Goal: Communication & Community: Ask a question

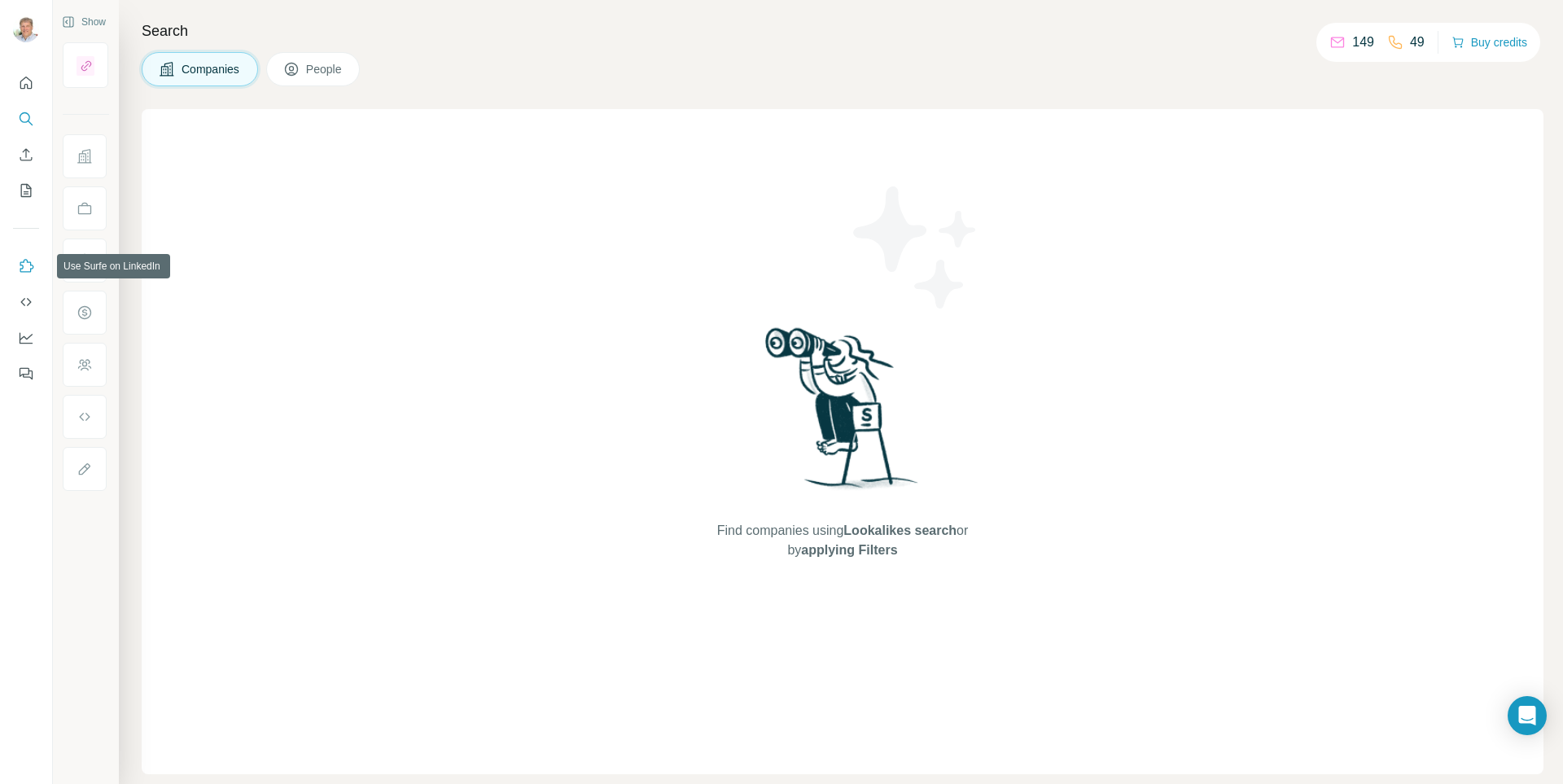
click at [28, 266] on icon "Use Surfe on LinkedIn" at bounding box center [25, 266] width 16 height 16
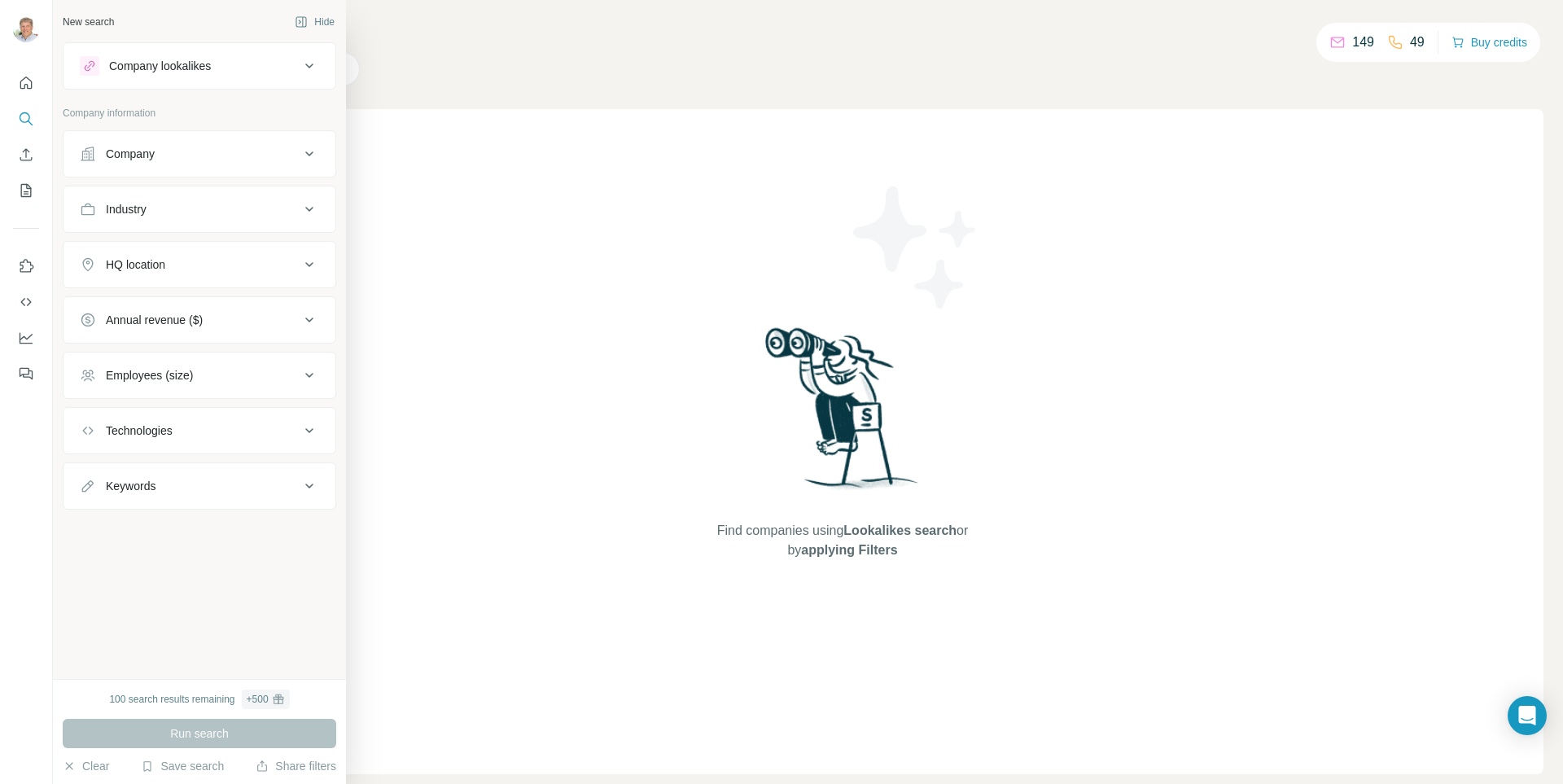
click at [180, 426] on div "Technologies" at bounding box center [189, 430] width 220 height 16
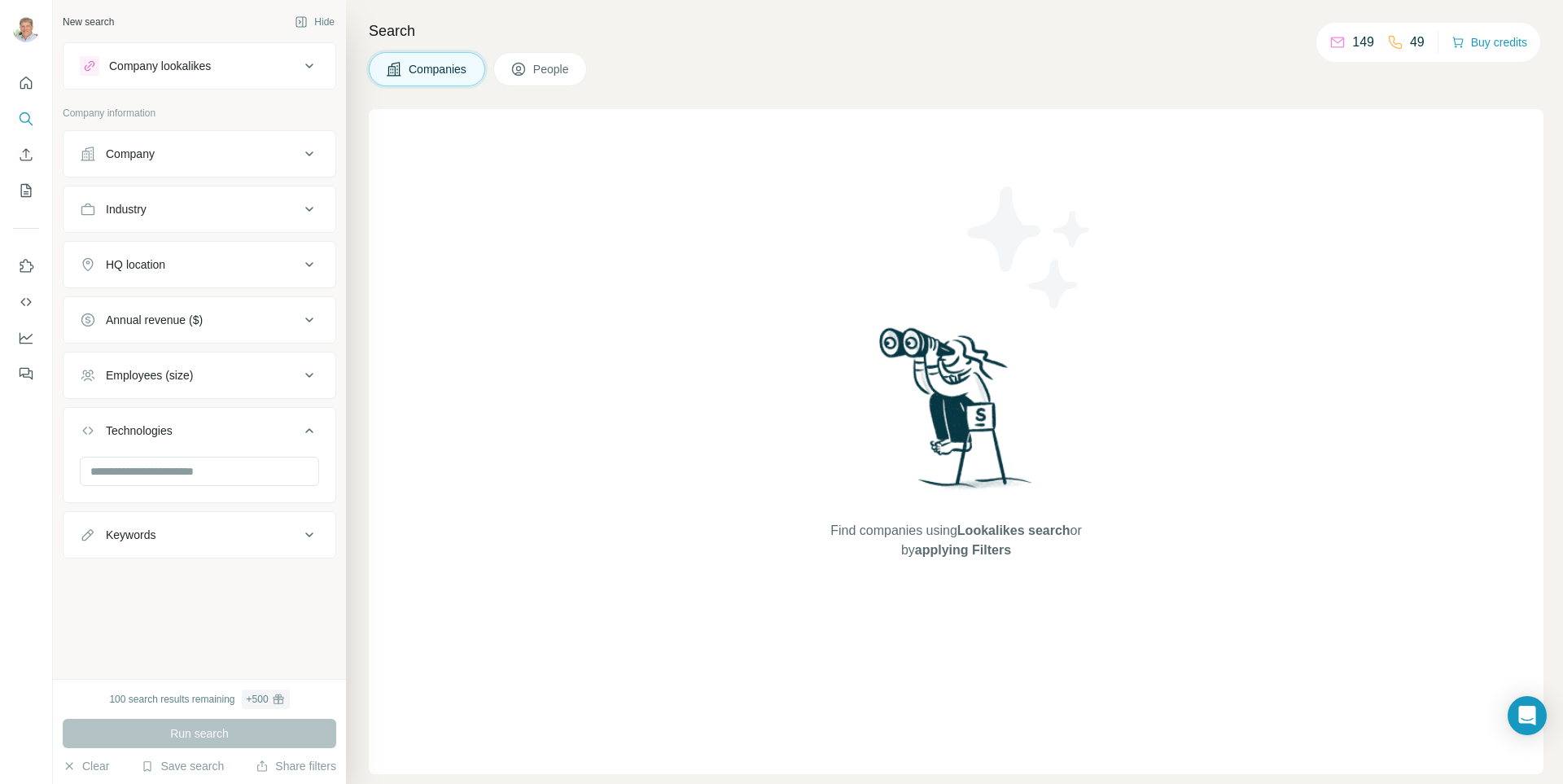
click at [180, 426] on div "Technologies" at bounding box center [189, 430] width 220 height 16
click at [205, 148] on div "Company" at bounding box center [189, 154] width 220 height 16
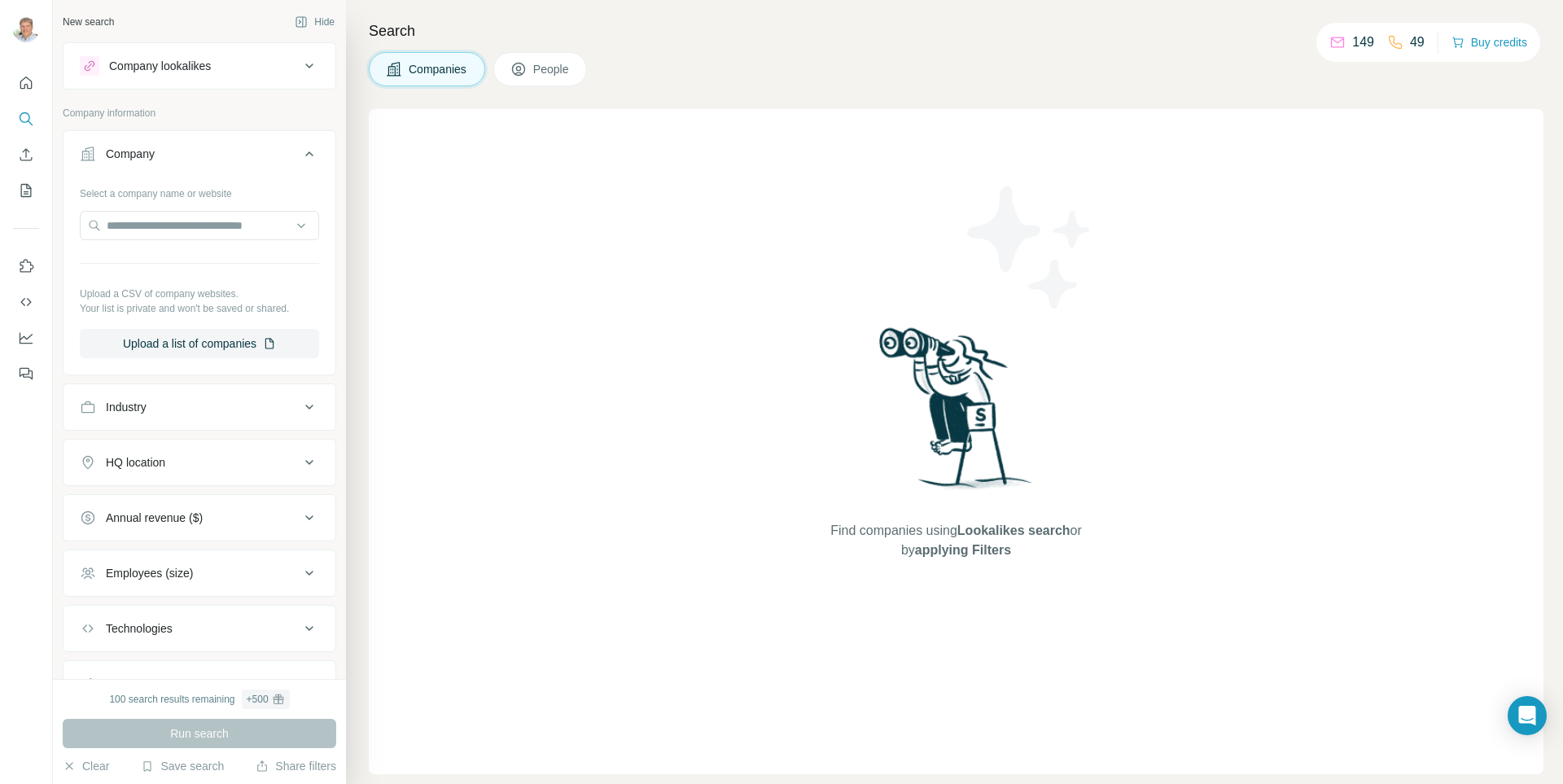
click at [205, 148] on div "Company" at bounding box center [189, 154] width 220 height 16
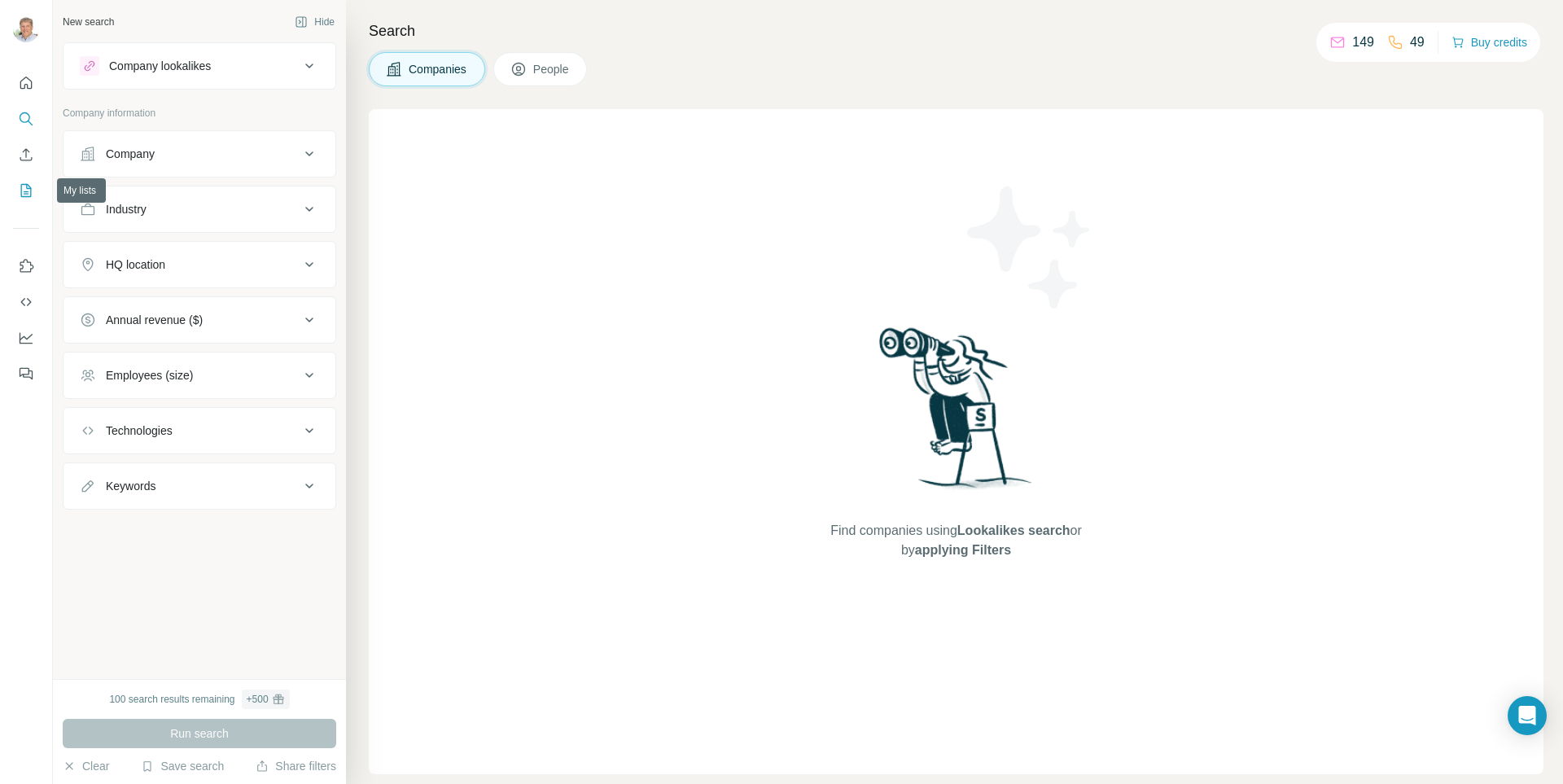
click at [27, 184] on icon "My lists" at bounding box center [28, 189] width 8 height 10
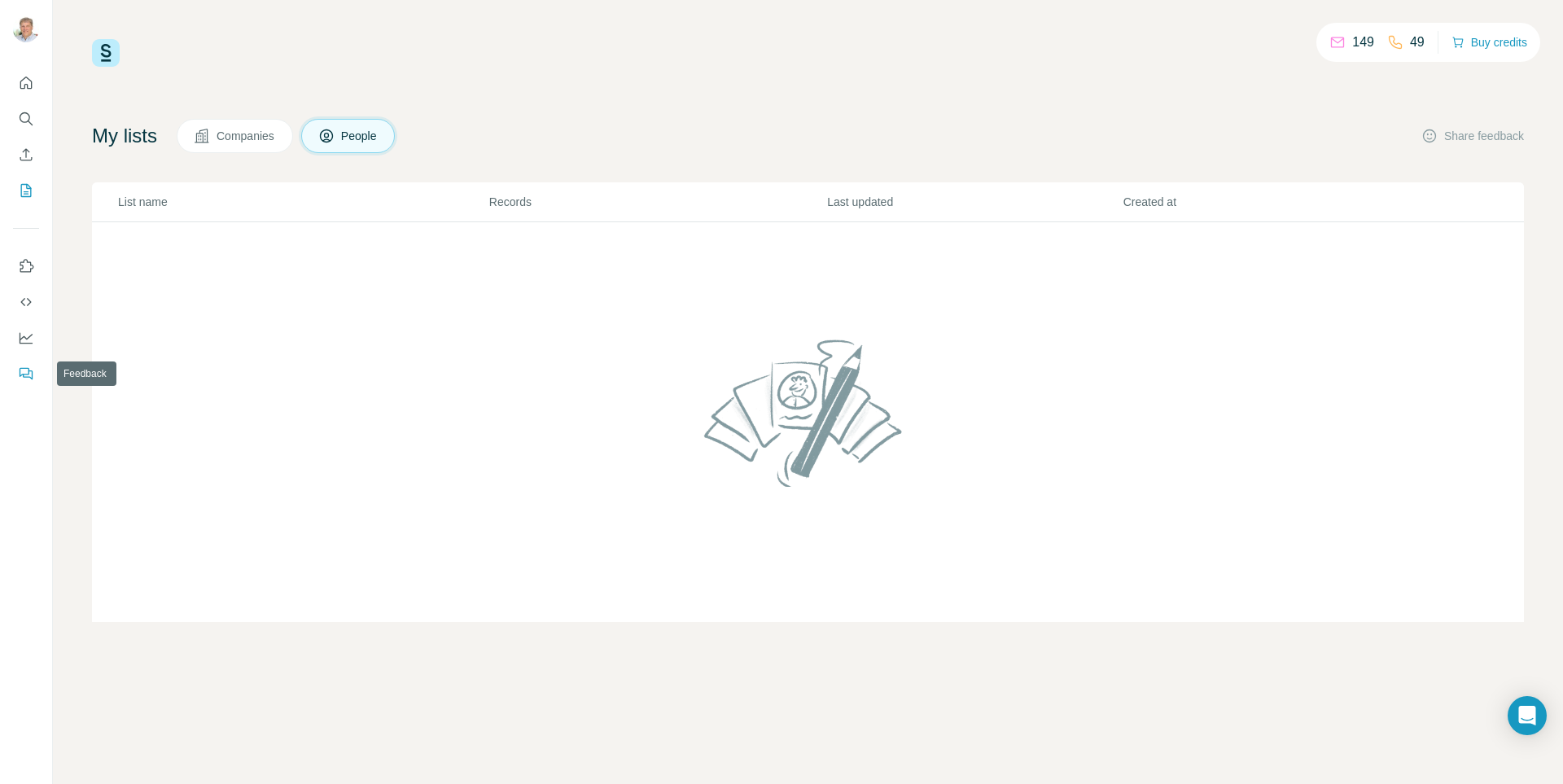
click at [31, 375] on icon "Feedback" at bounding box center [25, 373] width 16 height 16
click at [25, 339] on icon "Dashboard" at bounding box center [25, 337] width 16 height 16
click at [29, 336] on icon "Dashboard" at bounding box center [25, 337] width 16 height 16
click at [24, 124] on icon "Search" at bounding box center [25, 118] width 16 height 16
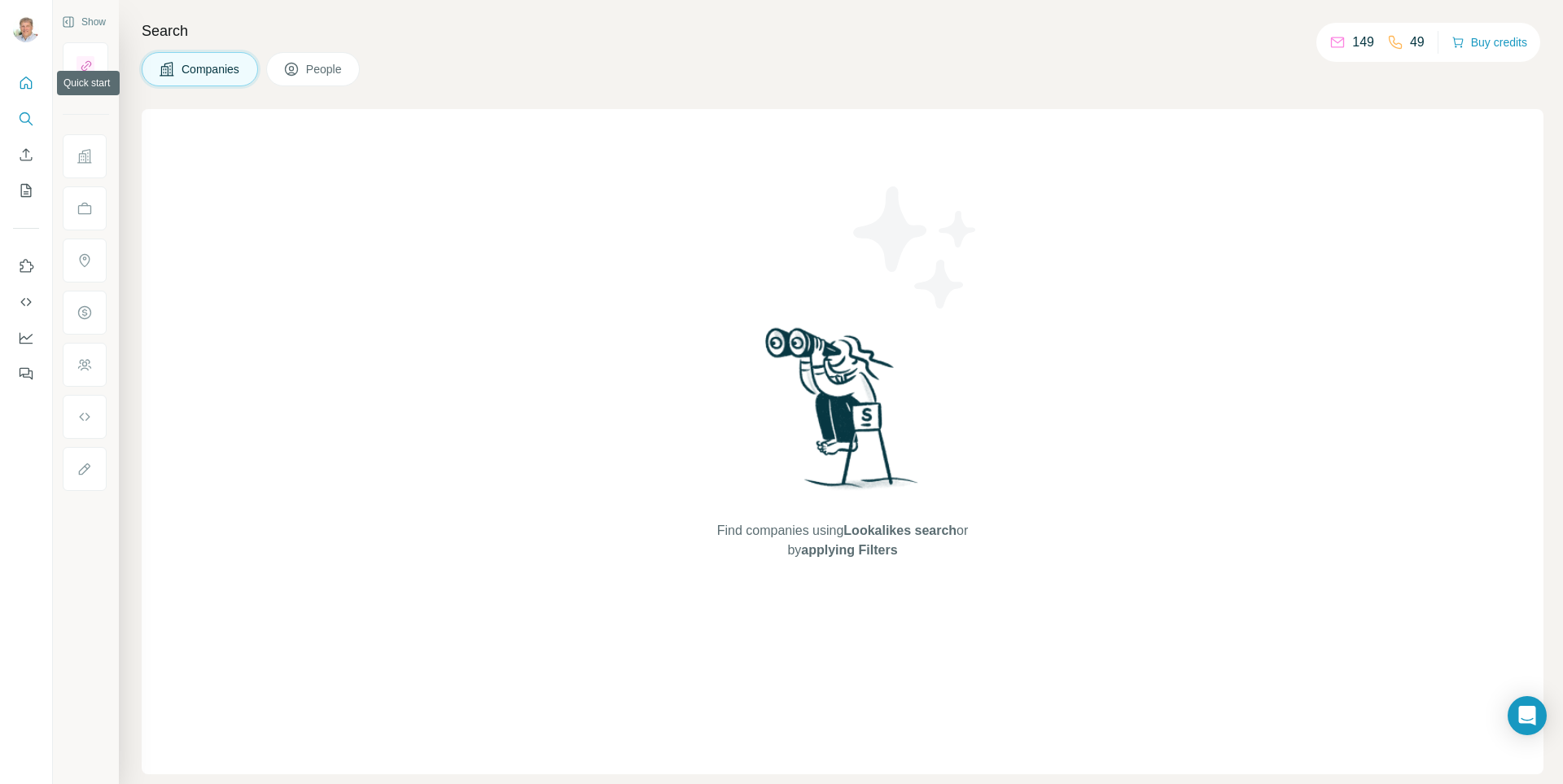
click at [20, 79] on icon "Quick start" at bounding box center [25, 82] width 16 height 16
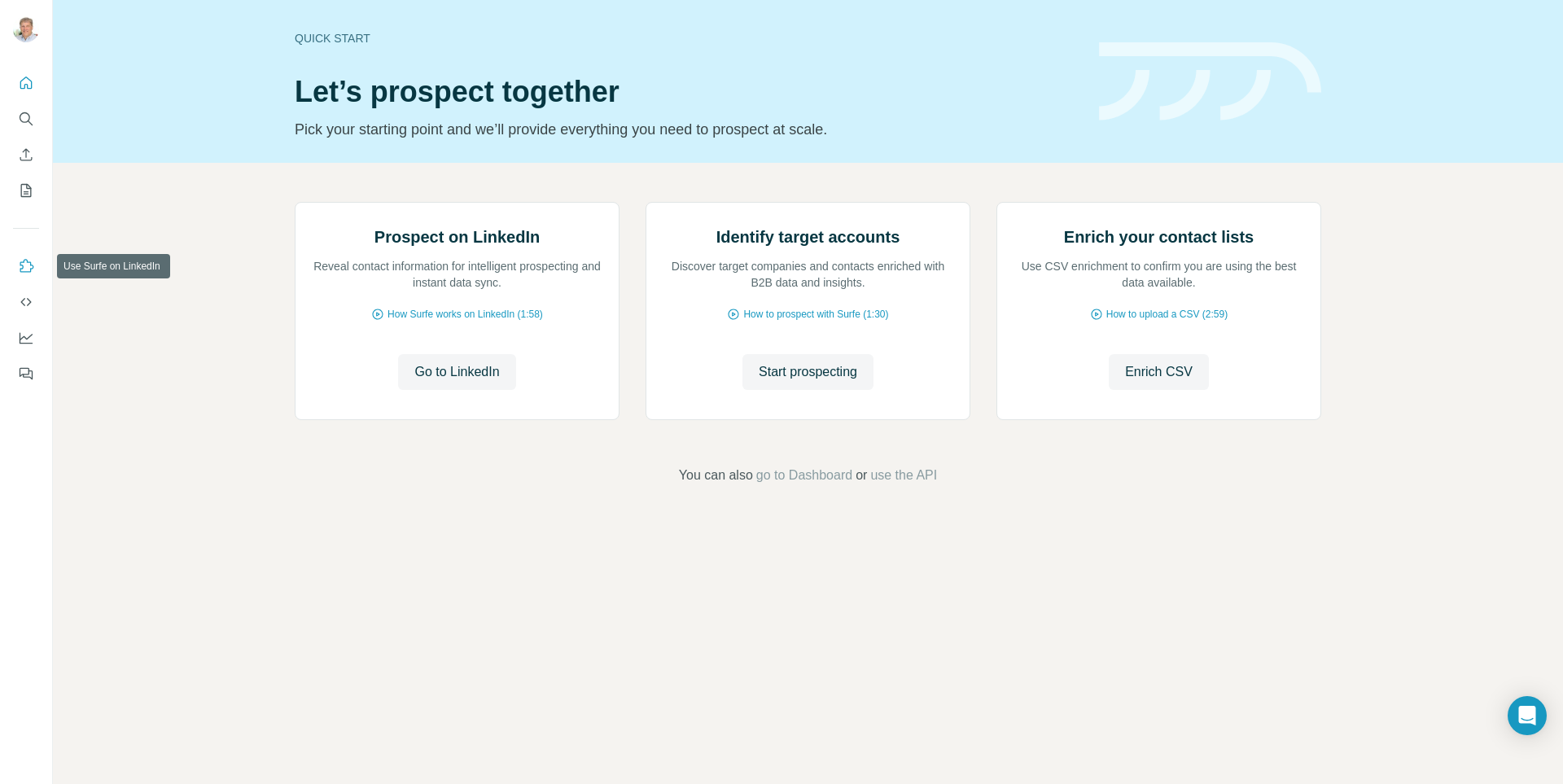
click at [29, 261] on icon "Use Surfe on LinkedIn" at bounding box center [25, 266] width 16 height 16
click at [1546, 712] on body "Quick start Let’s prospect together Pick your starting point and we’ll provide …" at bounding box center [782, 392] width 1563 height 784
click at [1530, 714] on icon "Open Intercom Messenger" at bounding box center [1526, 715] width 19 height 21
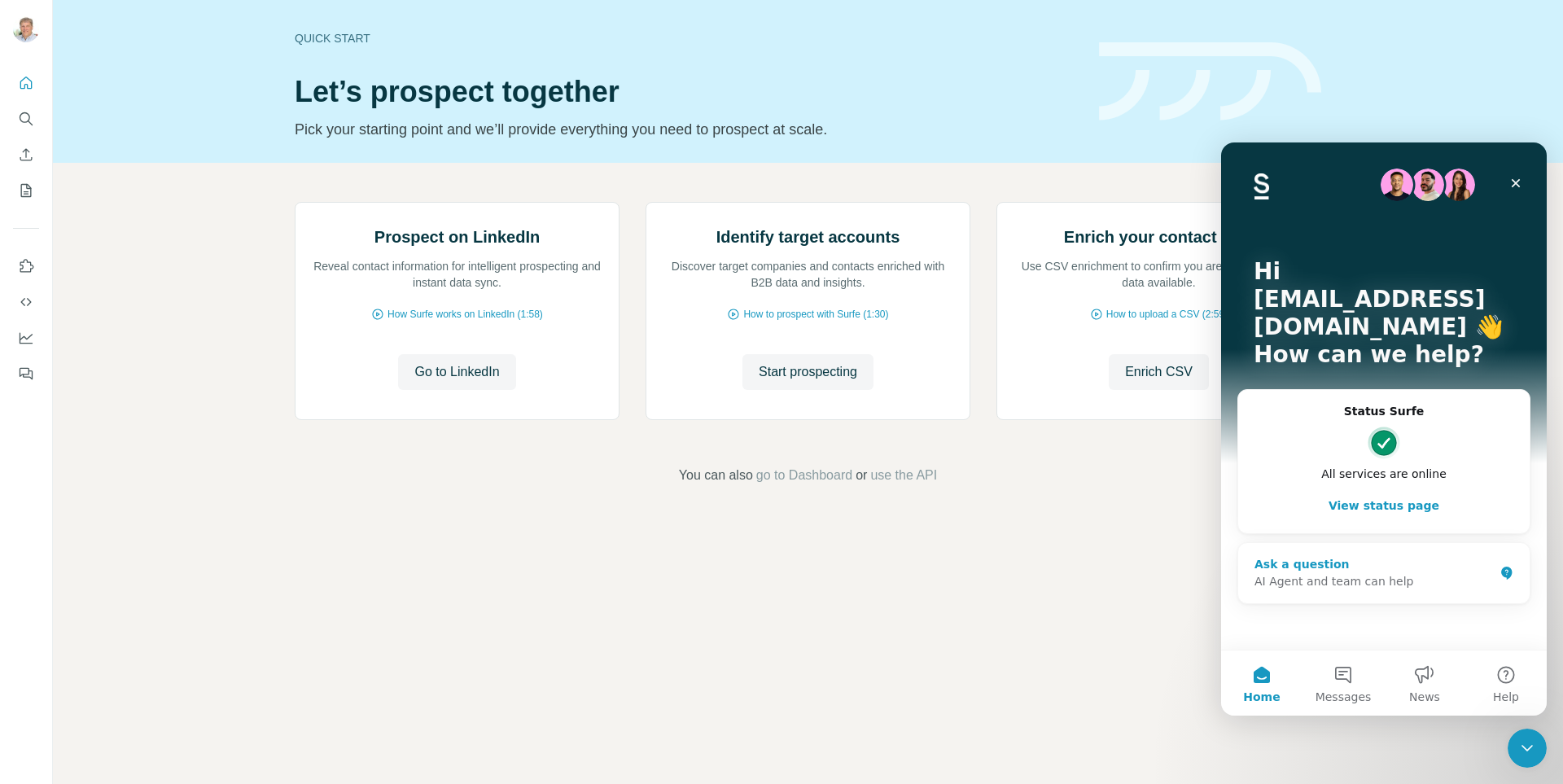
click at [1314, 556] on div "Ask a question" at bounding box center [1374, 565] width 240 height 17
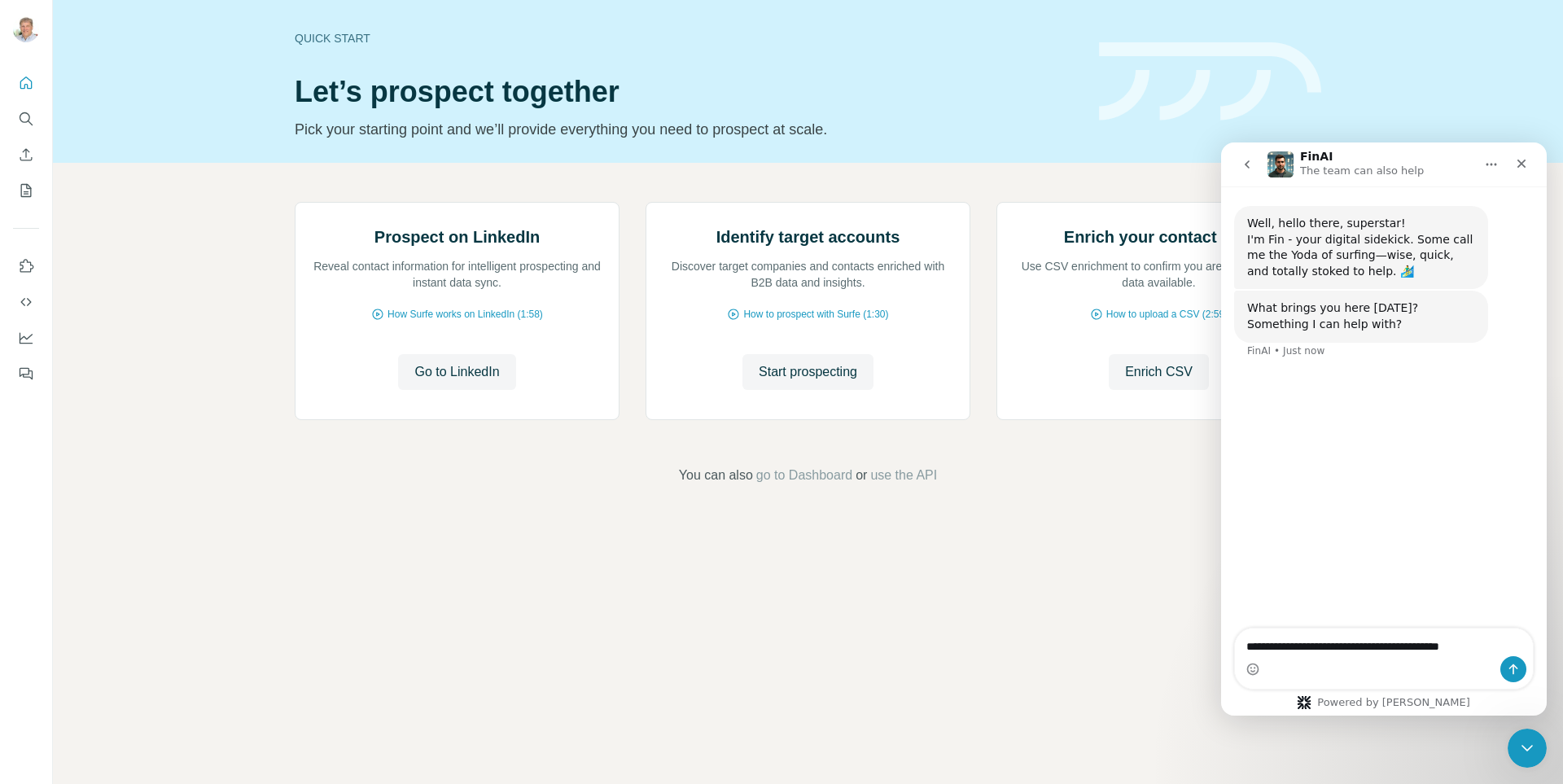
type textarea "**********"
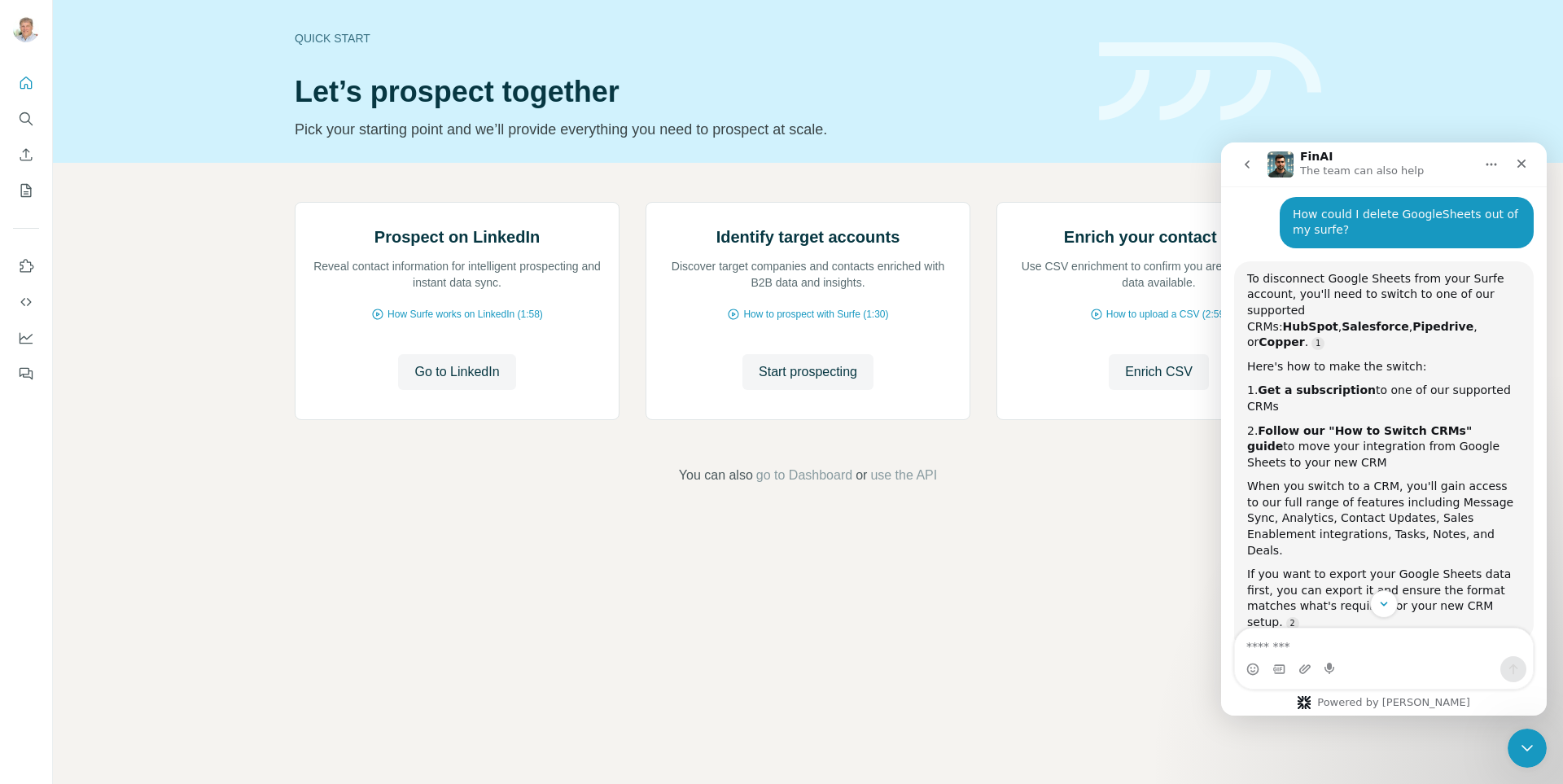
scroll to position [178, 0]
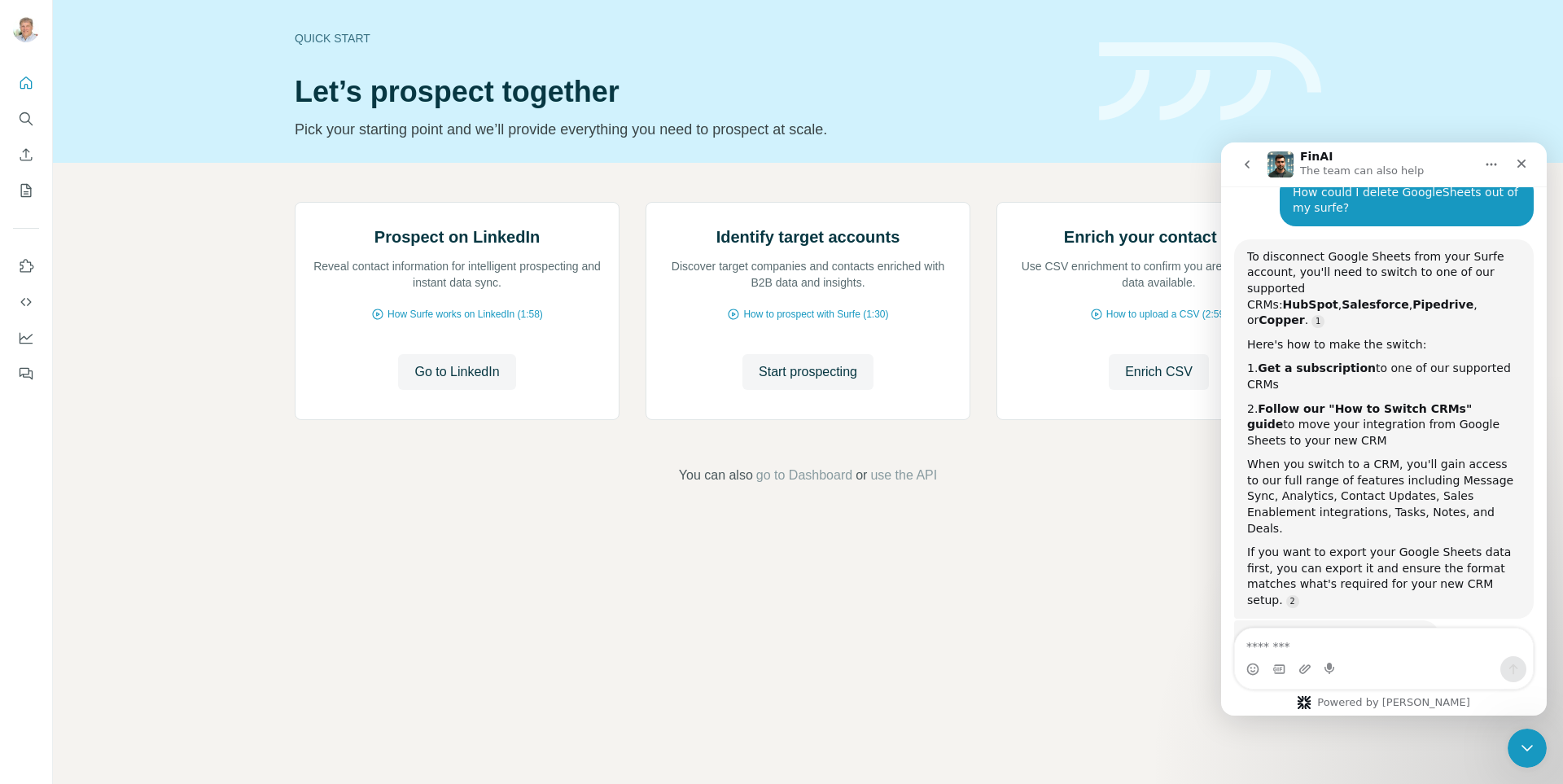
click at [19, 29] on img at bounding box center [25, 29] width 26 height 26
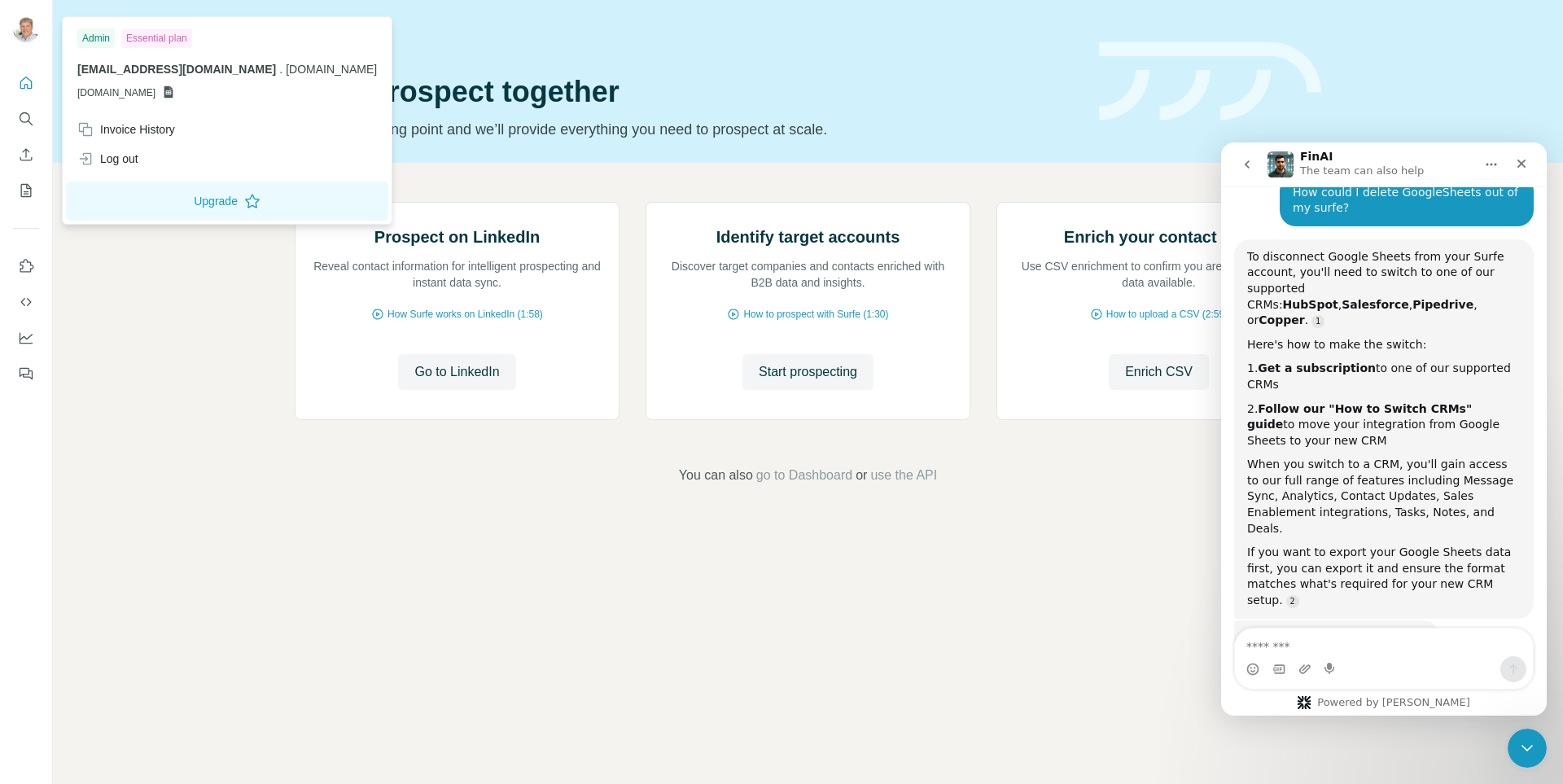
click at [173, 89] on icon at bounding box center [169, 93] width 9 height 12
click at [144, 85] on div "info@hydrive.gmbh . hydrive.gmbh GSHEETSHYDRIVE.GMBH" at bounding box center [227, 81] width 300 height 39
click at [121, 94] on span "GSHEETSHYDRIVE.GMBH" at bounding box center [116, 93] width 78 height 14
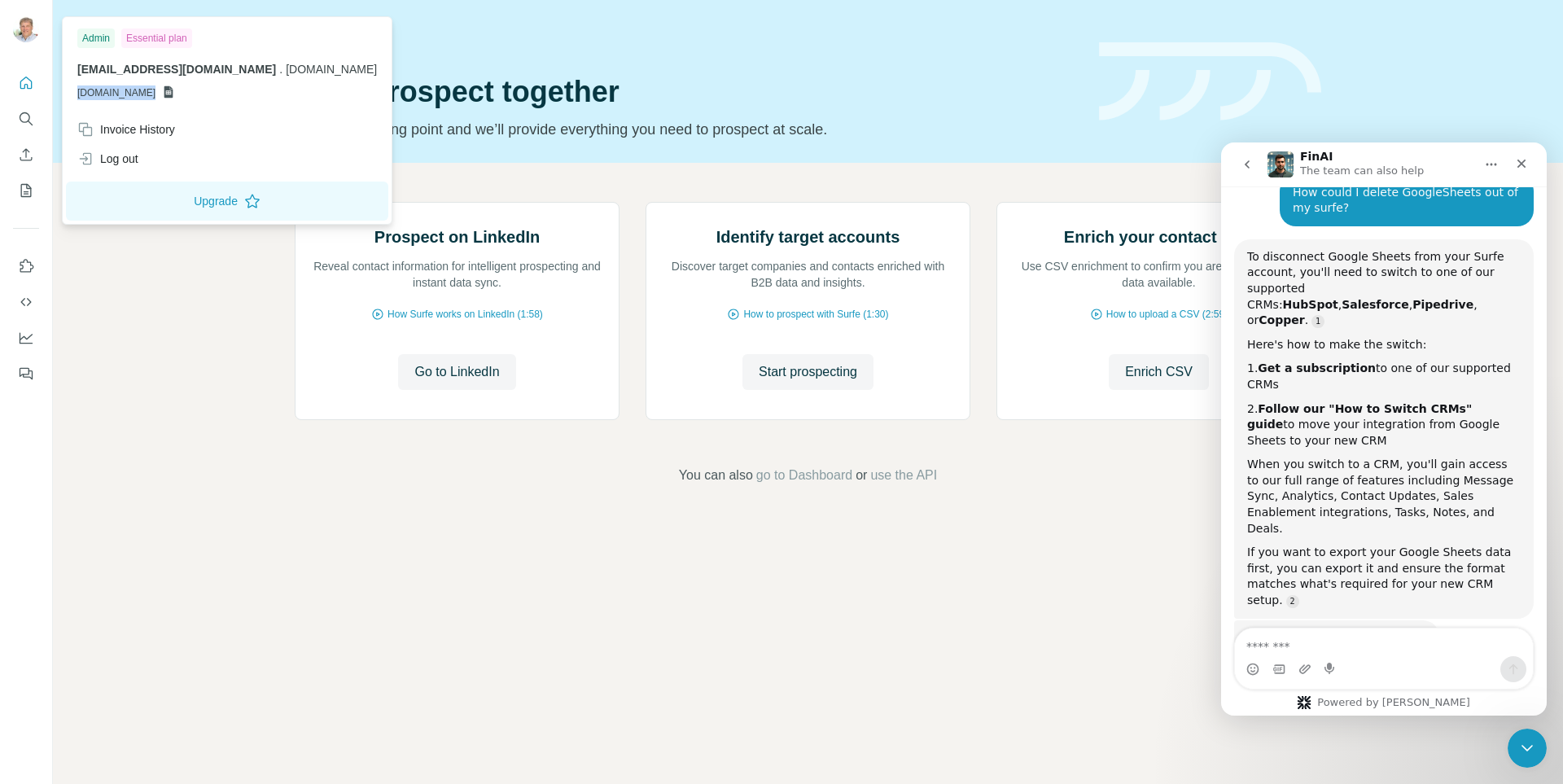
click at [121, 94] on span "GSHEETSHYDRIVE.GMBH" at bounding box center [116, 93] width 78 height 14
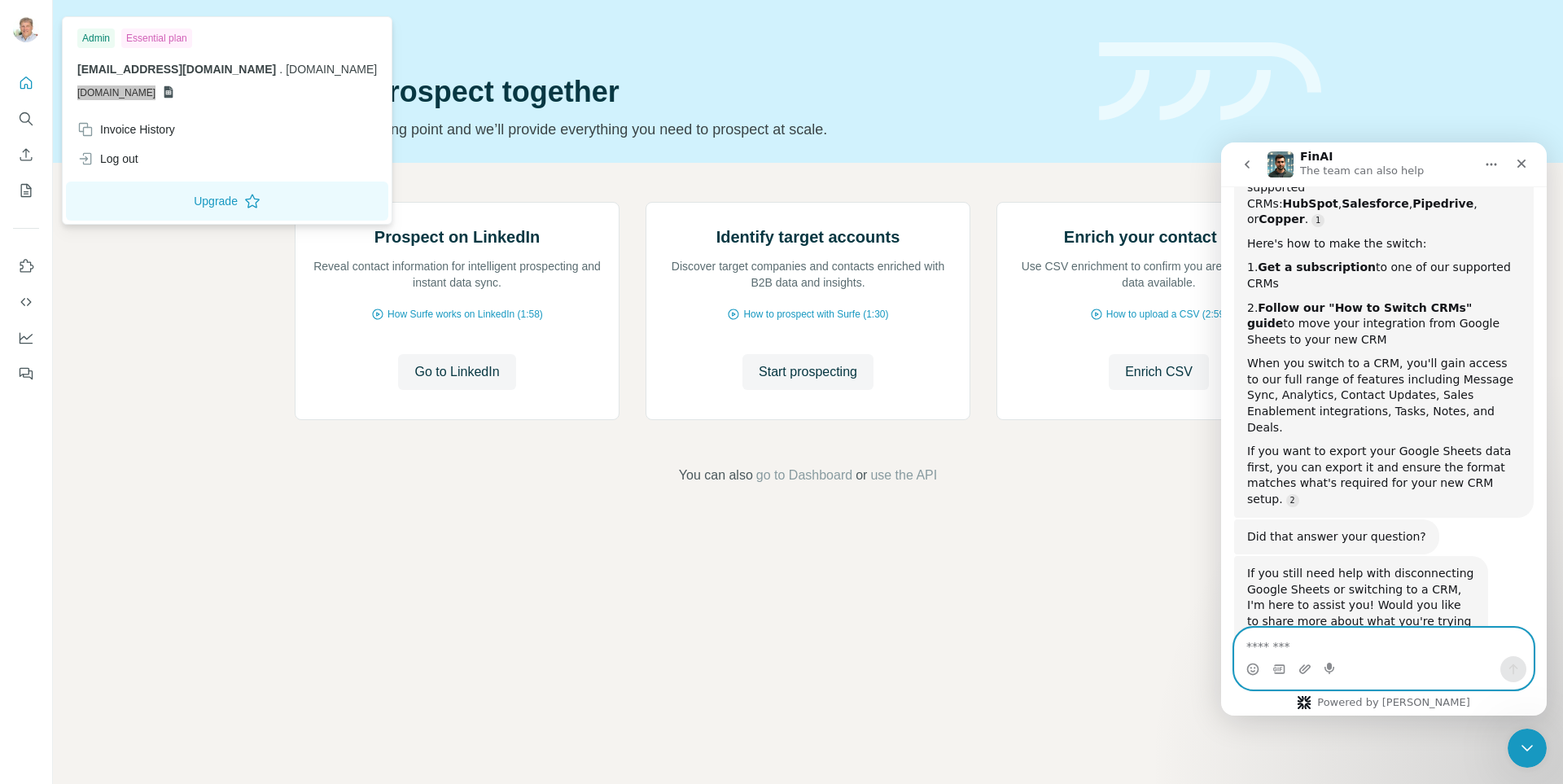
click at [1336, 635] on textarea "Message…" at bounding box center [1384, 642] width 298 height 28
click at [1311, 261] on b "Get a subscription" at bounding box center [1317, 267] width 118 height 13
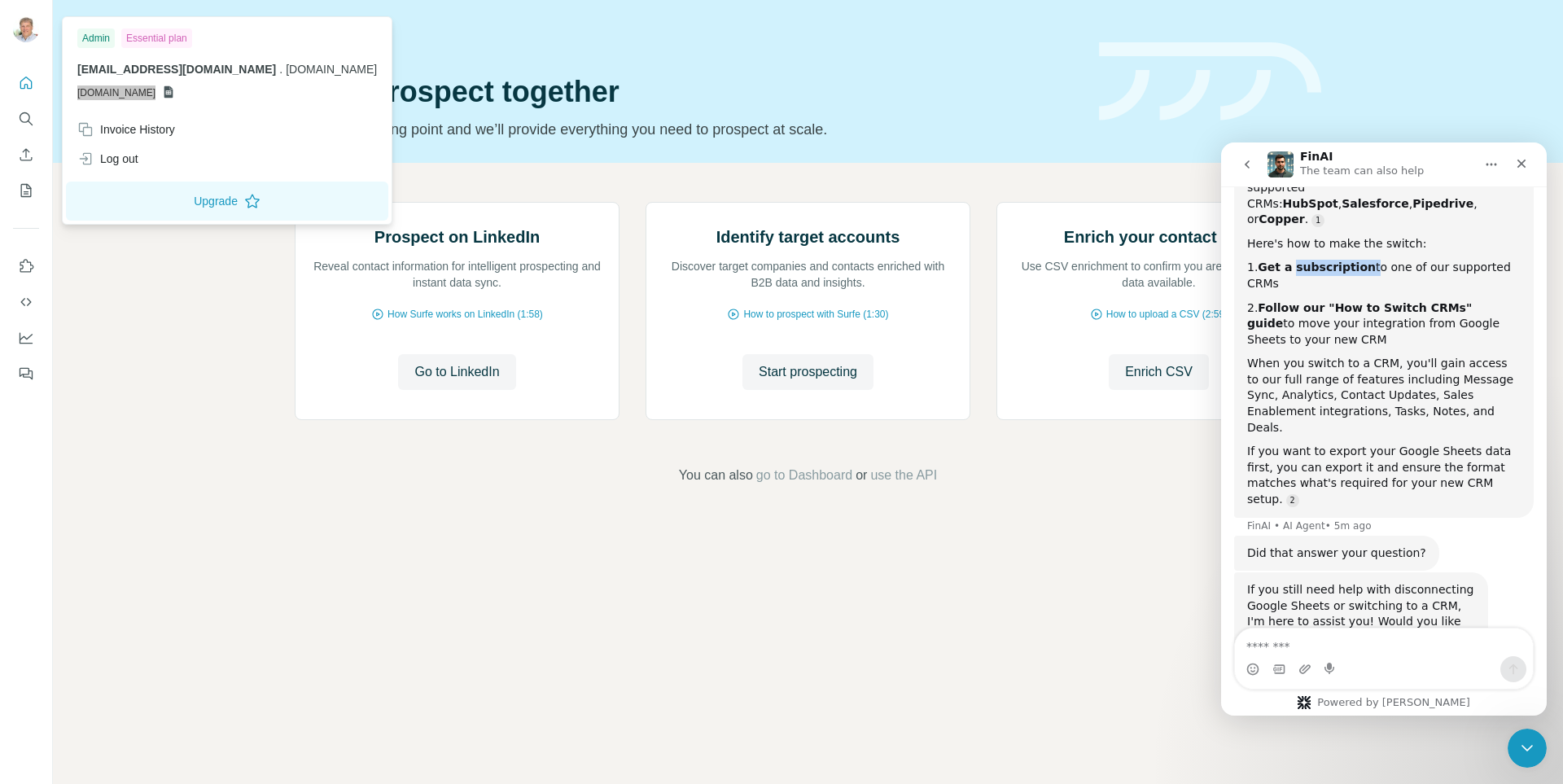
click at [1311, 261] on b "Get a subscription" at bounding box center [1317, 267] width 118 height 13
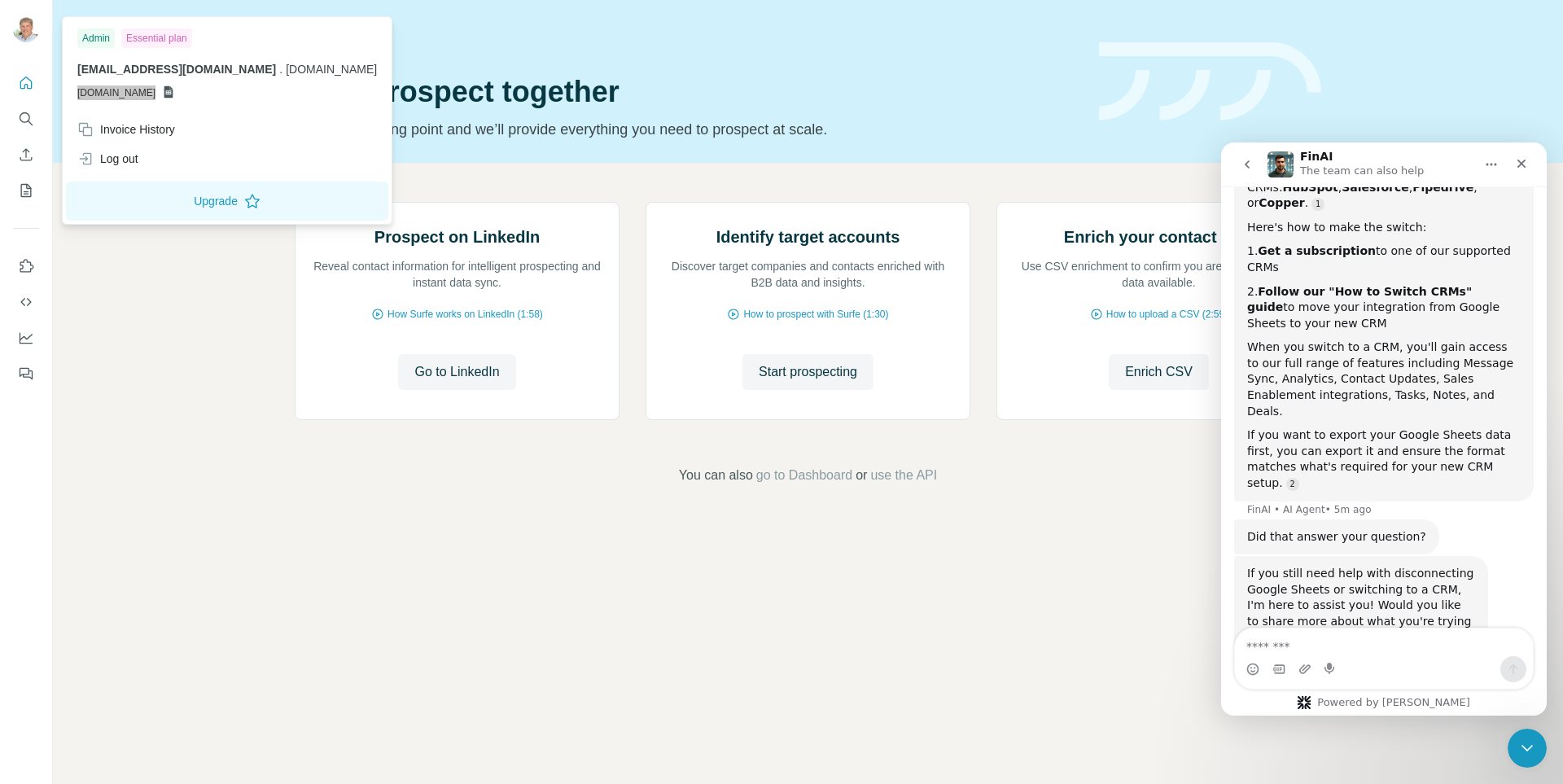
click at [1288, 285] on b "Follow our "How to Switch CRMs" guide" at bounding box center [1359, 299] width 224 height 29
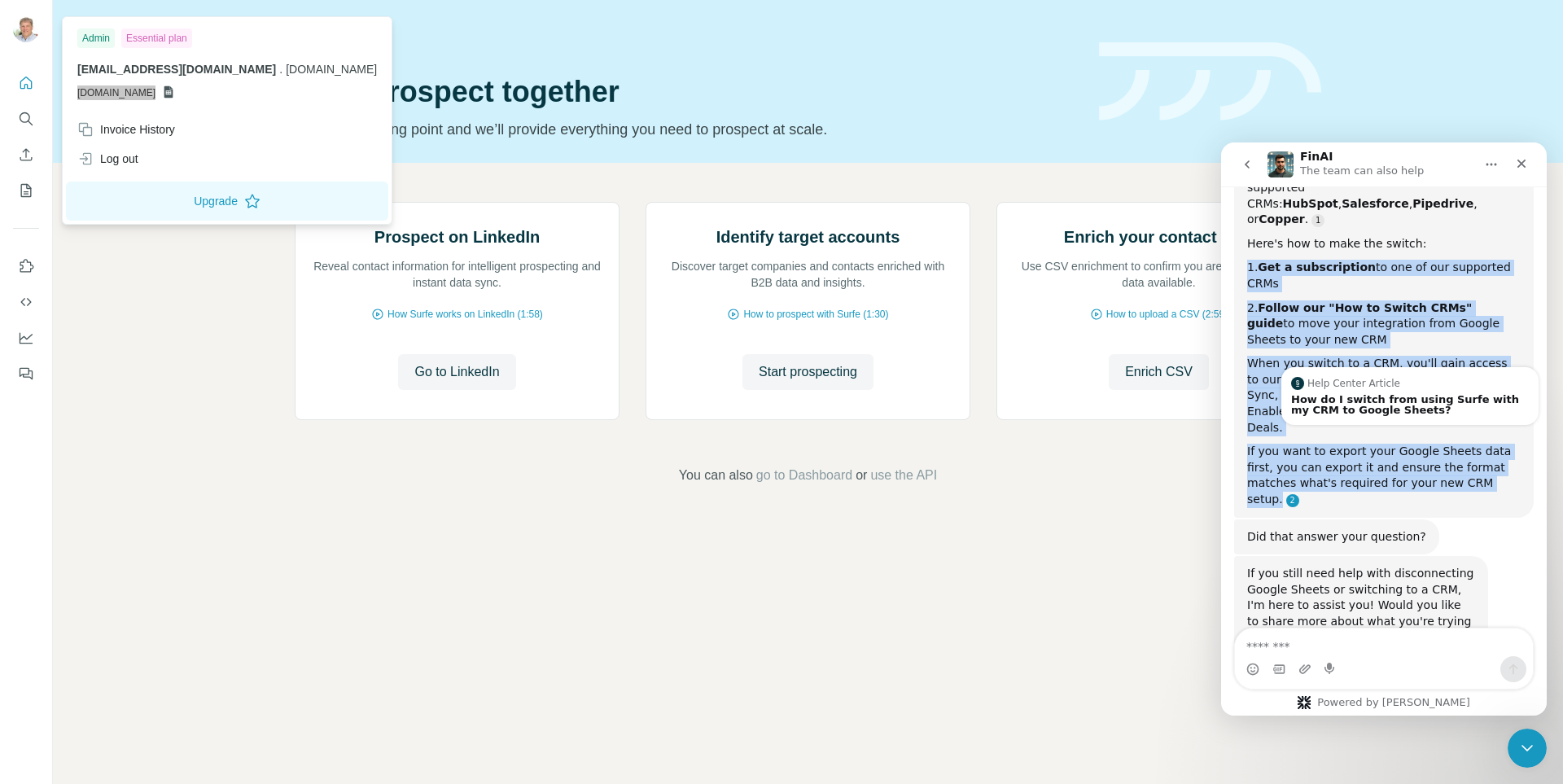
drag, startPoint x: 1248, startPoint y: 250, endPoint x: 1465, endPoint y: 443, distance: 290.4
click at [1465, 443] on div "To disconnect Google Sheets from your Surfe account, you'll need to switch to o…" at bounding box center [1384, 328] width 274 height 360
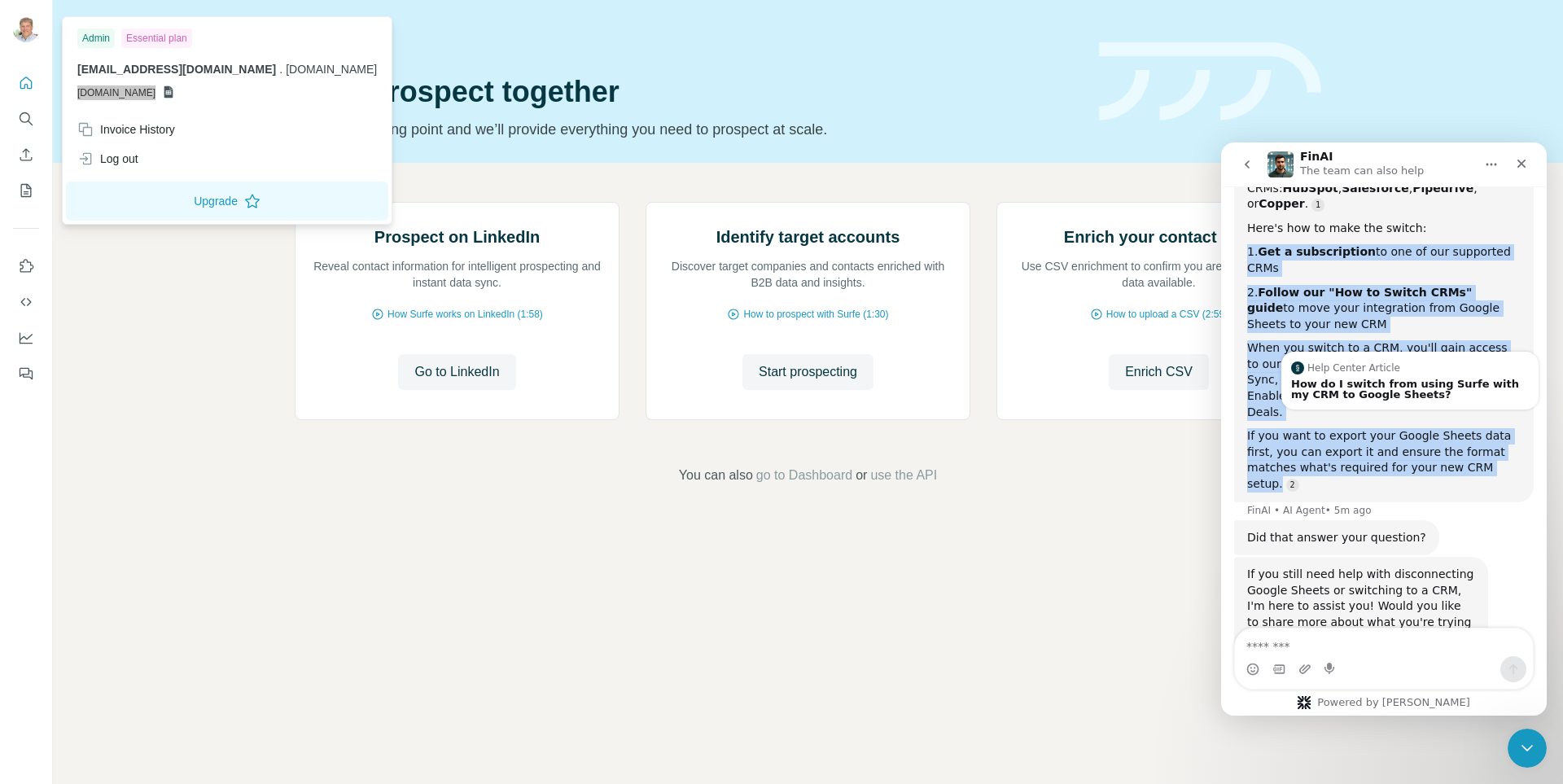
scroll to position [296, 0]
copy div "1. Get a subscription to one of our supported CRMs 2. Follow our "How to Switch…"
click at [1377, 285] on b "Follow our "How to Switch CRMs" guide" at bounding box center [1359, 299] width 224 height 29
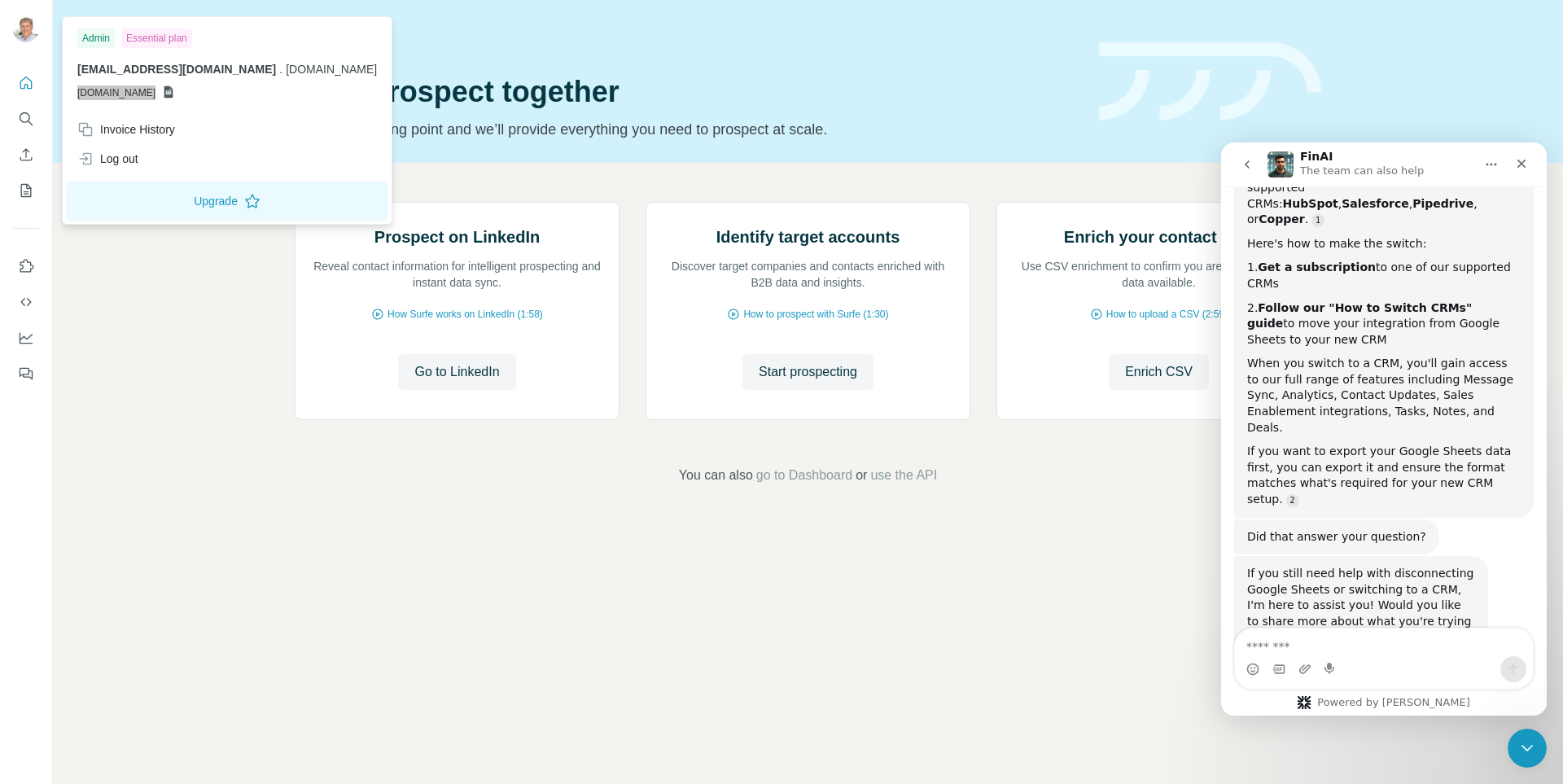
click at [1385, 302] on b "Follow our "How to Switch CRMs" guide" at bounding box center [1359, 316] width 224 height 29
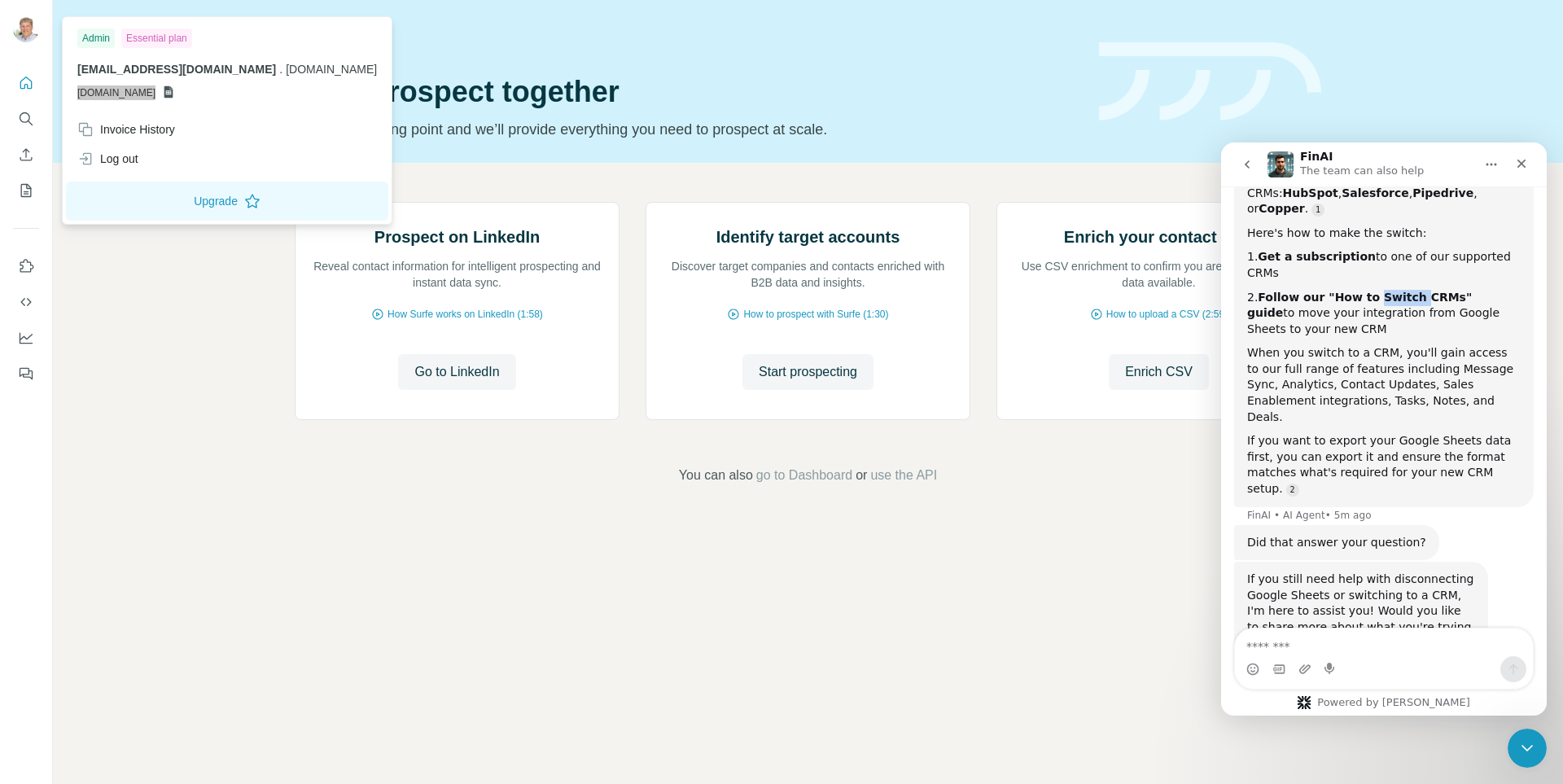
click at [1385, 290] on div "2. Follow our "How to Switch CRMs" guide to move your integration from Google S…" at bounding box center [1384, 313] width 274 height 48
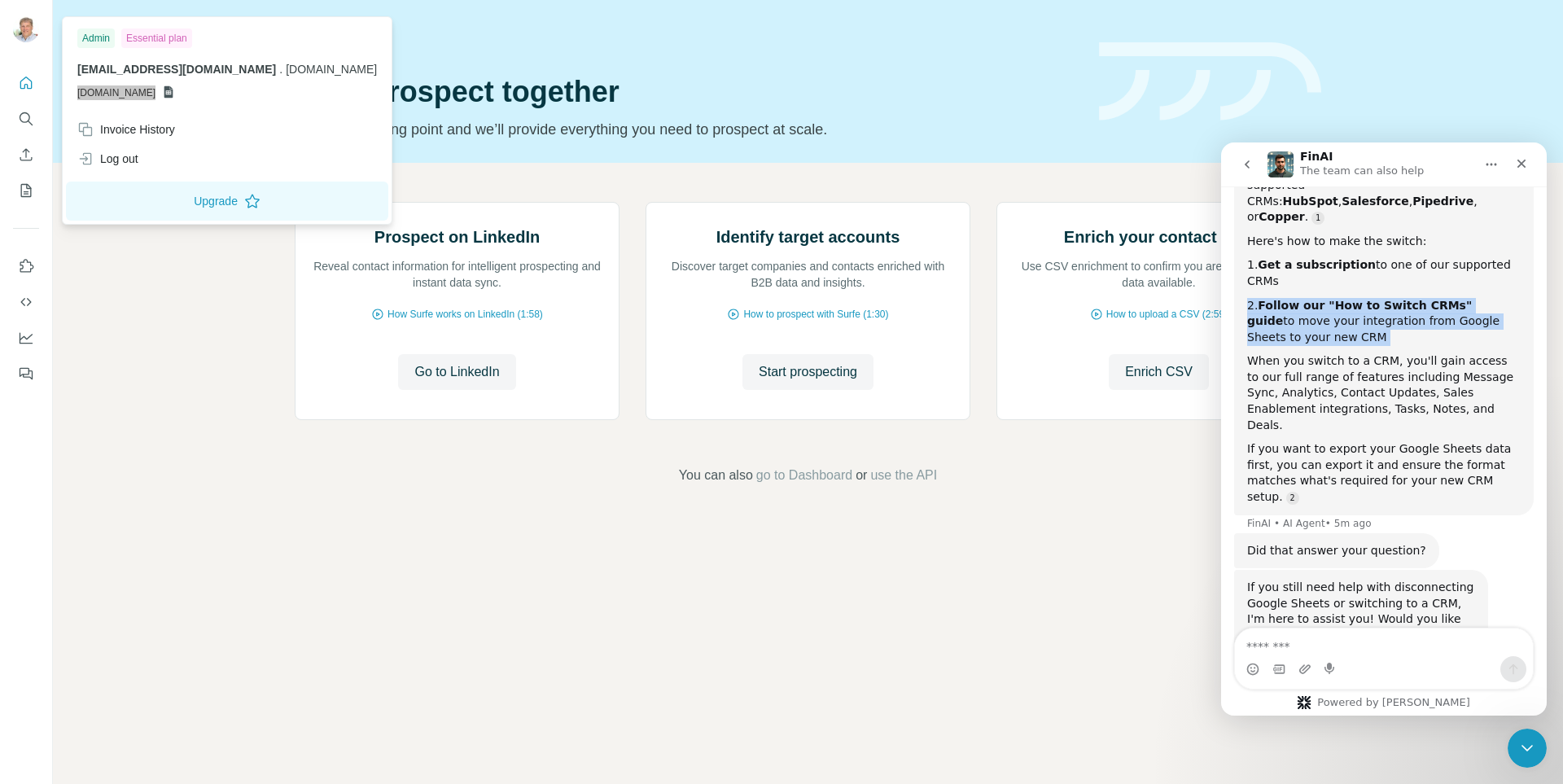
click at [1385, 298] on div "2. Follow our "How to Switch CRMs" guide to move your integration from Google S…" at bounding box center [1384, 322] width 274 height 48
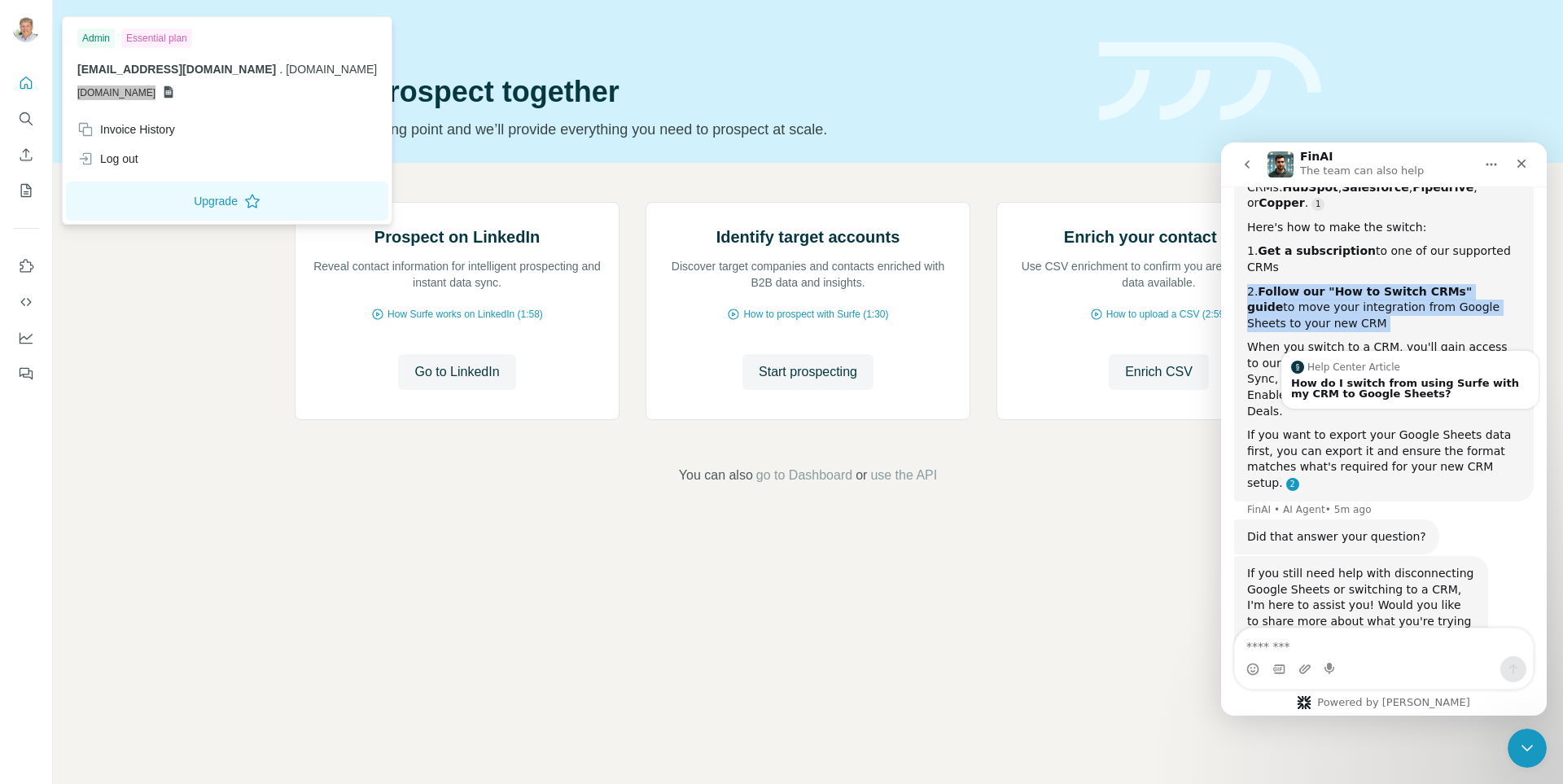
click at [1299, 478] on link "Source reference 10774246:" at bounding box center [1292, 484] width 13 height 13
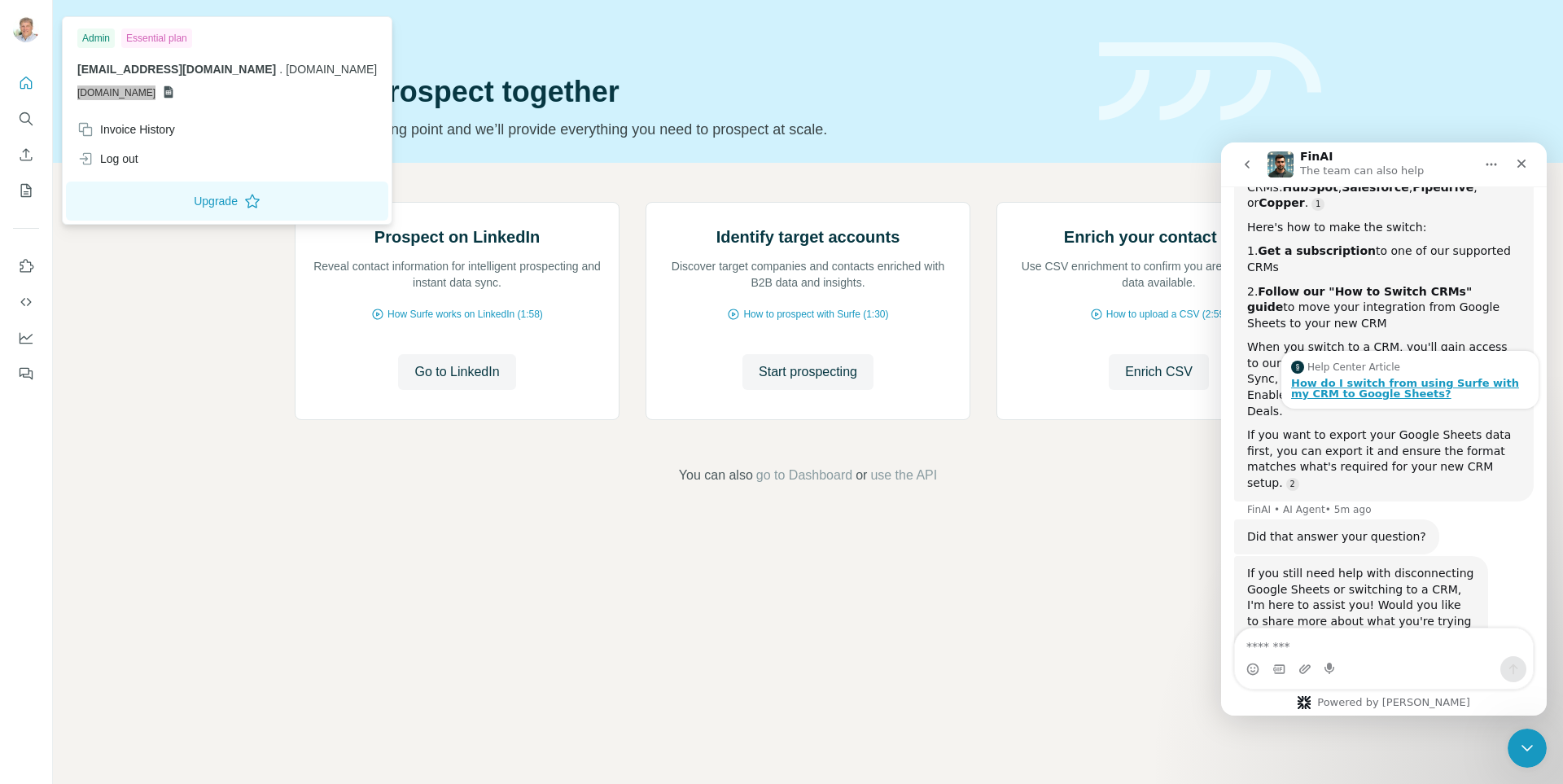
click at [1351, 381] on div "How do I switch from using Surfe with my CRM to Google Sheets?" at bounding box center [1410, 388] width 238 height 21
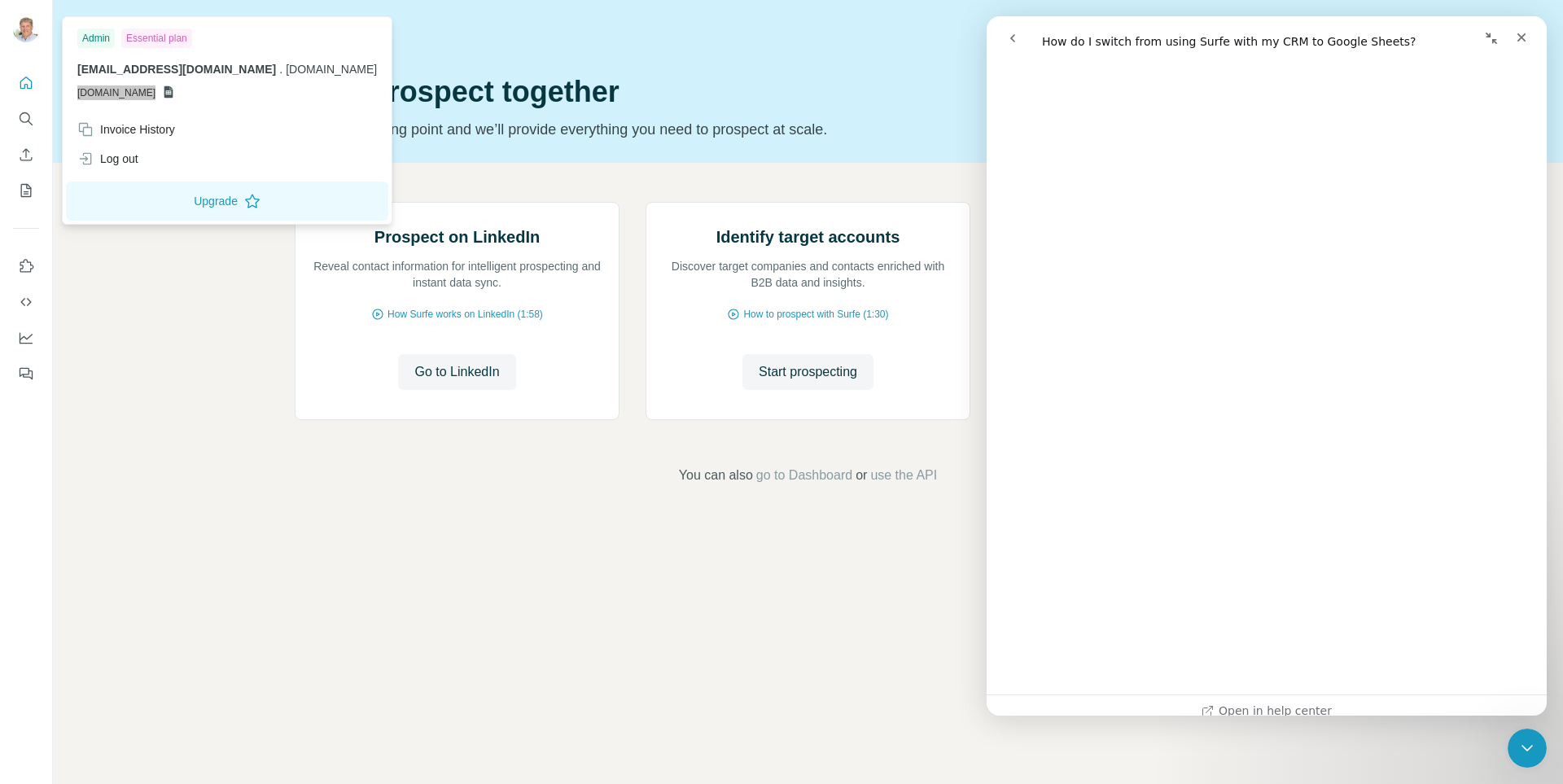
scroll to position [198, 0]
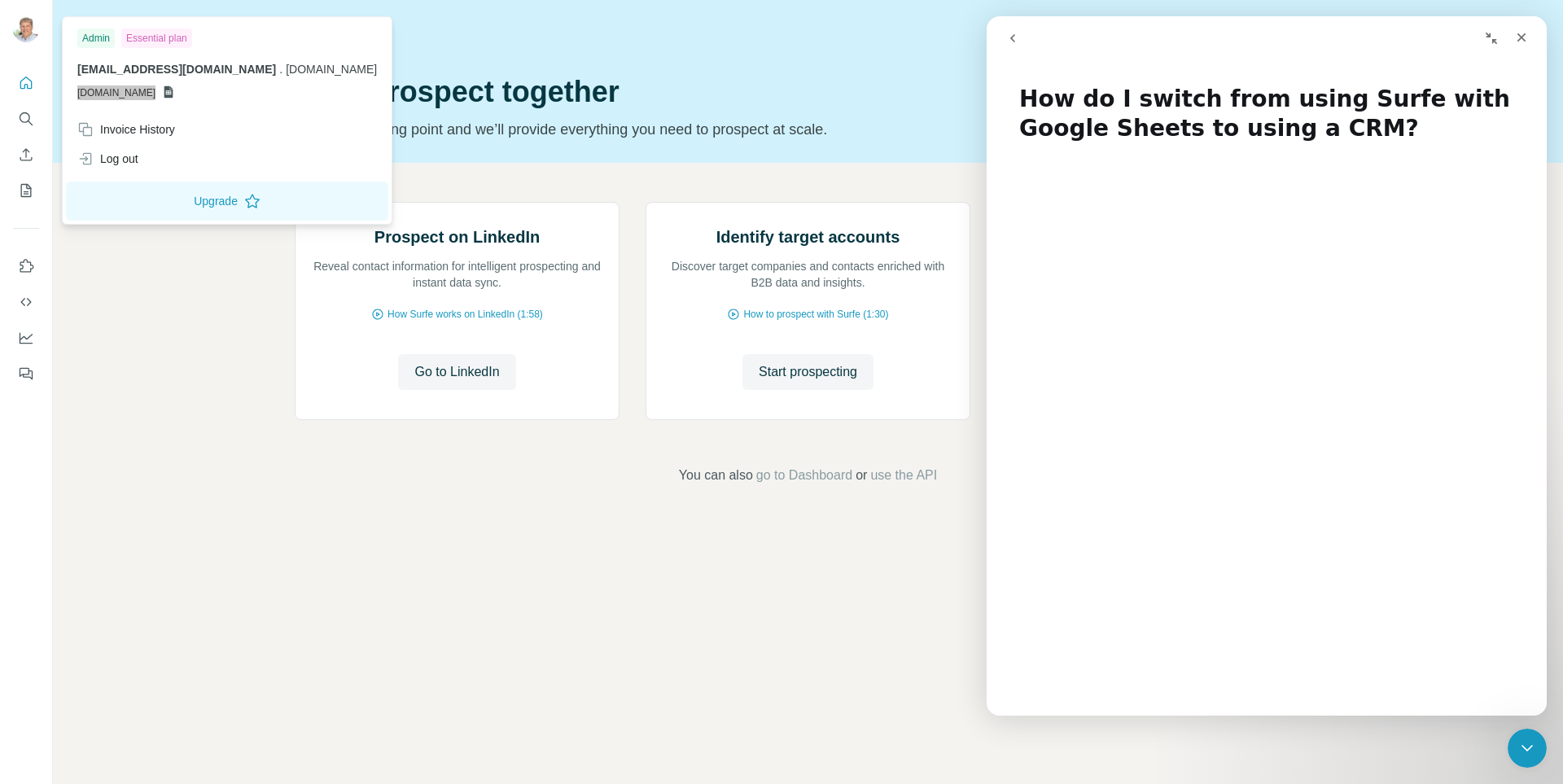
click at [1495, 40] on icon "Collapse window" at bounding box center [1491, 37] width 11 height 11
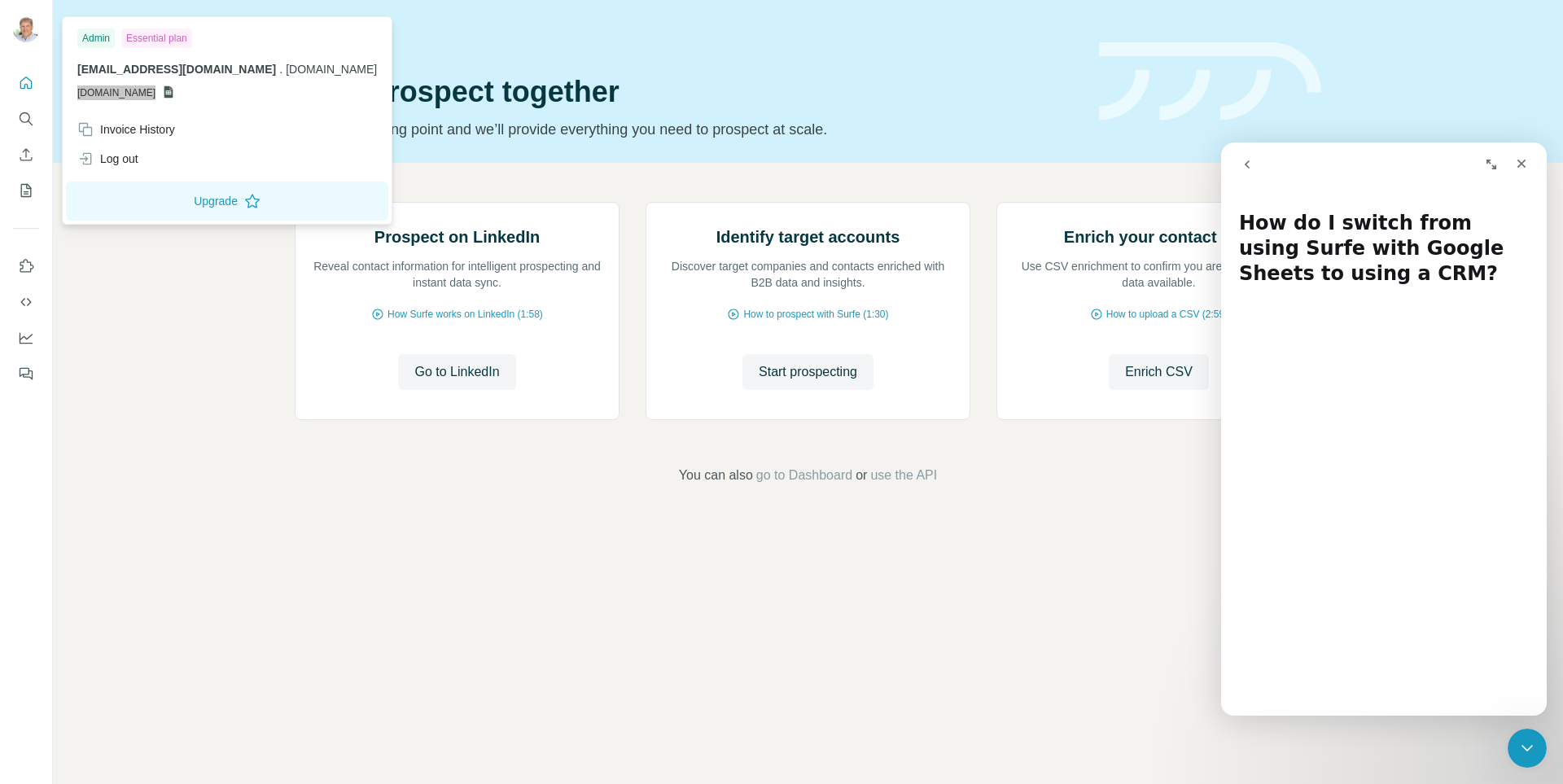
click at [1492, 161] on icon "Expand window" at bounding box center [1491, 164] width 13 height 13
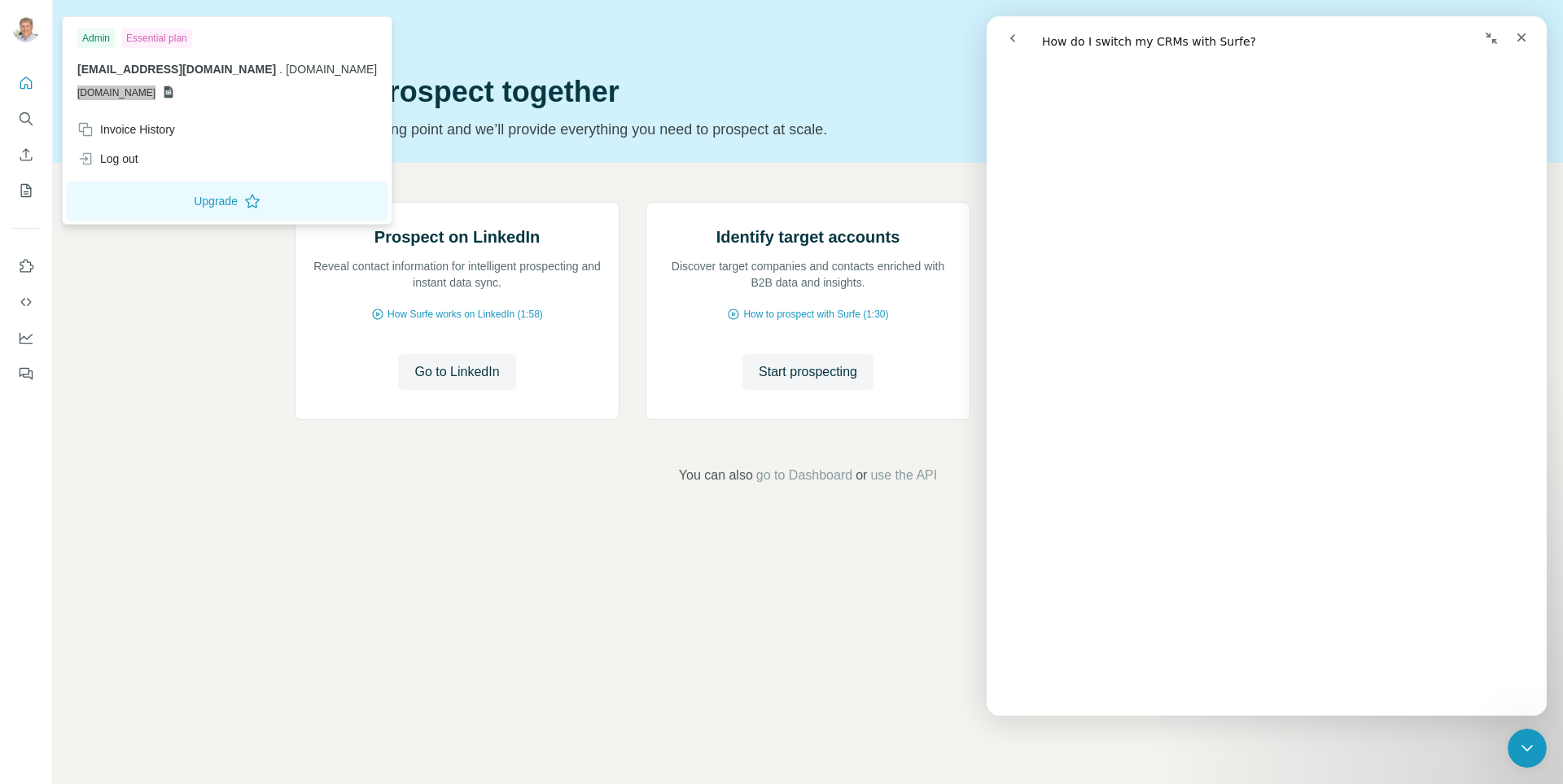
scroll to position [407, 0]
click at [1271, 40] on h1 "Intercom messenger" at bounding box center [1268, 37] width 7 height 13
click at [1111, 33] on div "Intercom messenger" at bounding box center [1130, 38] width 266 height 31
click at [1103, 37] on div "Intercom messenger" at bounding box center [1130, 38] width 266 height 31
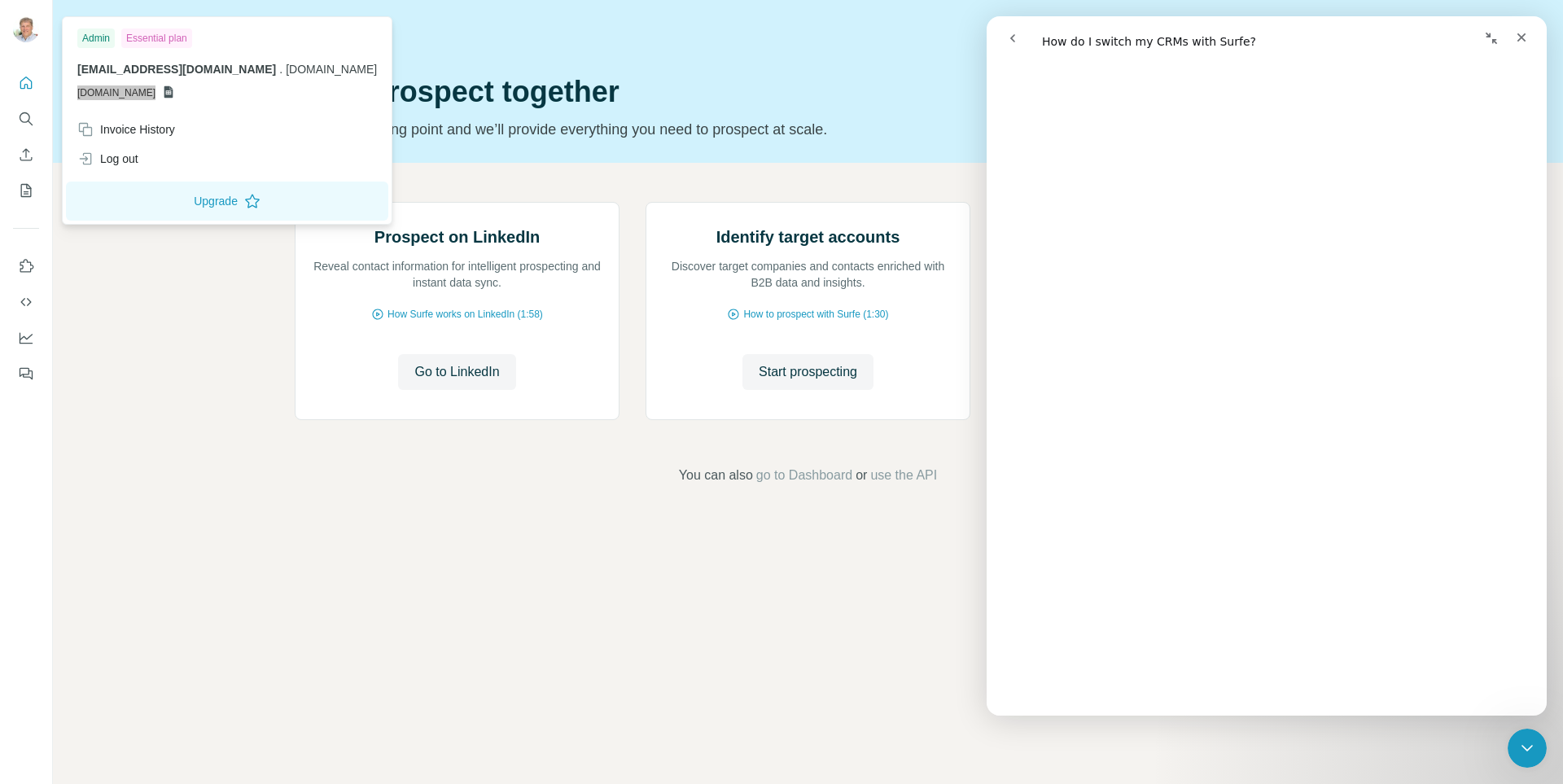
scroll to position [1123, 0]
click at [25, 341] on icon "Dashboard" at bounding box center [25, 337] width 16 height 16
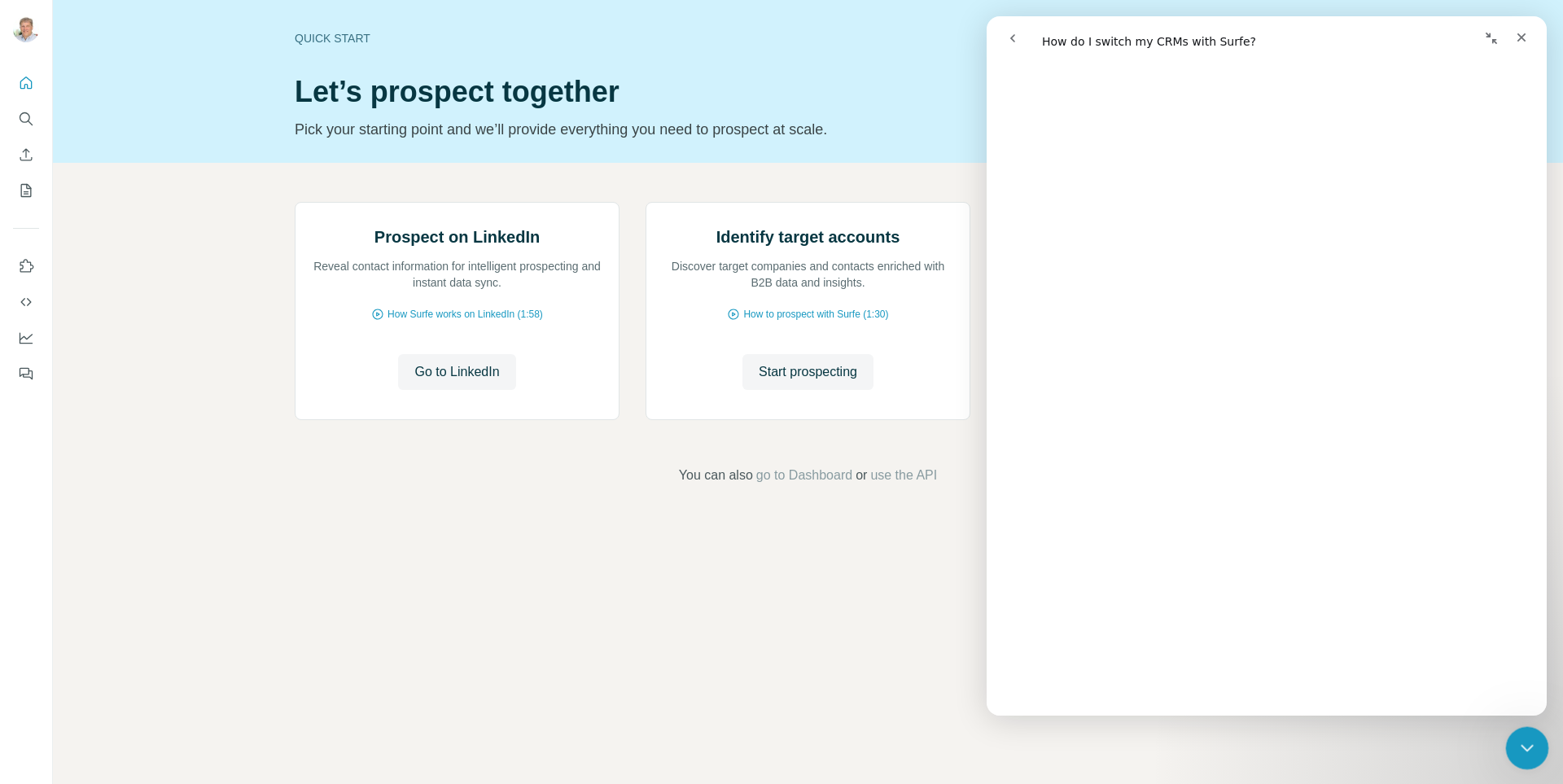
click at [1518, 739] on icon "Close Intercom Messenger" at bounding box center [1524, 745] width 20 height 20
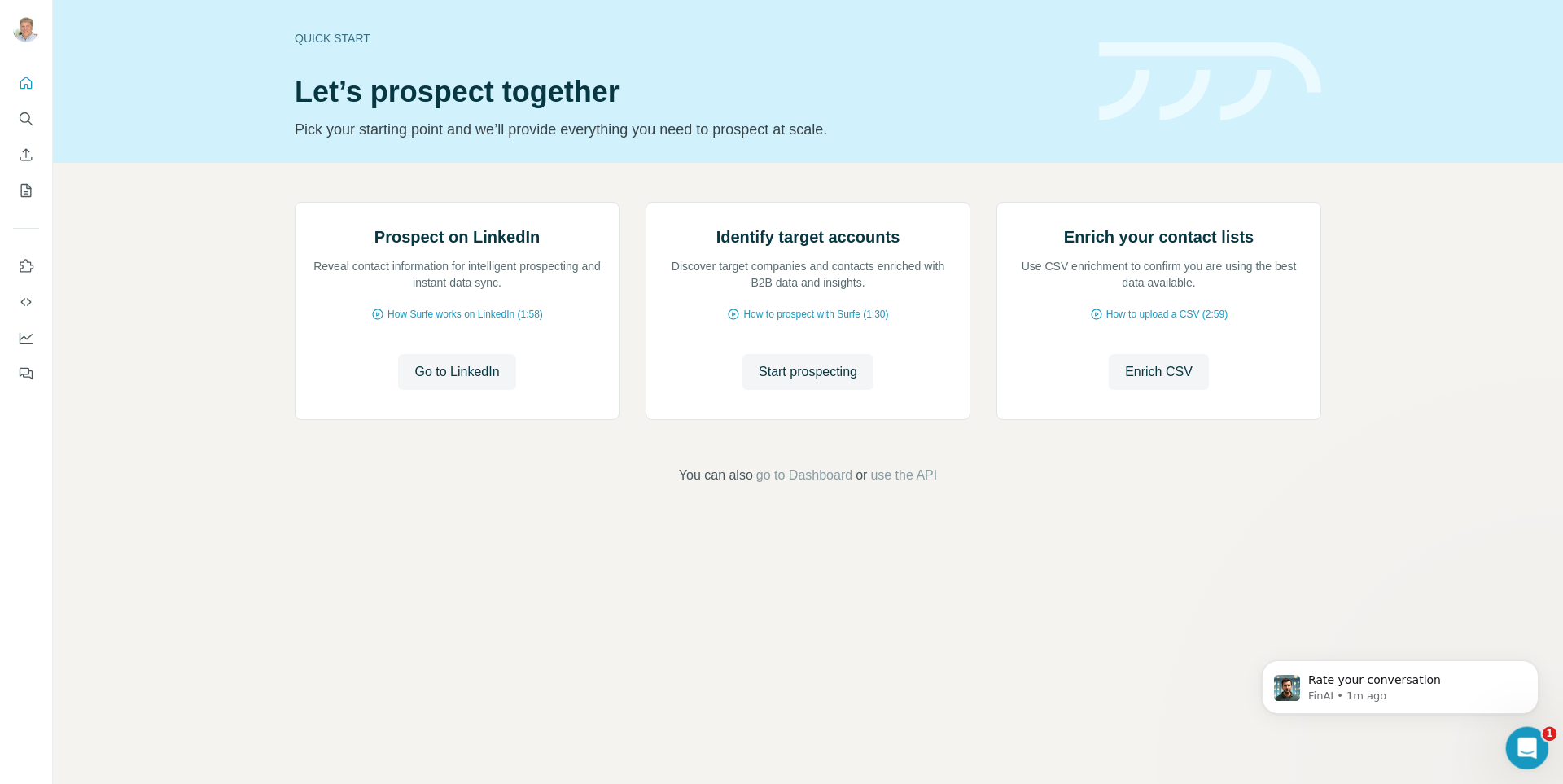
scroll to position [0, 0]
click at [1522, 740] on icon "Open Intercom Messenger" at bounding box center [1526, 746] width 27 height 27
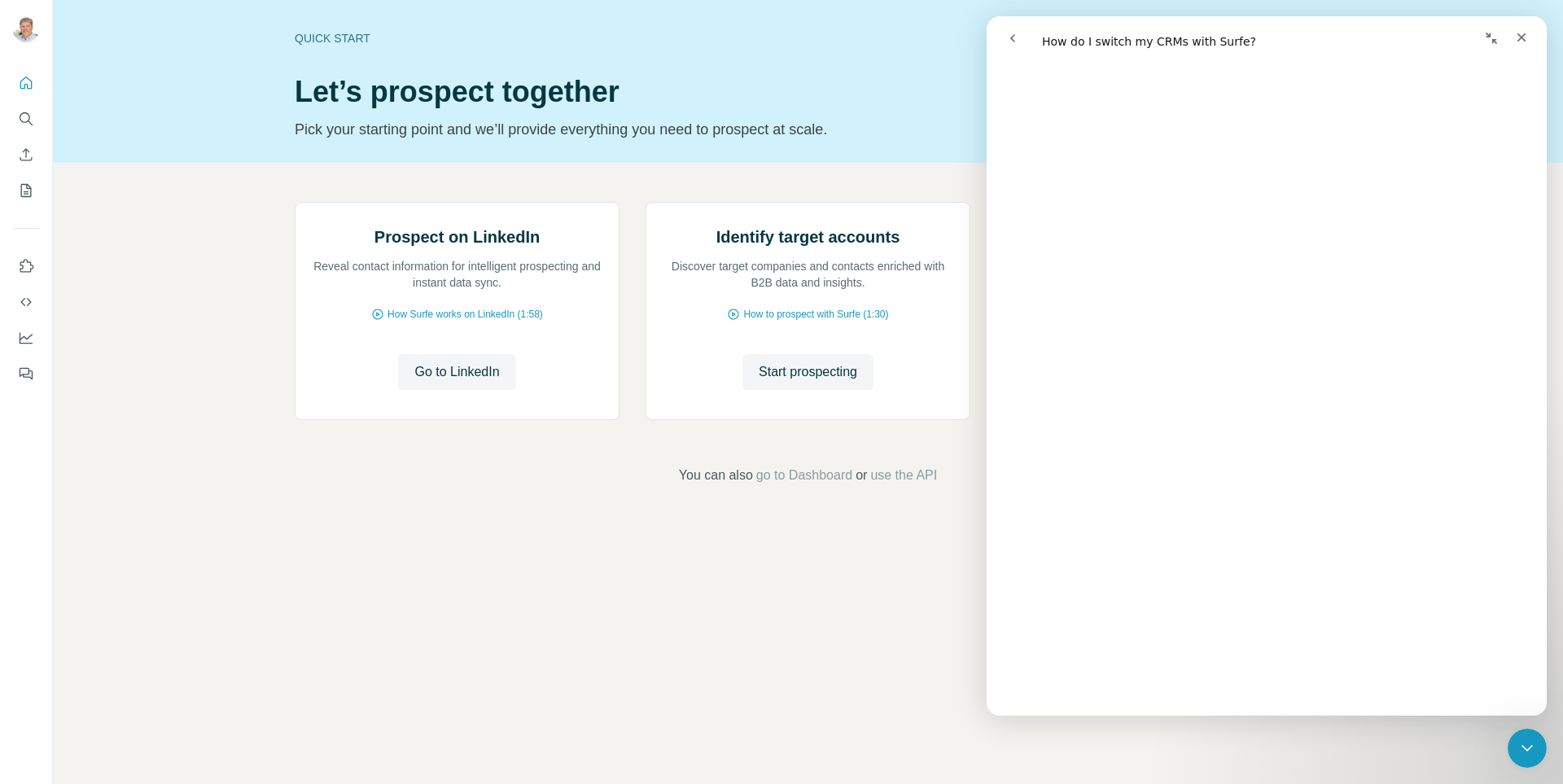
scroll to position [813, 0]
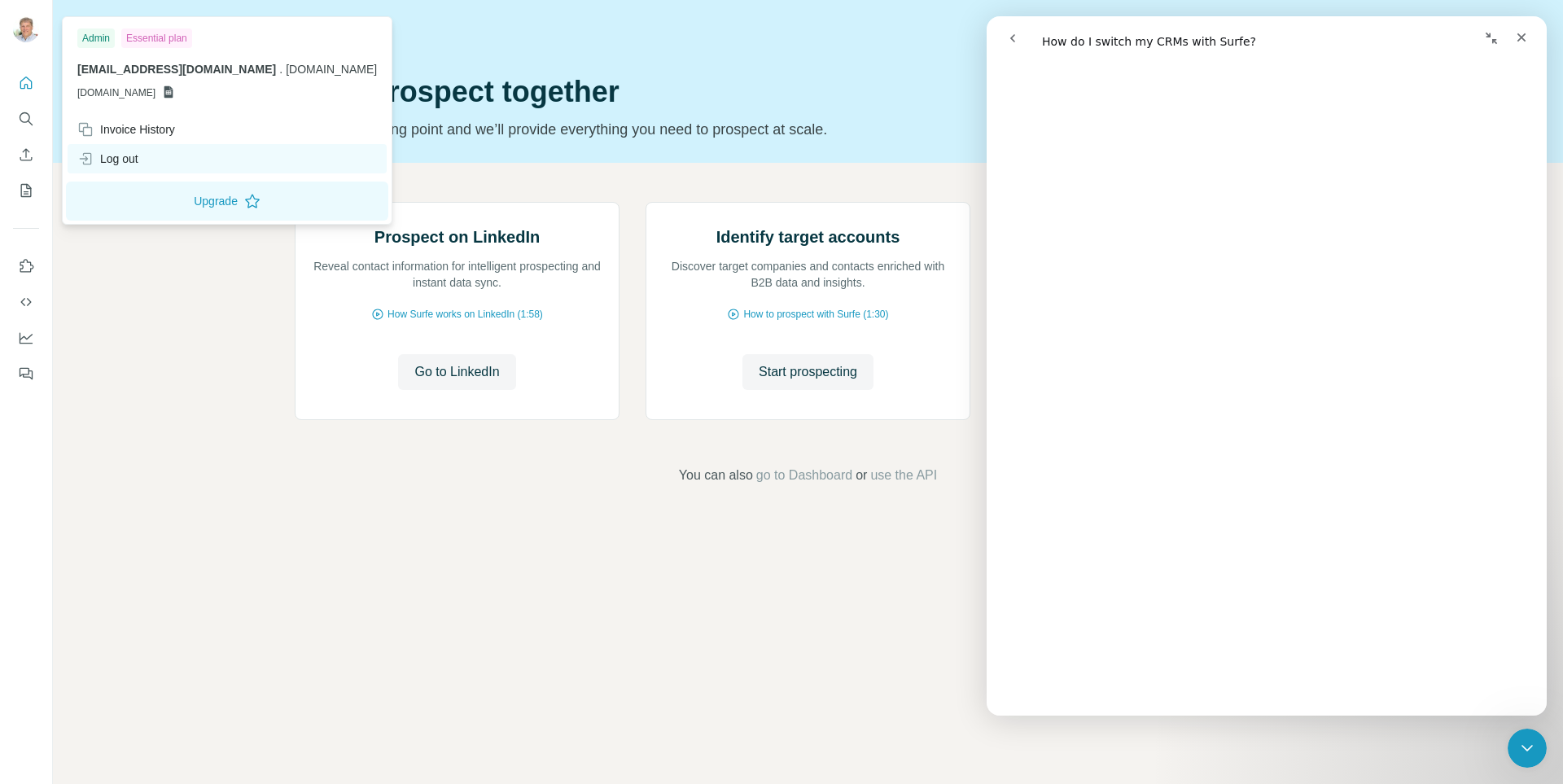
click at [116, 164] on div "Log out" at bounding box center [108, 158] width 61 height 16
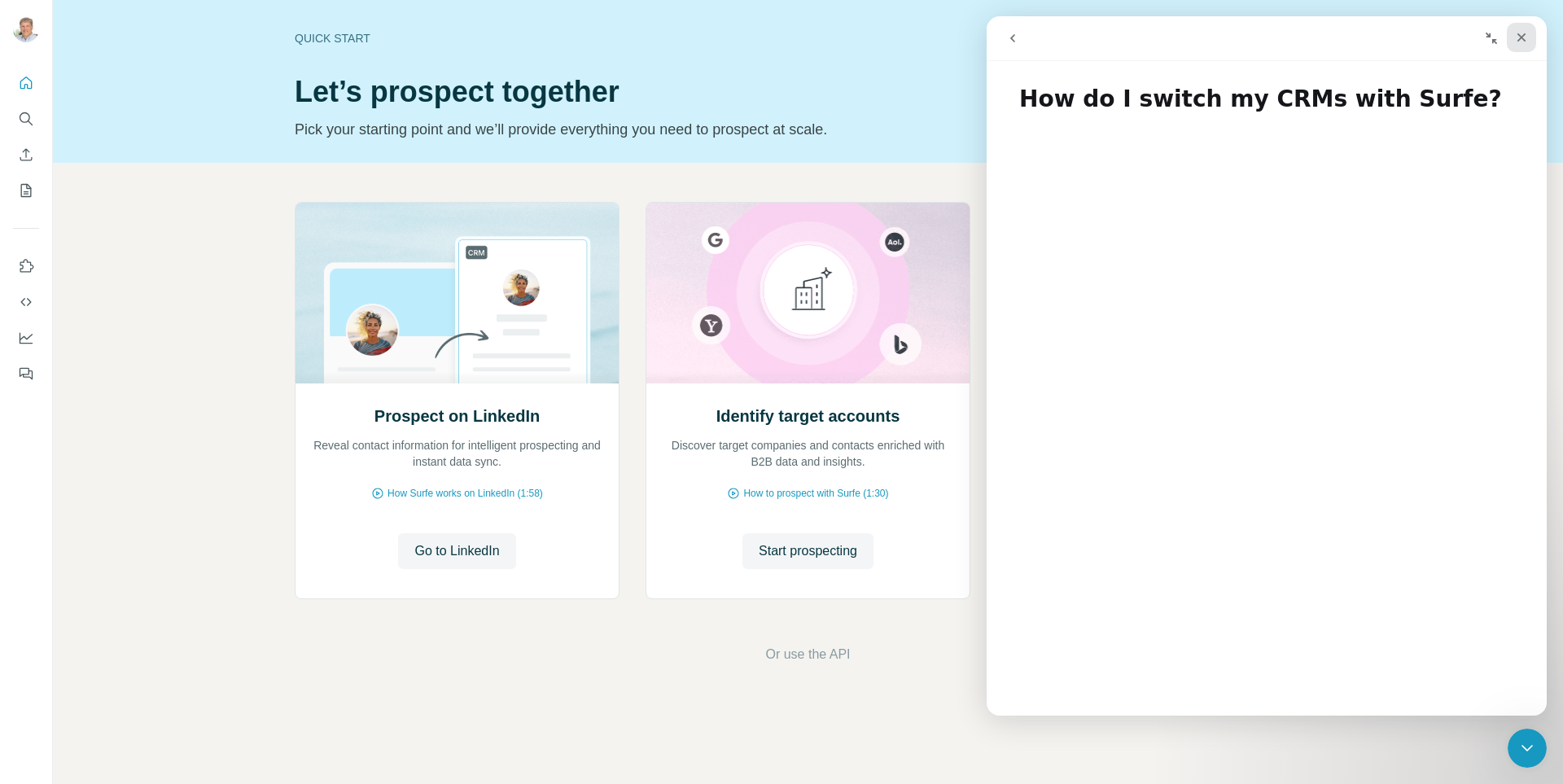
click at [1526, 37] on icon "Close" at bounding box center [1521, 37] width 13 height 13
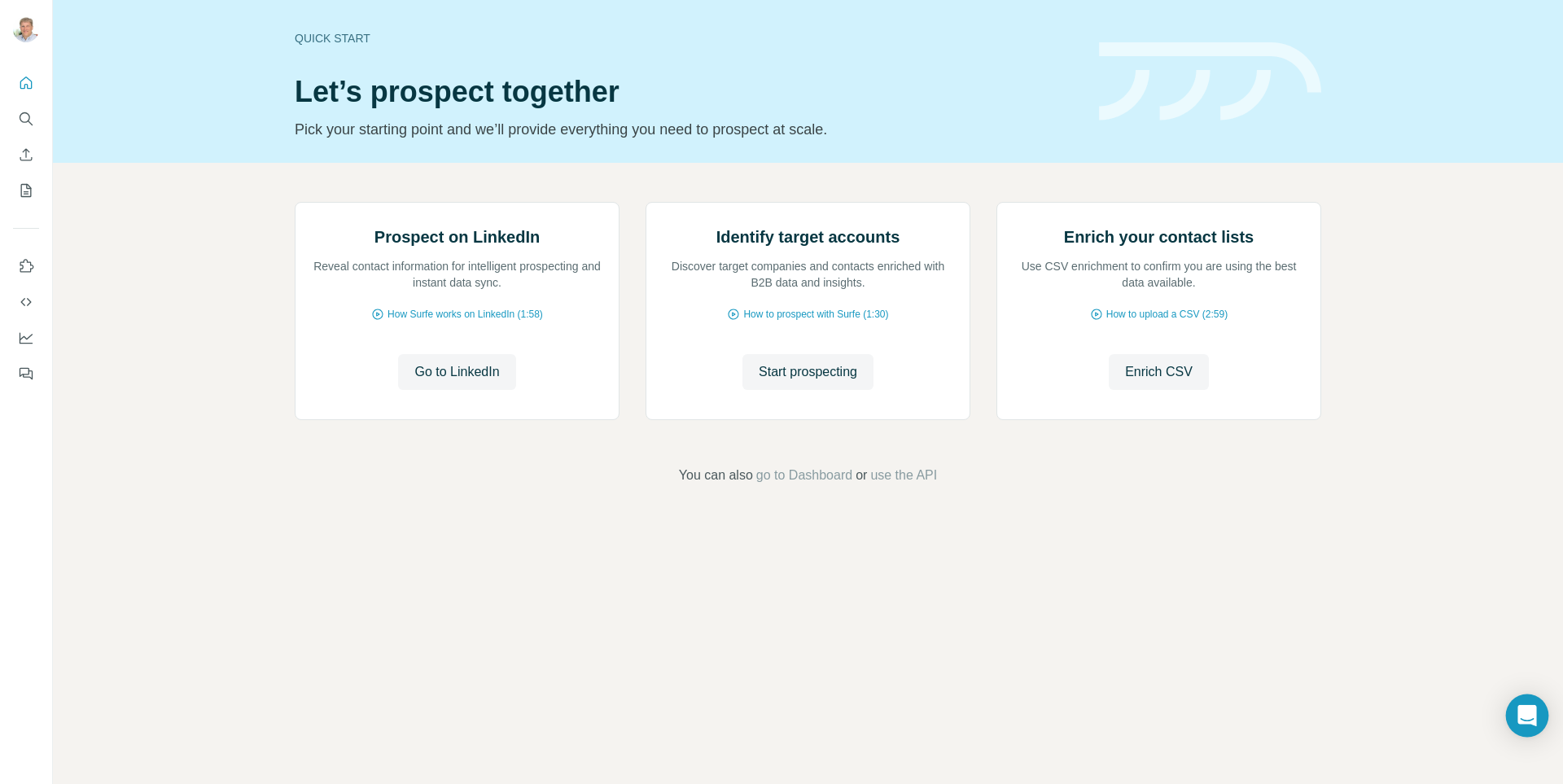
click at [1518, 709] on icon "Open Intercom Messenger" at bounding box center [1526, 715] width 21 height 21
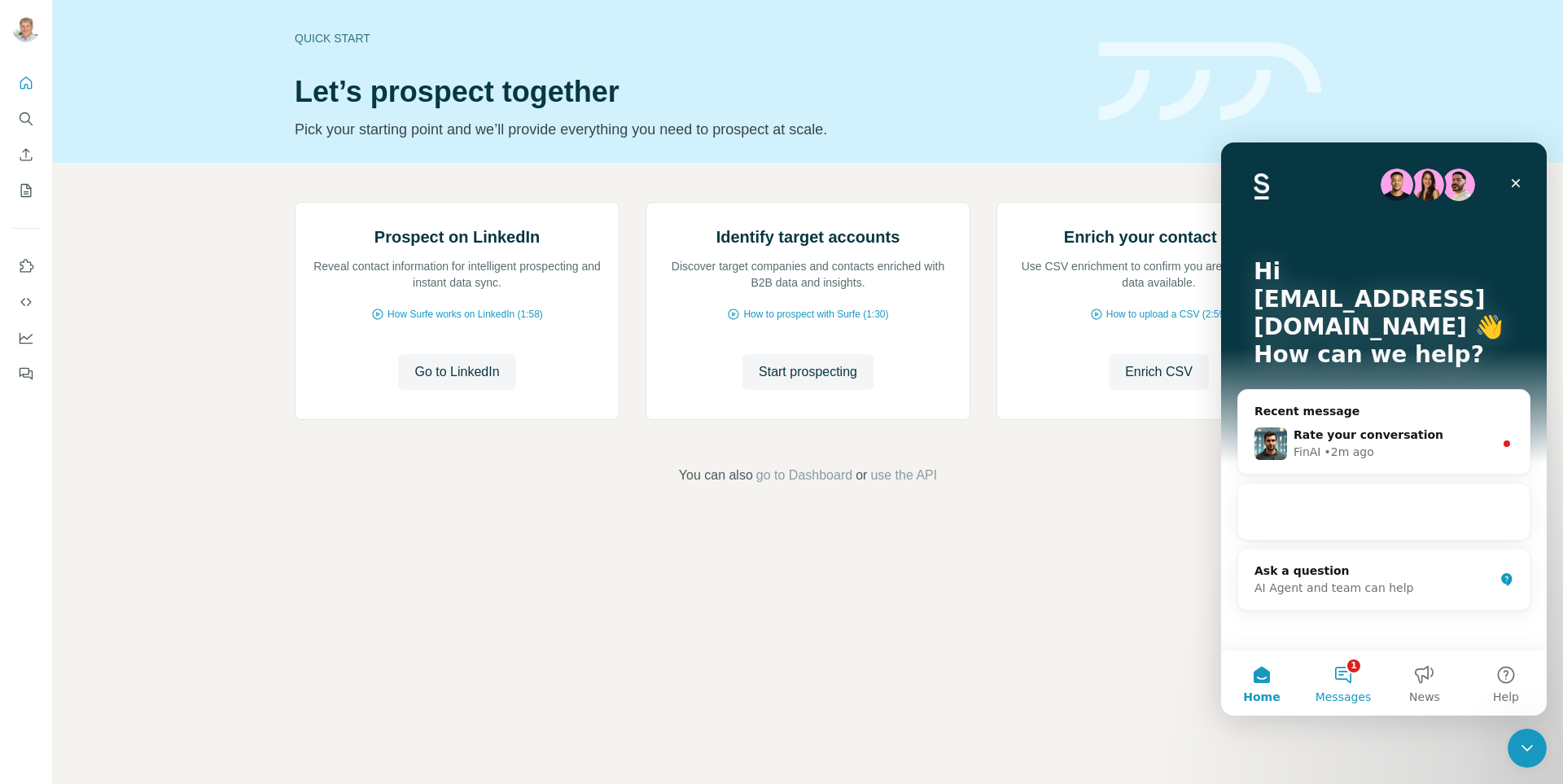
click at [1346, 680] on button "1 Messages" at bounding box center [1343, 683] width 82 height 65
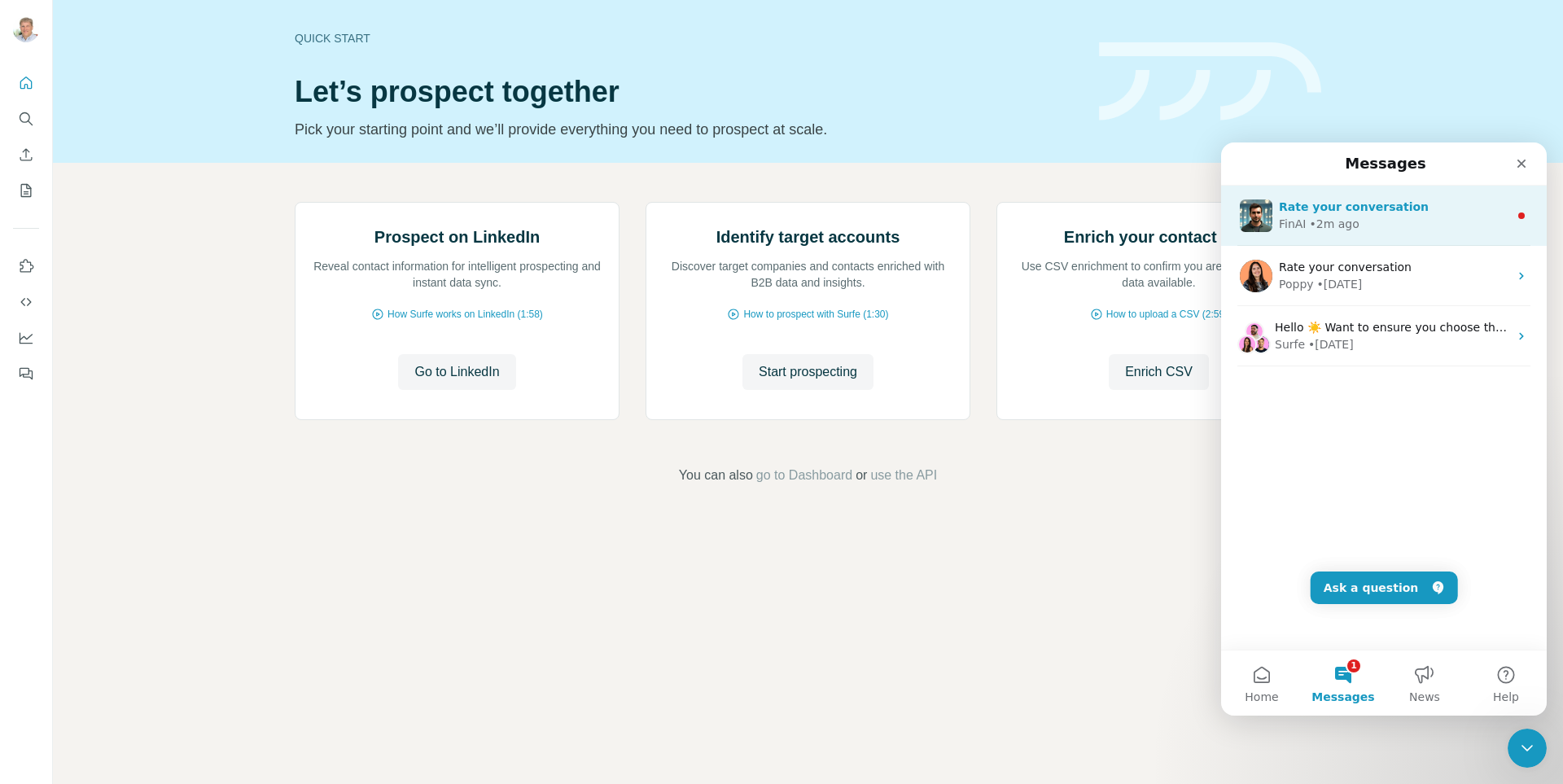
click at [1352, 218] on div "• 2m ago" at bounding box center [1334, 224] width 49 height 17
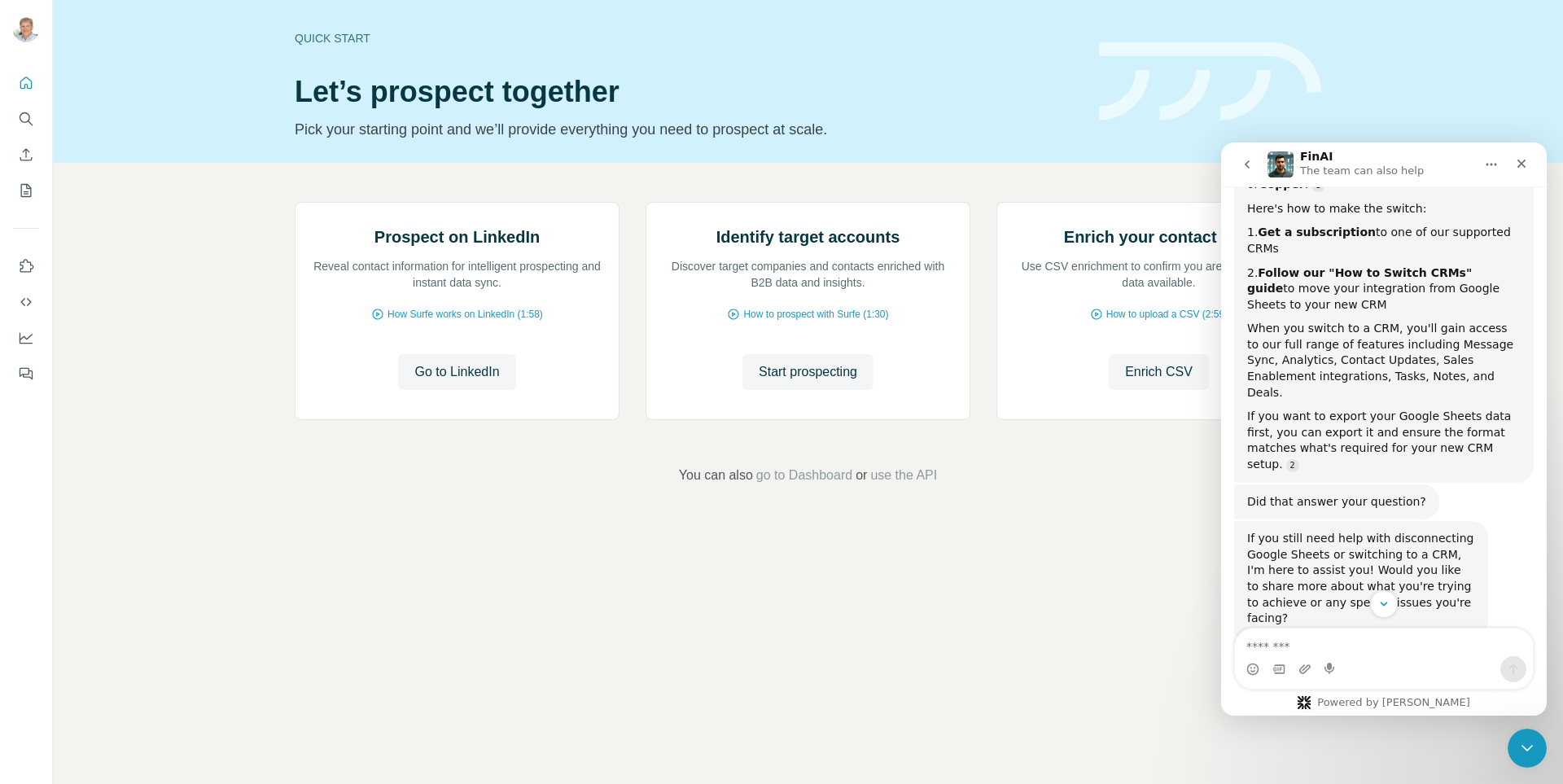
scroll to position [482, 0]
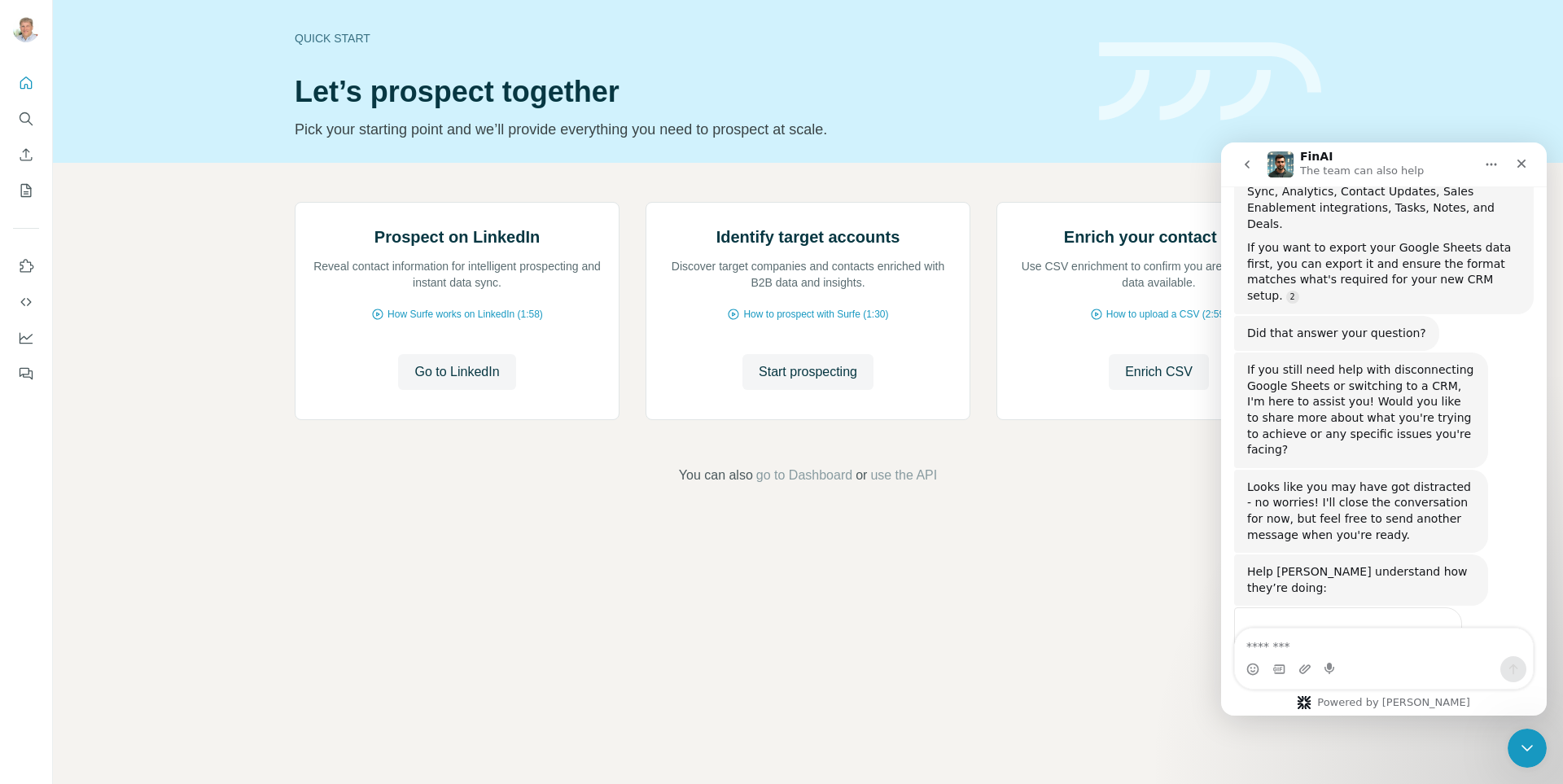
click at [1288, 664] on div "Intercom messenger" at bounding box center [1384, 668] width 298 height 26
click at [1301, 645] on textarea "Message…" at bounding box center [1384, 642] width 298 height 28
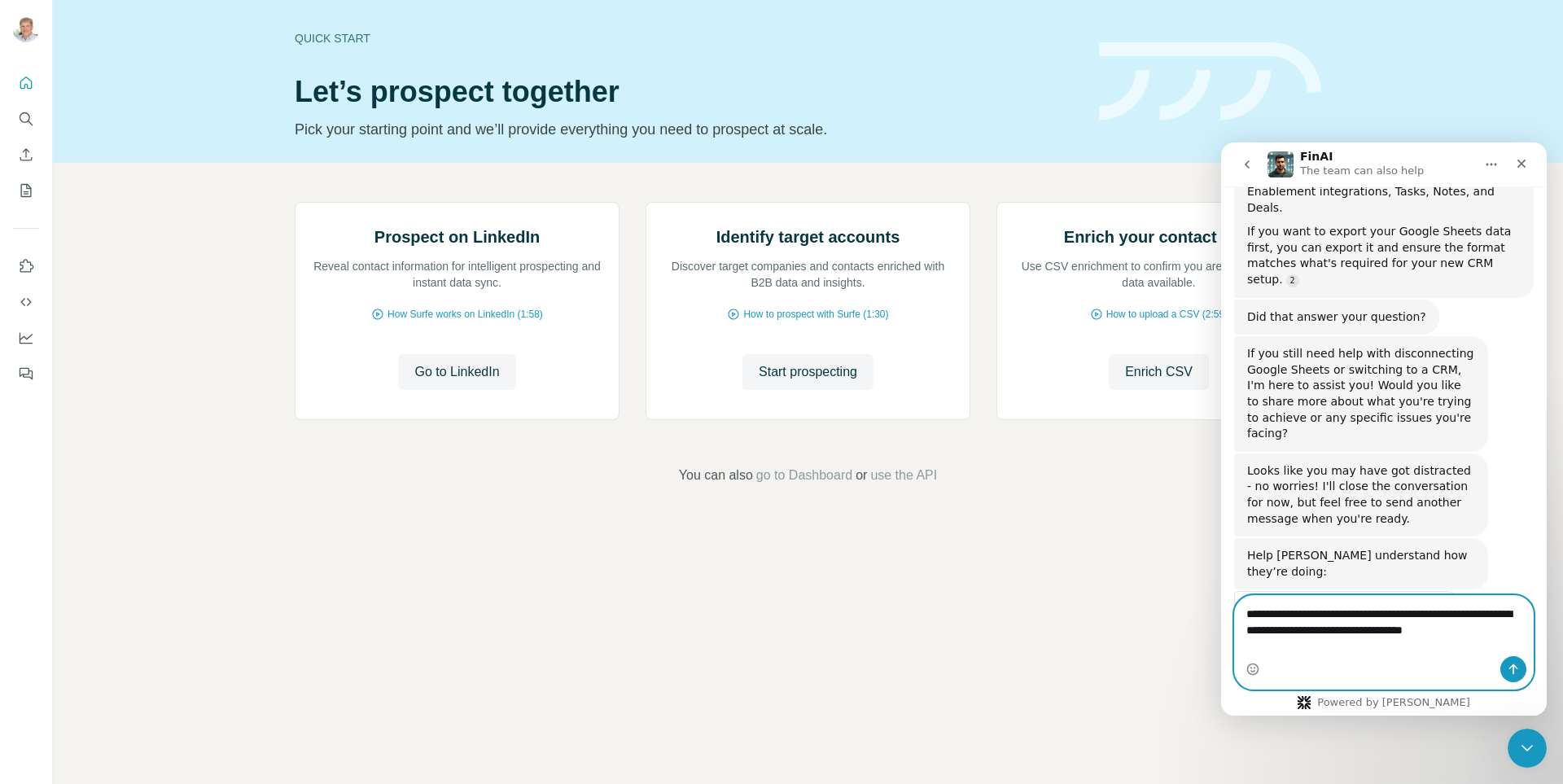
scroll to position [516, 0]
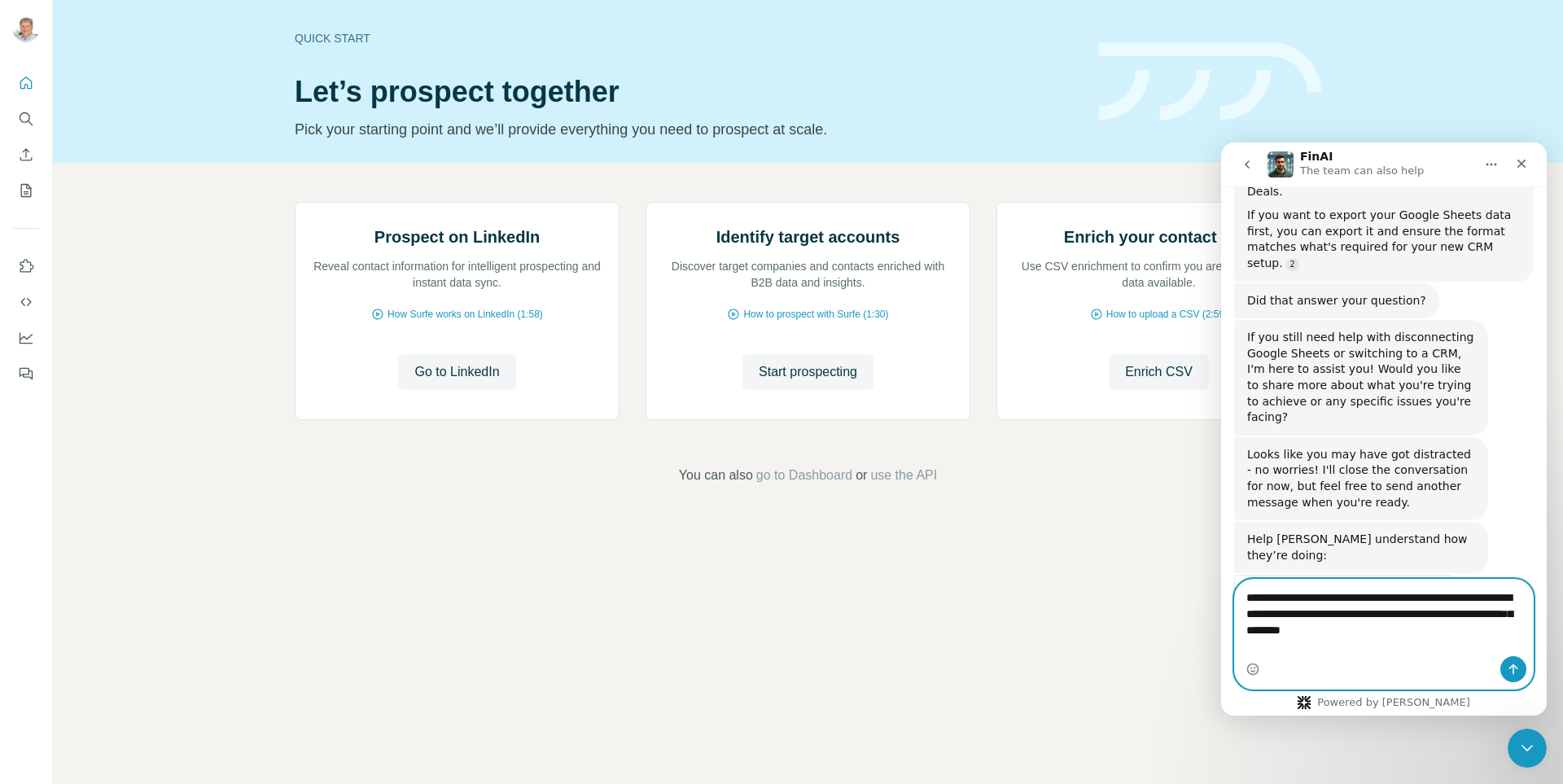
type textarea "**********"
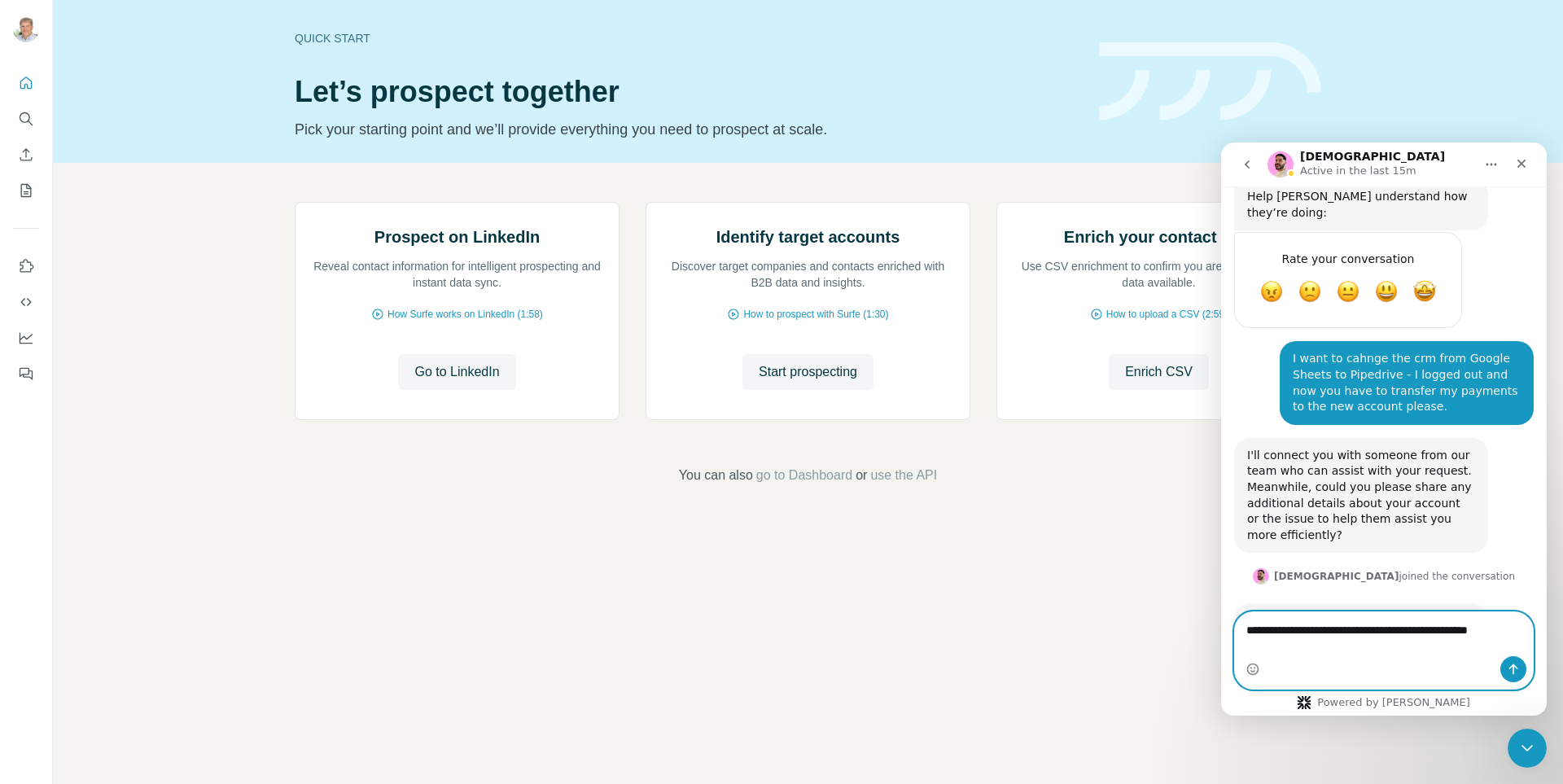
scroll to position [874, 0]
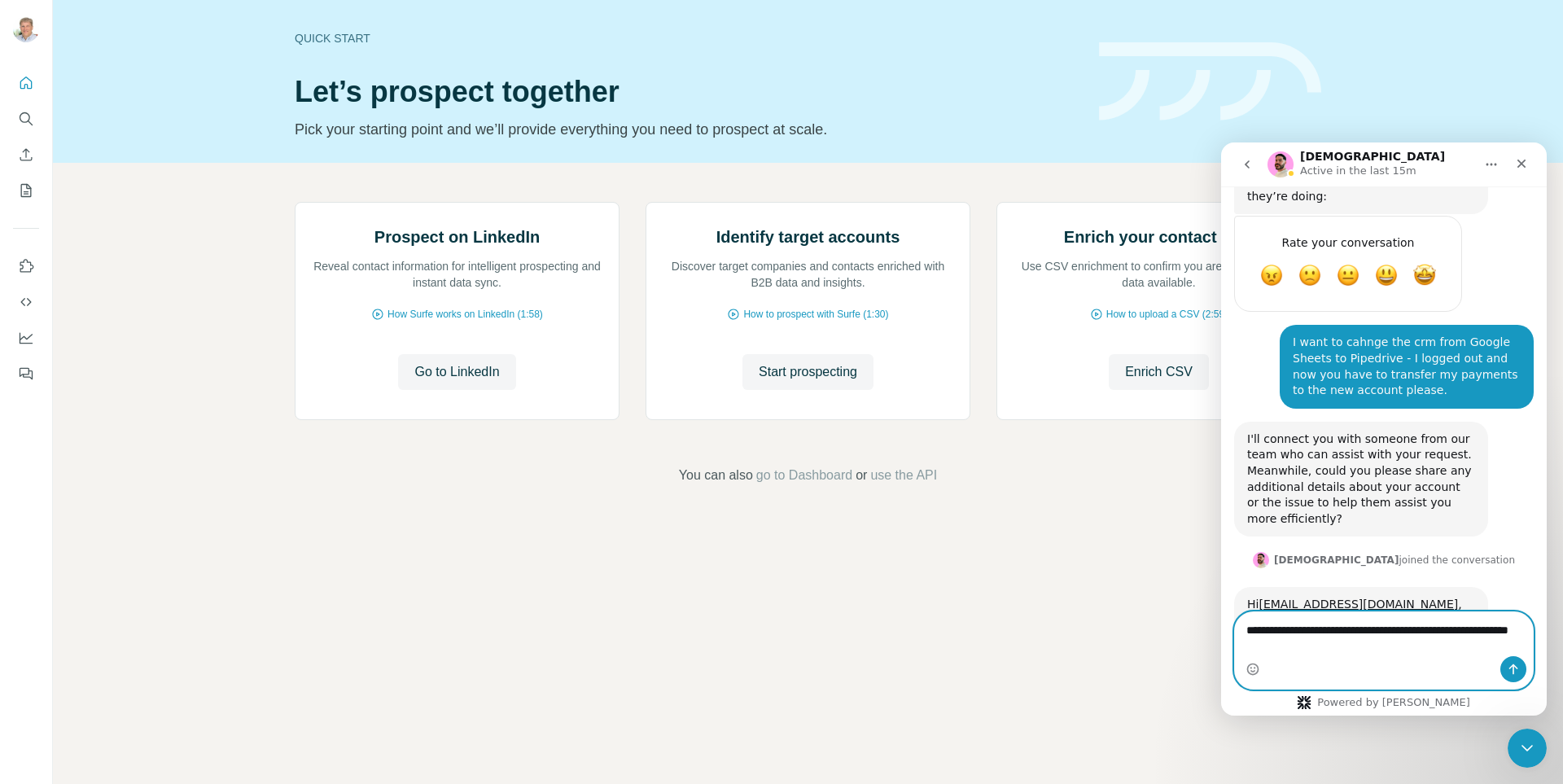
type textarea "**********"
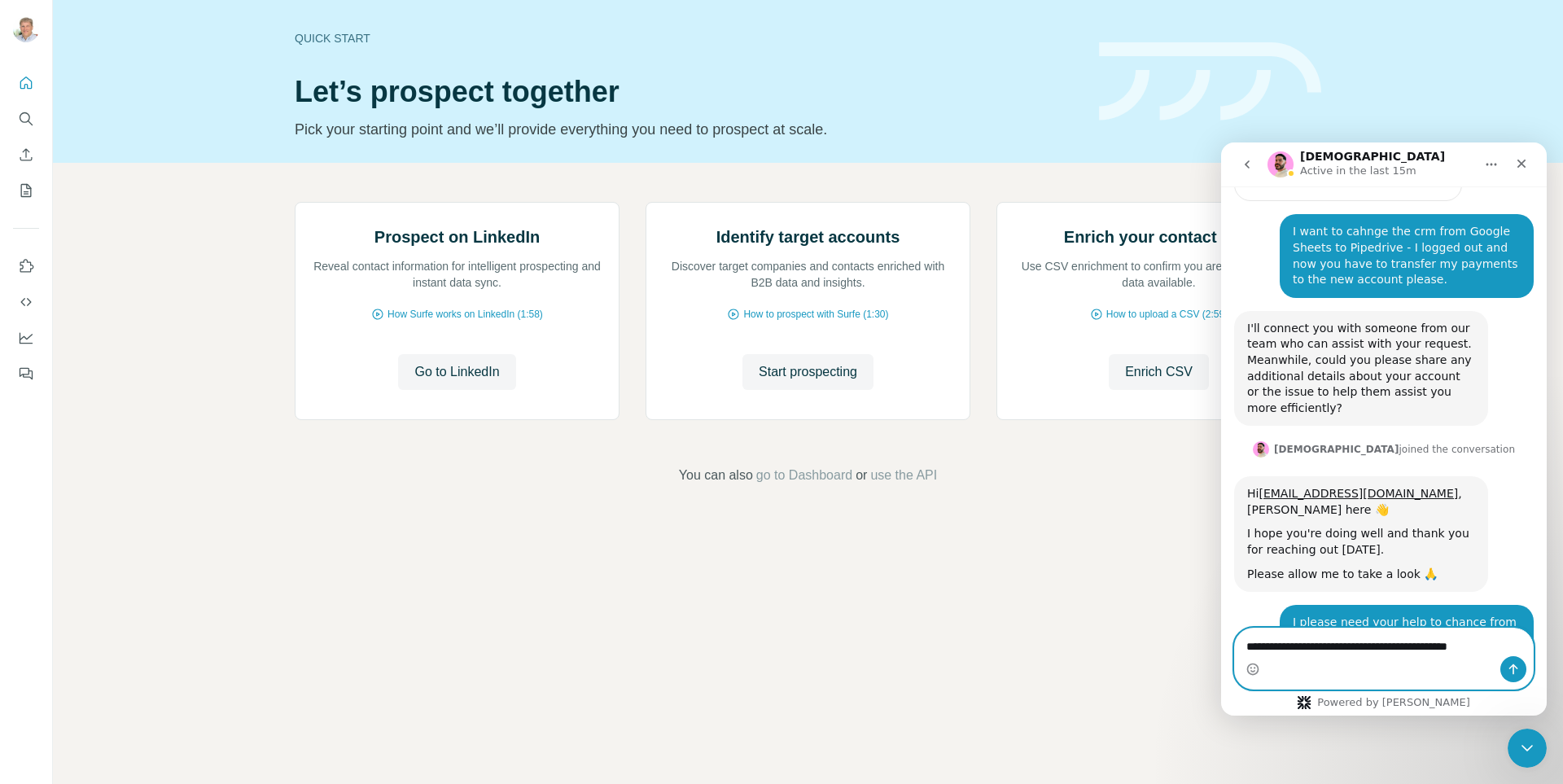
scroll to position [1026, 0]
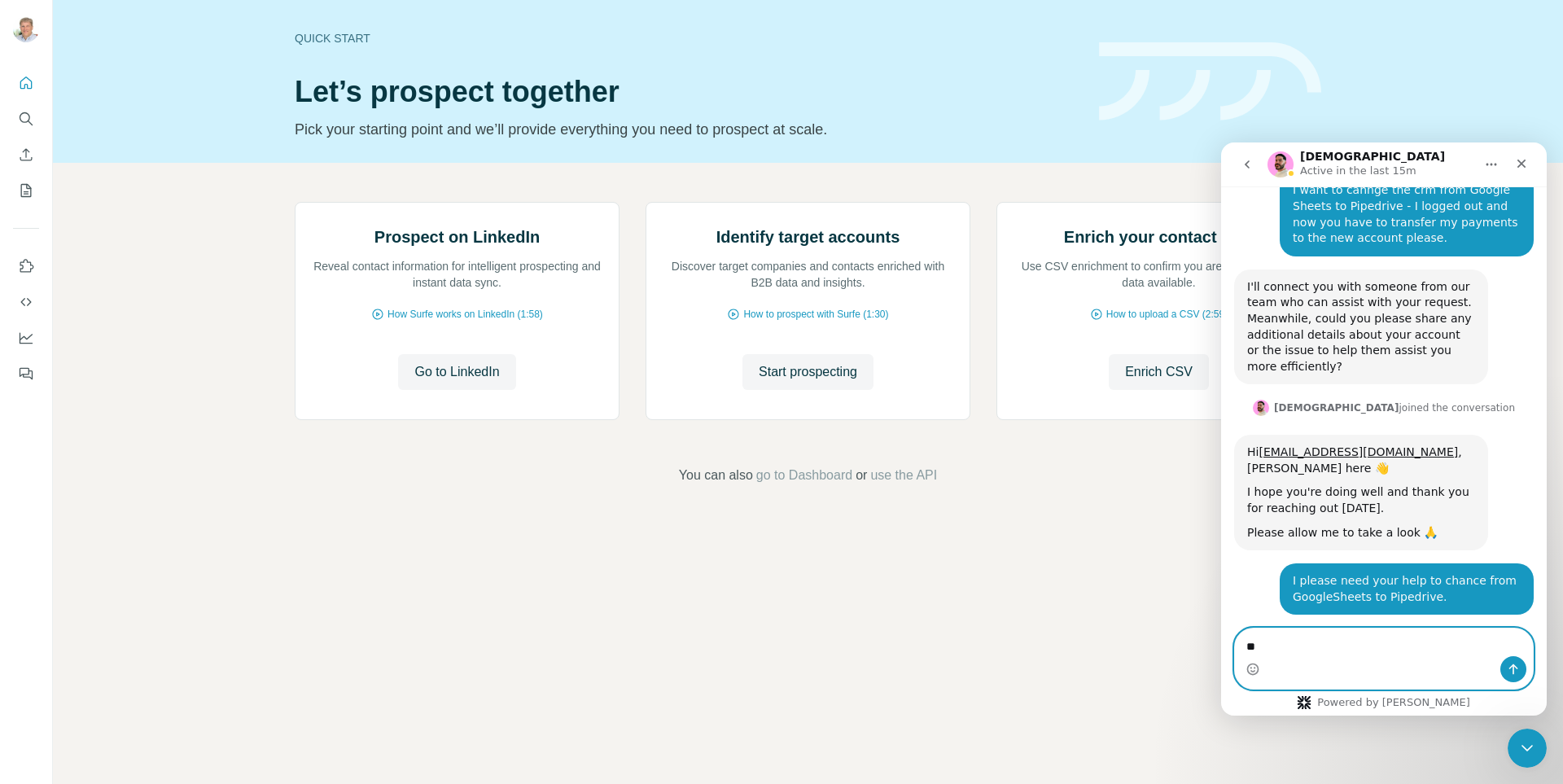
type textarea "*"
click at [1323, 646] on textarea "Message…" at bounding box center [1384, 642] width 298 height 28
click at [1306, 640] on textarea "Message…" at bounding box center [1384, 642] width 298 height 28
type textarea "*"
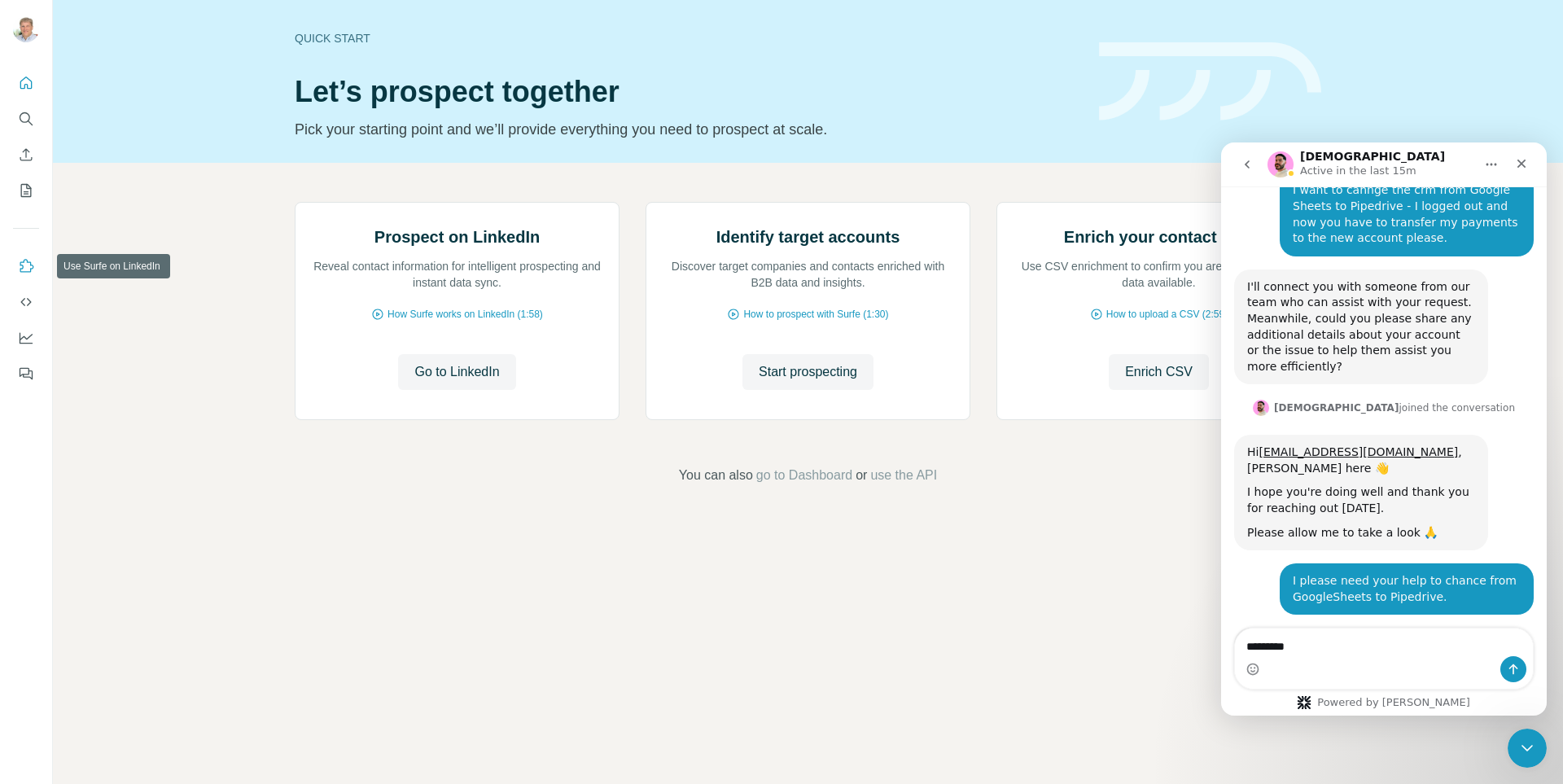
click at [17, 263] on button "Use Surfe on LinkedIn" at bounding box center [25, 266] width 26 height 29
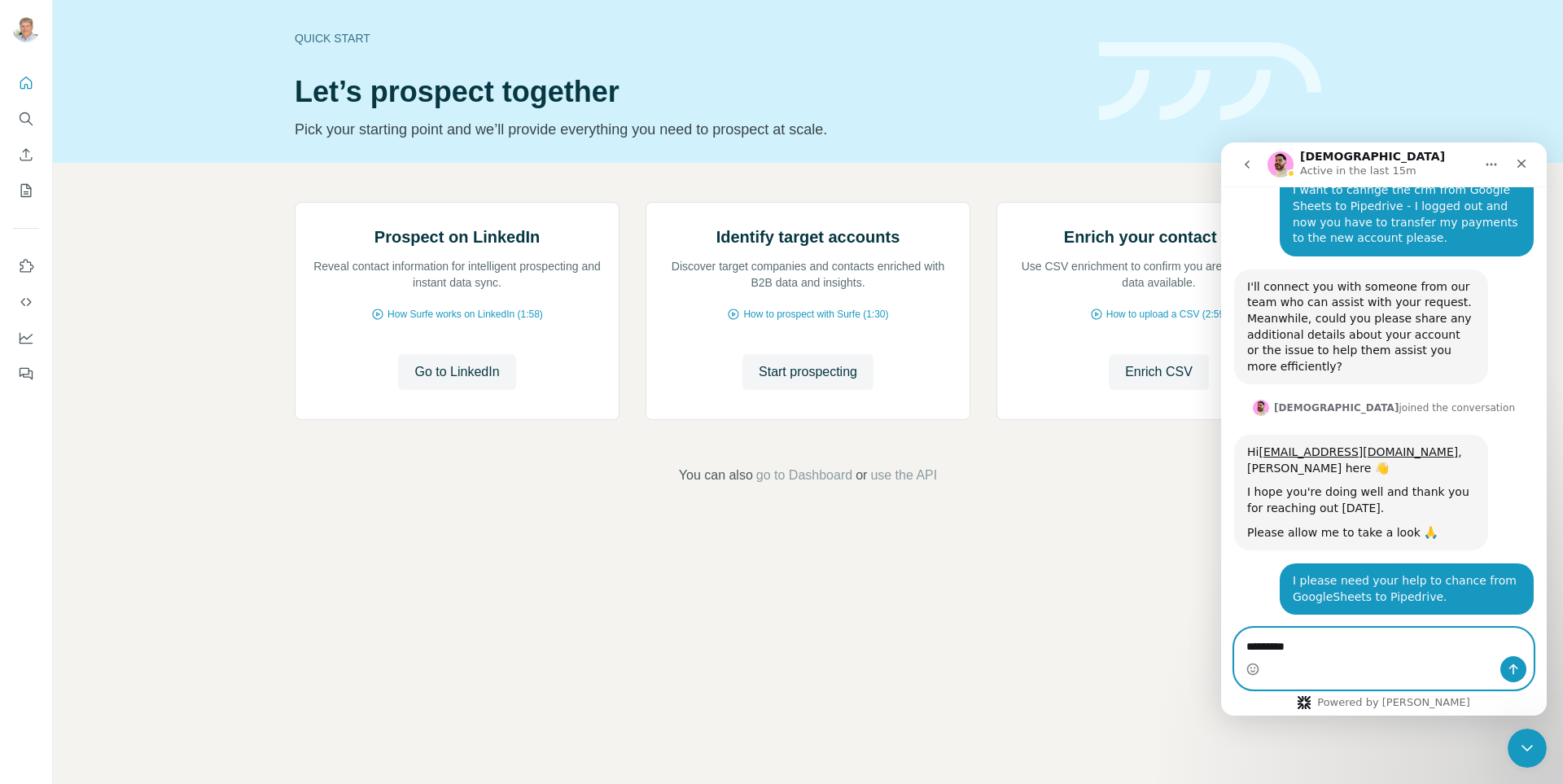
click at [1330, 646] on textarea "*********" at bounding box center [1384, 642] width 298 height 28
type textarea "*"
type textarea "**********"
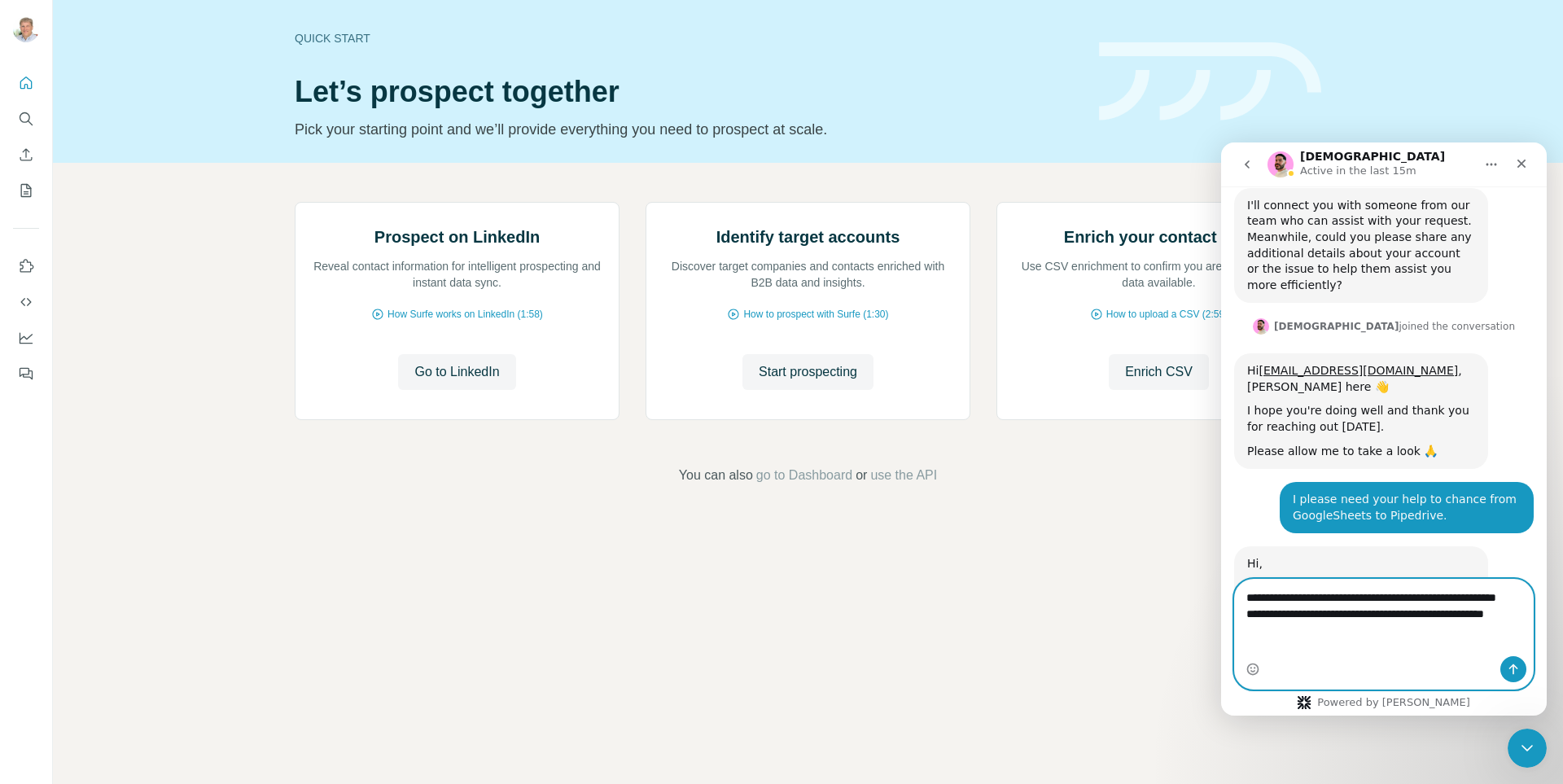
scroll to position [1124, 0]
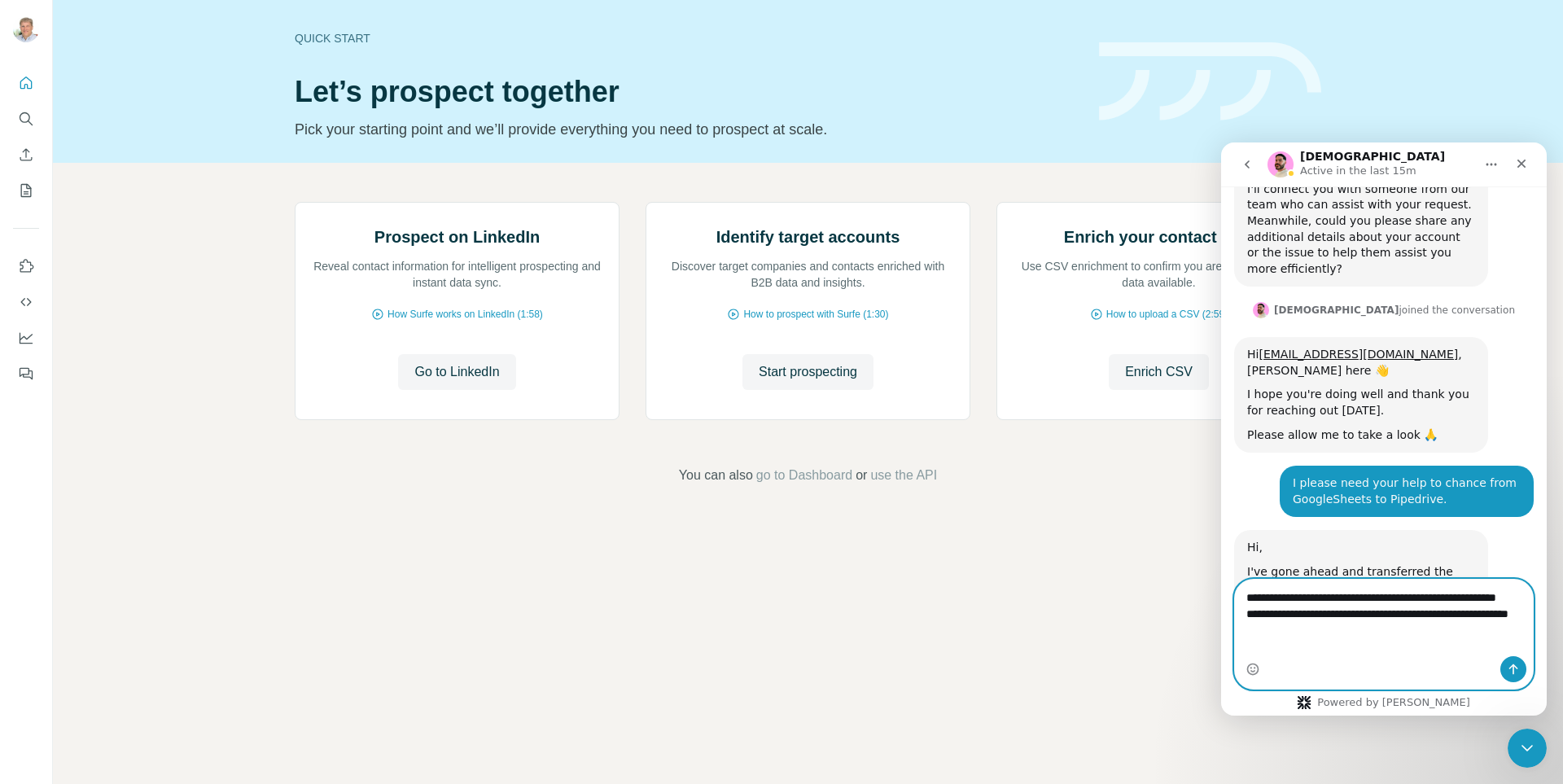
type textarea "**********"
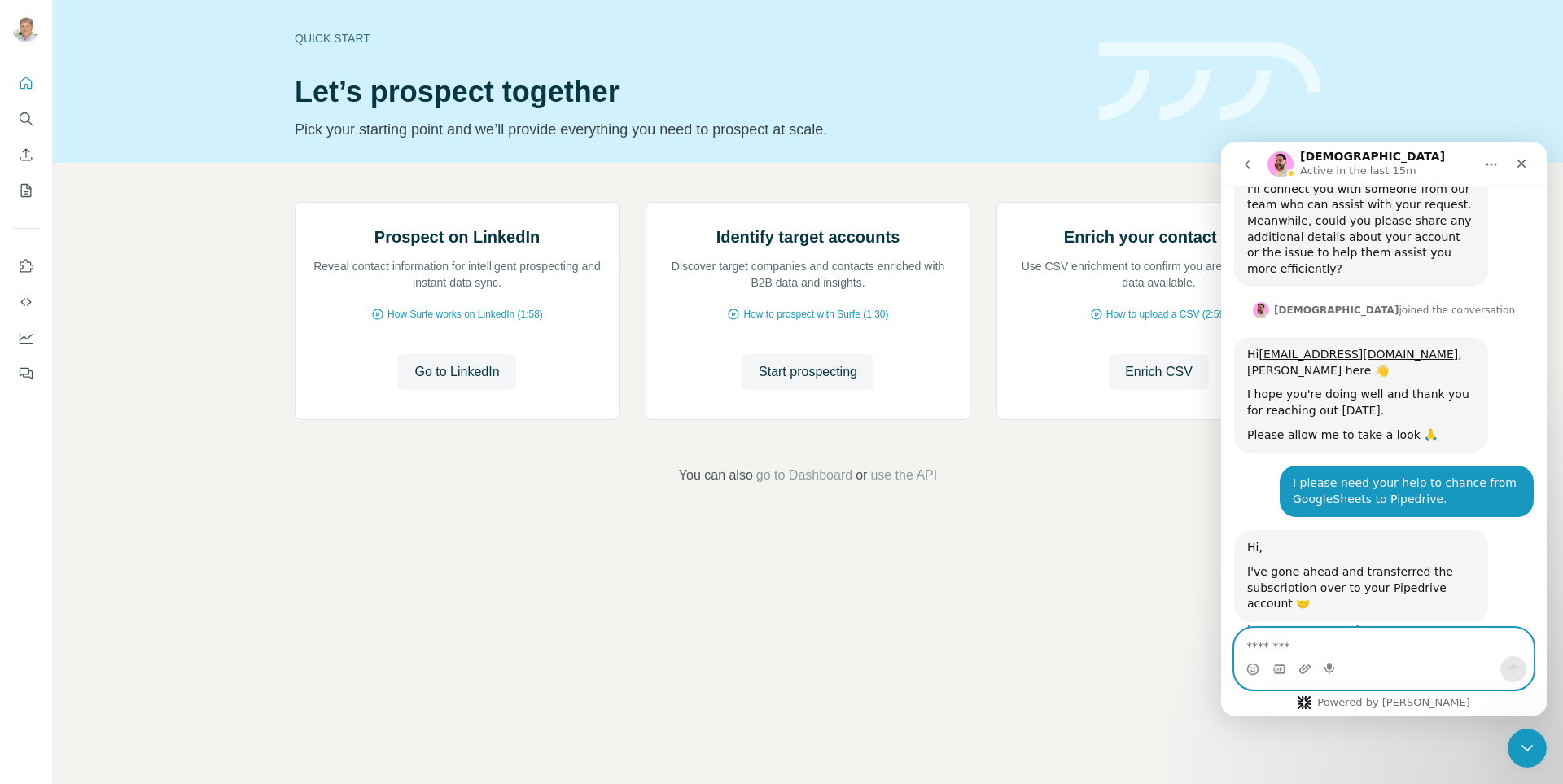
scroll to position [1160, 0]
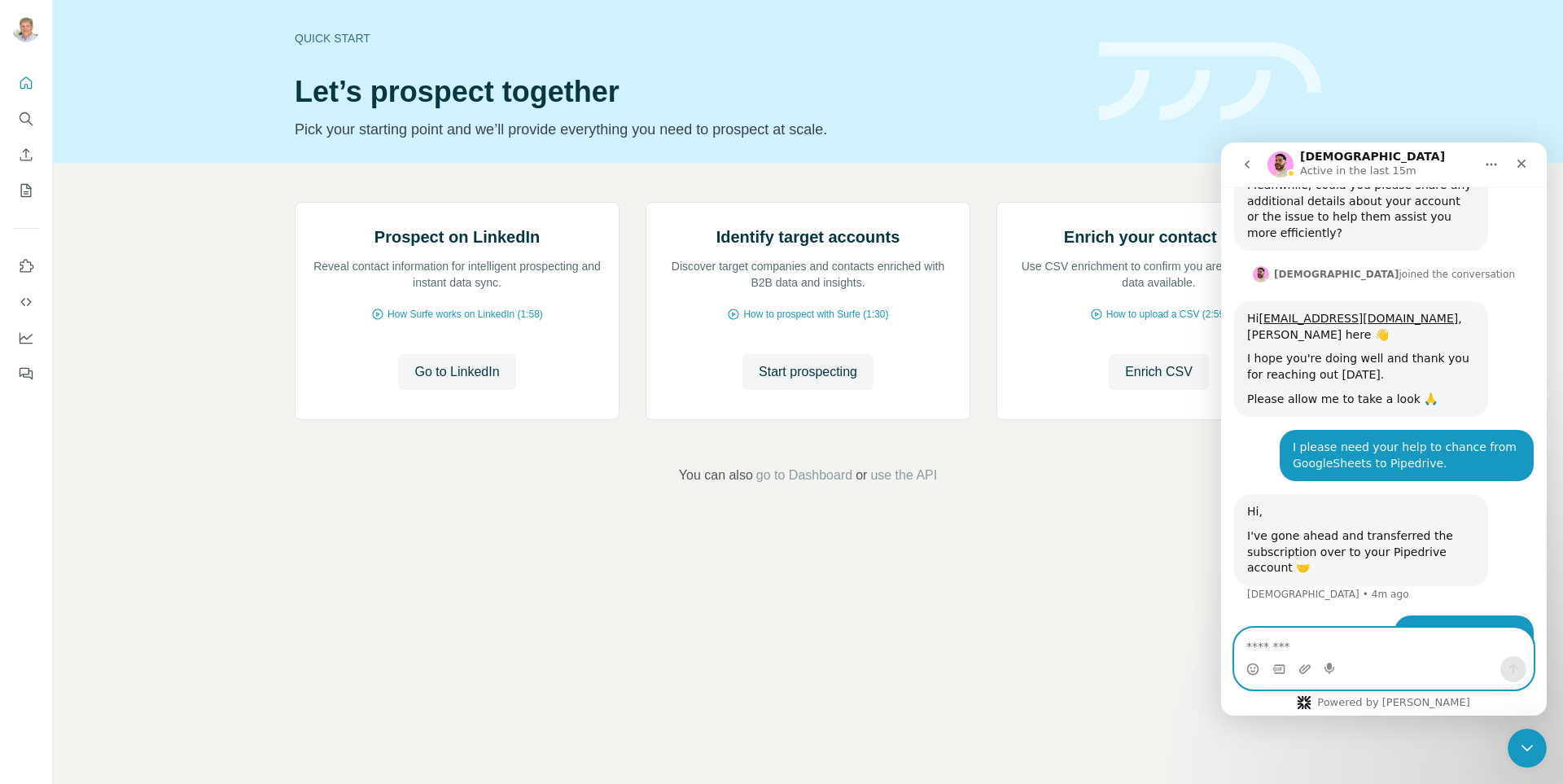
click at [1385, 651] on textarea "Message…" at bounding box center [1384, 642] width 298 height 28
click at [29, 333] on icon "Dashboard" at bounding box center [25, 337] width 16 height 16
click at [1283, 635] on textarea "Message…" at bounding box center [1384, 642] width 298 height 28
click at [1265, 647] on textarea "Message…" at bounding box center [1384, 642] width 298 height 28
click at [1315, 644] on textarea "Message…" at bounding box center [1384, 642] width 298 height 28
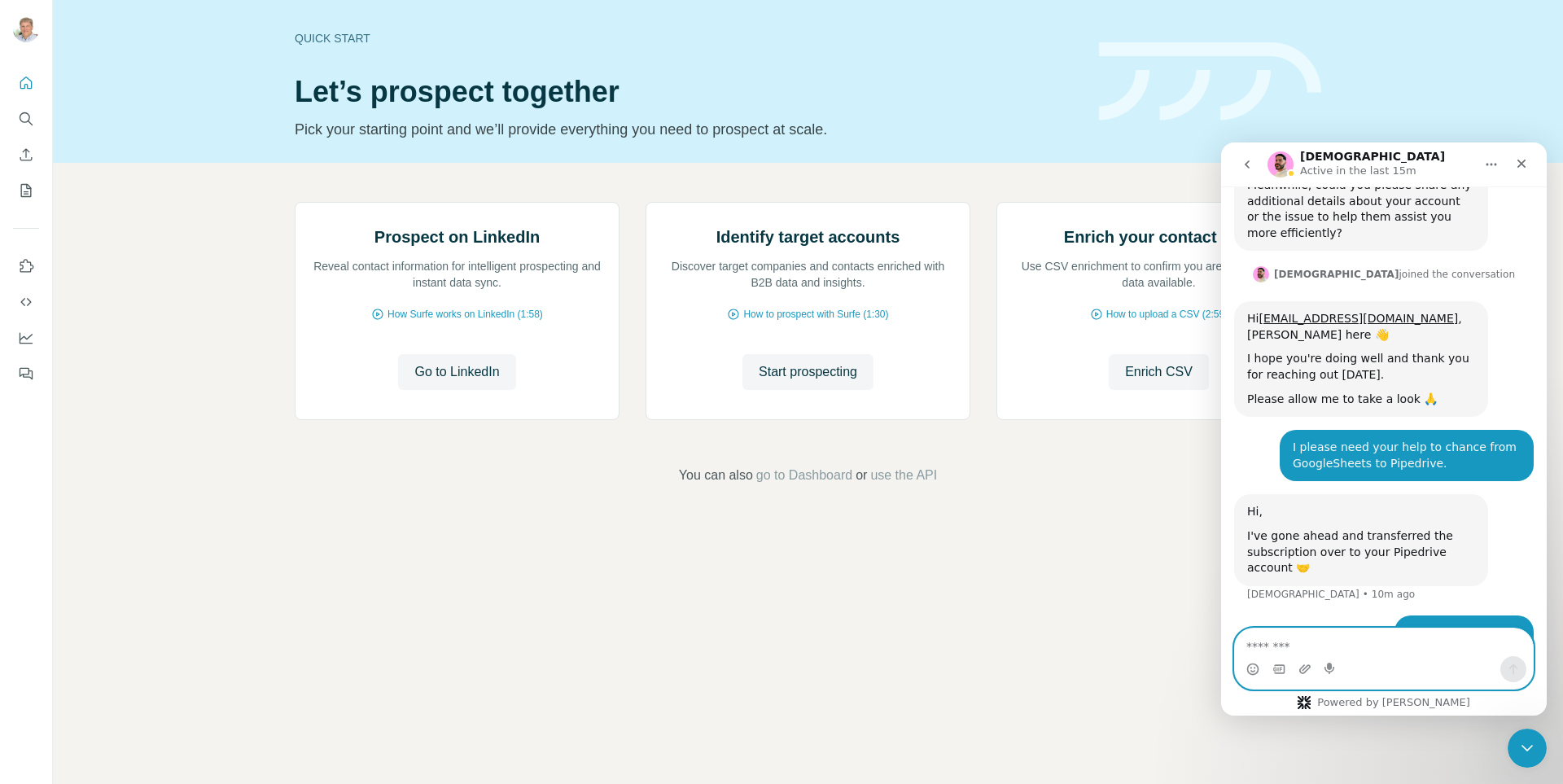
click at [1297, 635] on textarea "Message…" at bounding box center [1384, 642] width 298 height 28
type textarea "******"
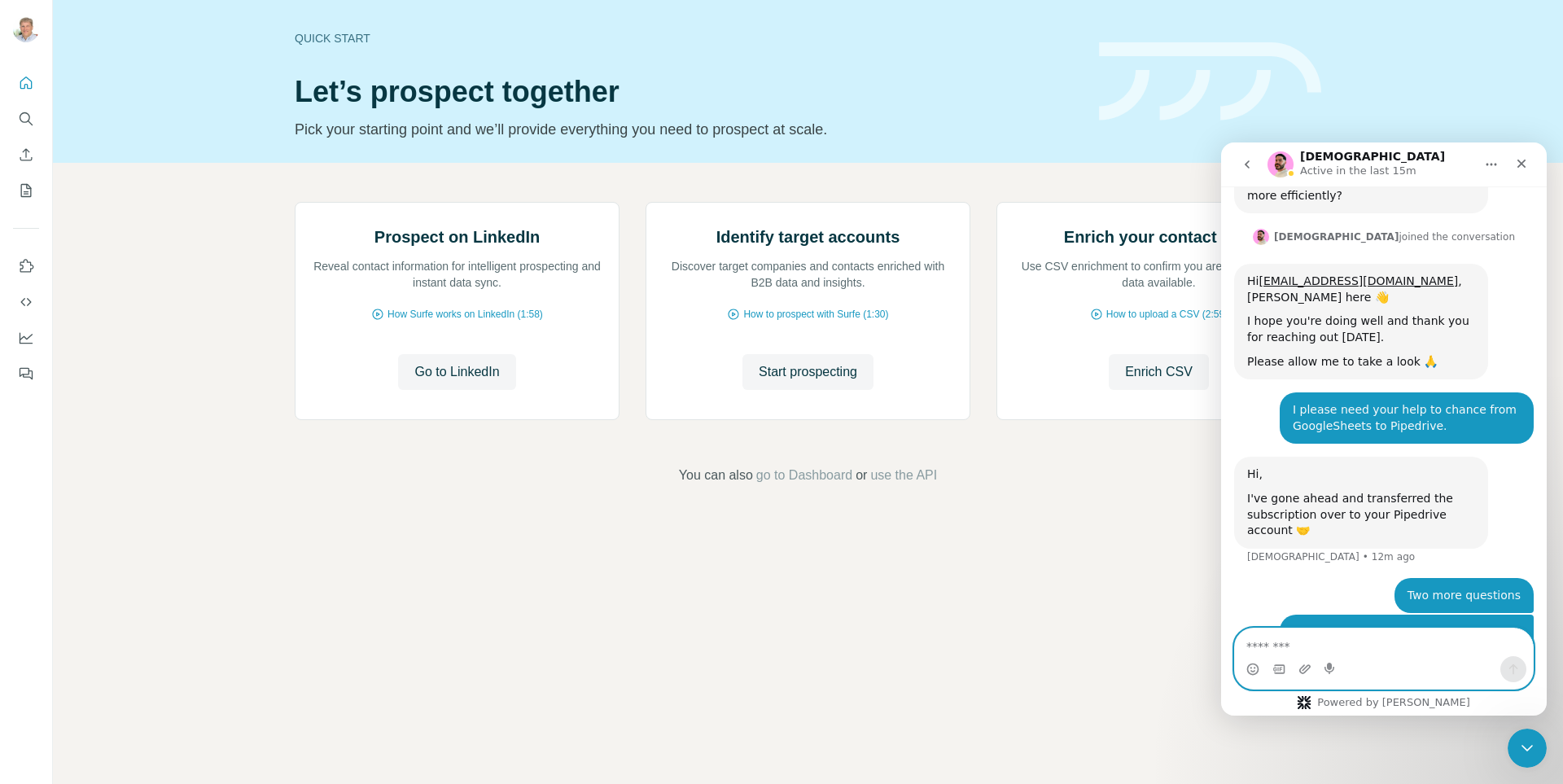
click at [1330, 641] on textarea "Message…" at bounding box center [1384, 642] width 298 height 28
click at [1521, 751] on icon "Close Intercom Messenger" at bounding box center [1524, 745] width 20 height 20
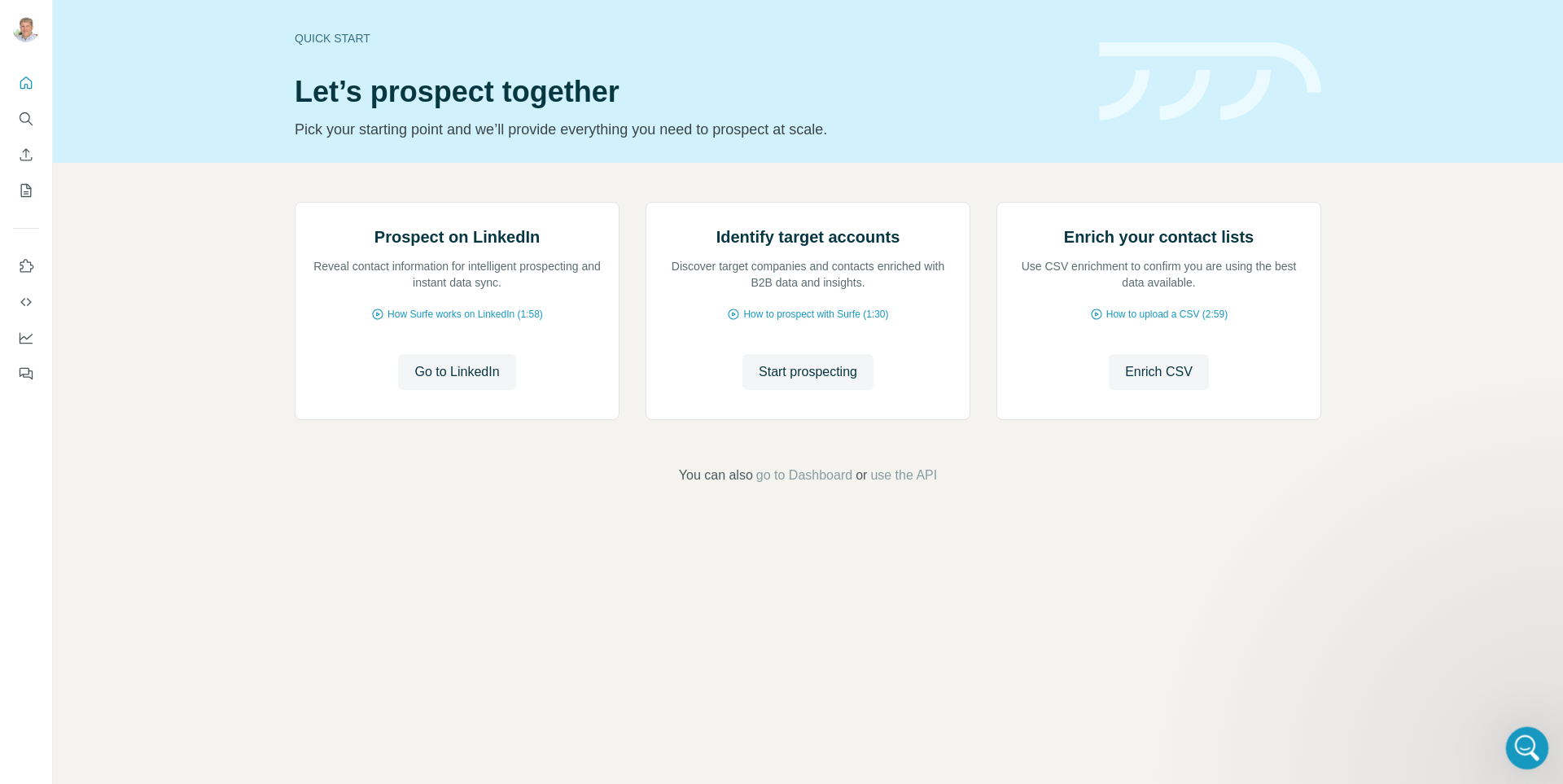
scroll to position [0, 0]
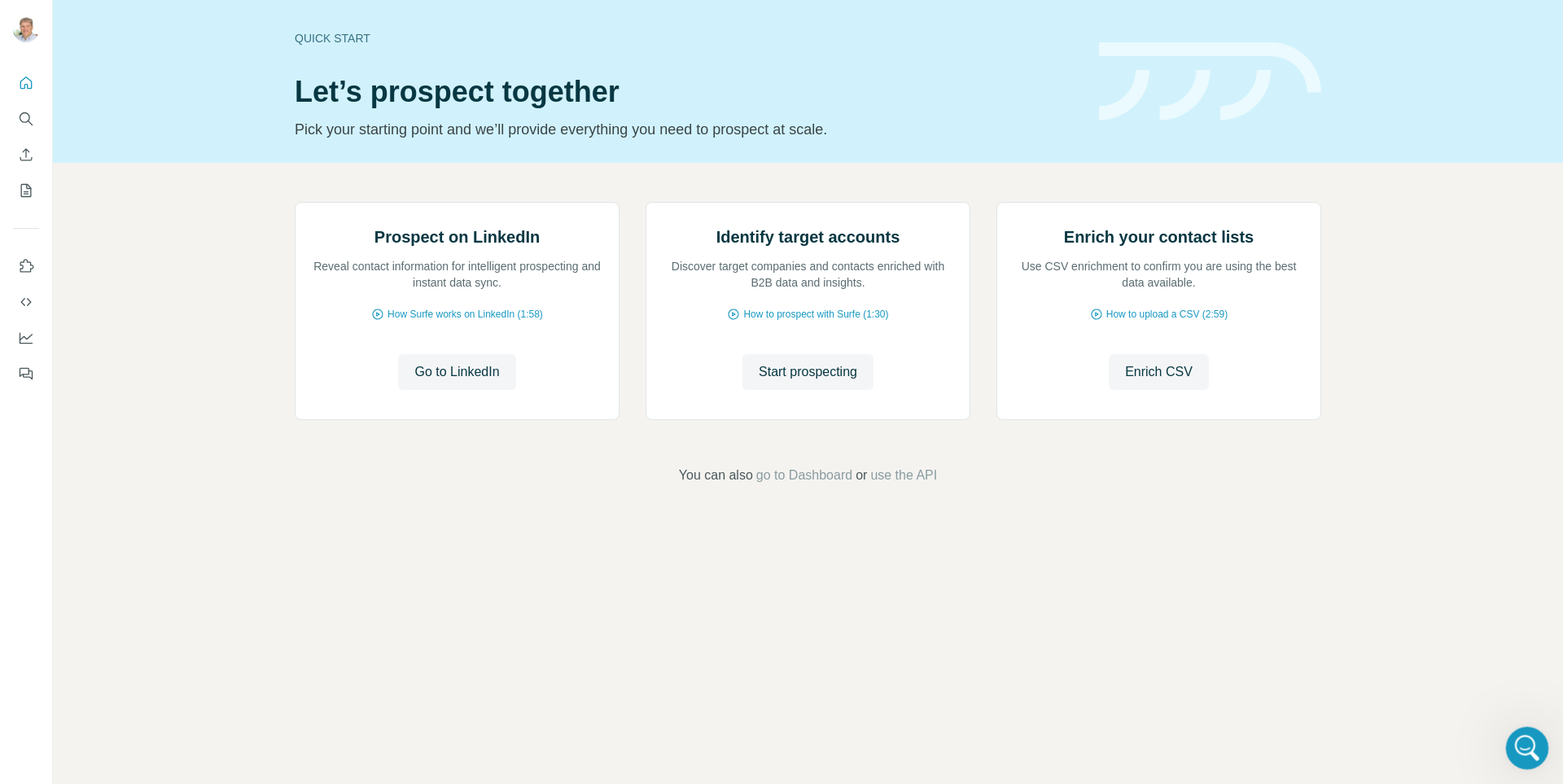
click at [1524, 748] on icon "Open Intercom Messenger" at bounding box center [1526, 746] width 27 height 27
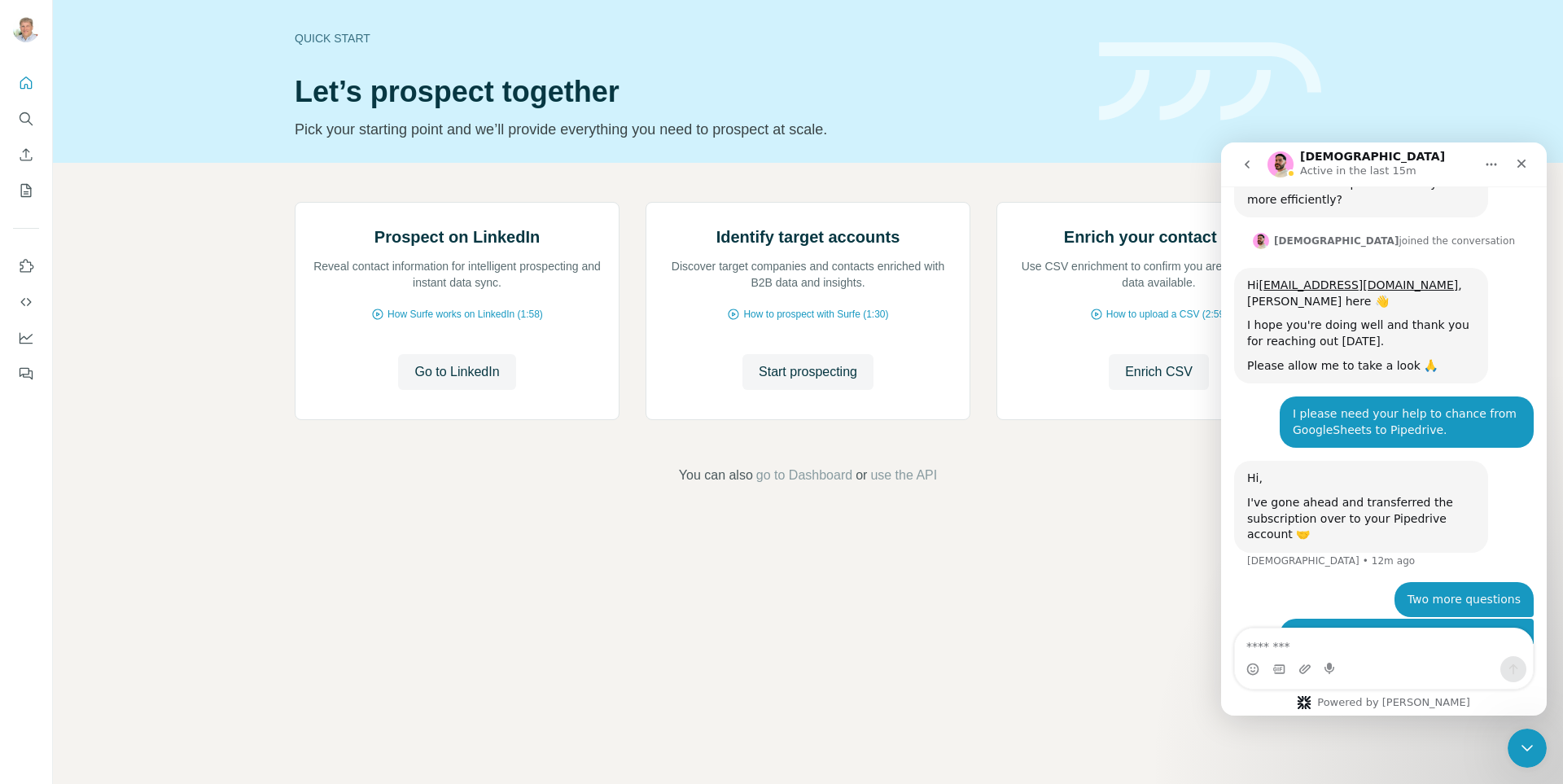
scroll to position [1198, 0]
click at [1312, 657] on div "Intercom messenger" at bounding box center [1384, 668] width 298 height 26
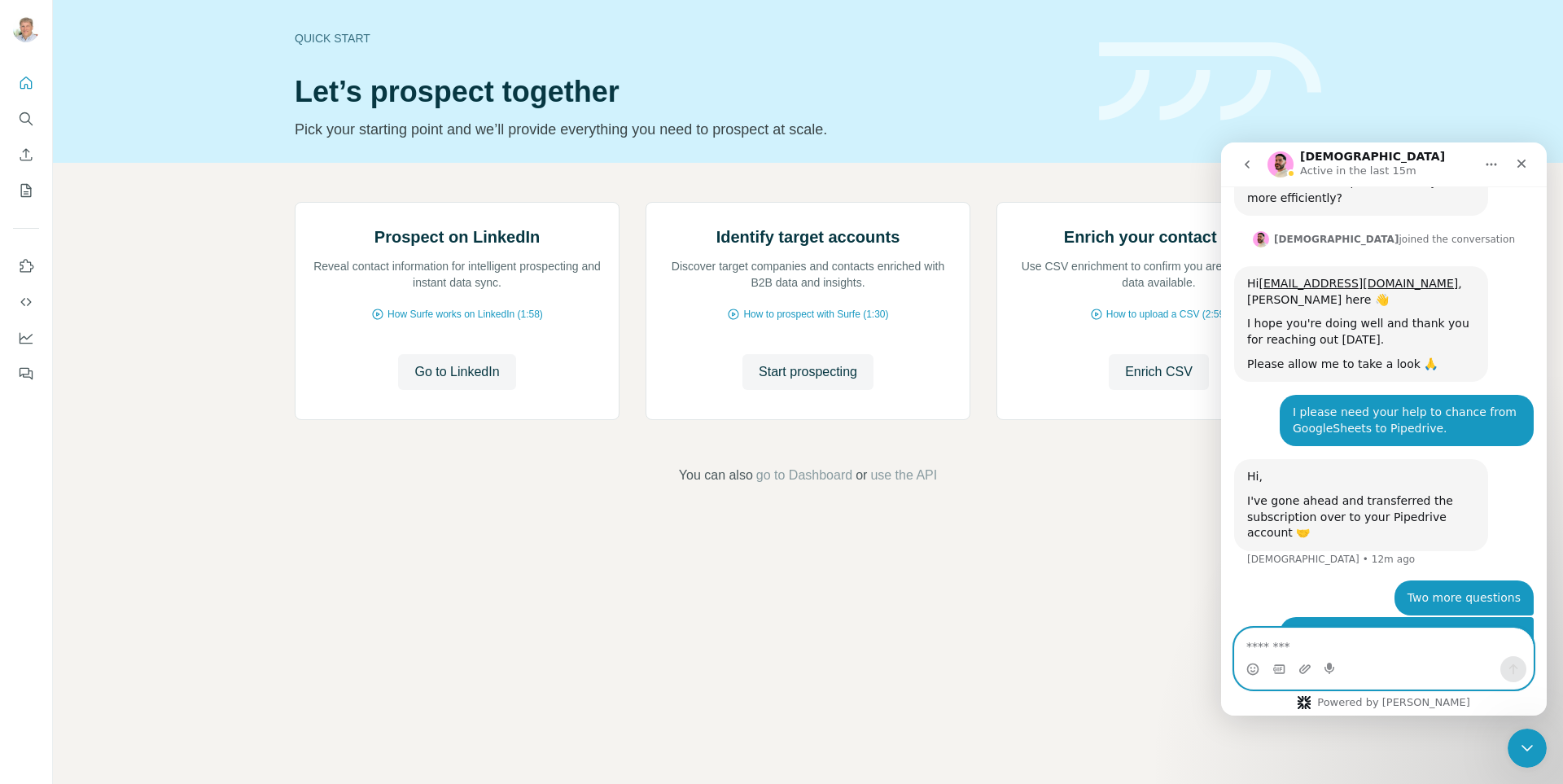
click at [1253, 641] on textarea "Message…" at bounding box center [1384, 642] width 298 height 28
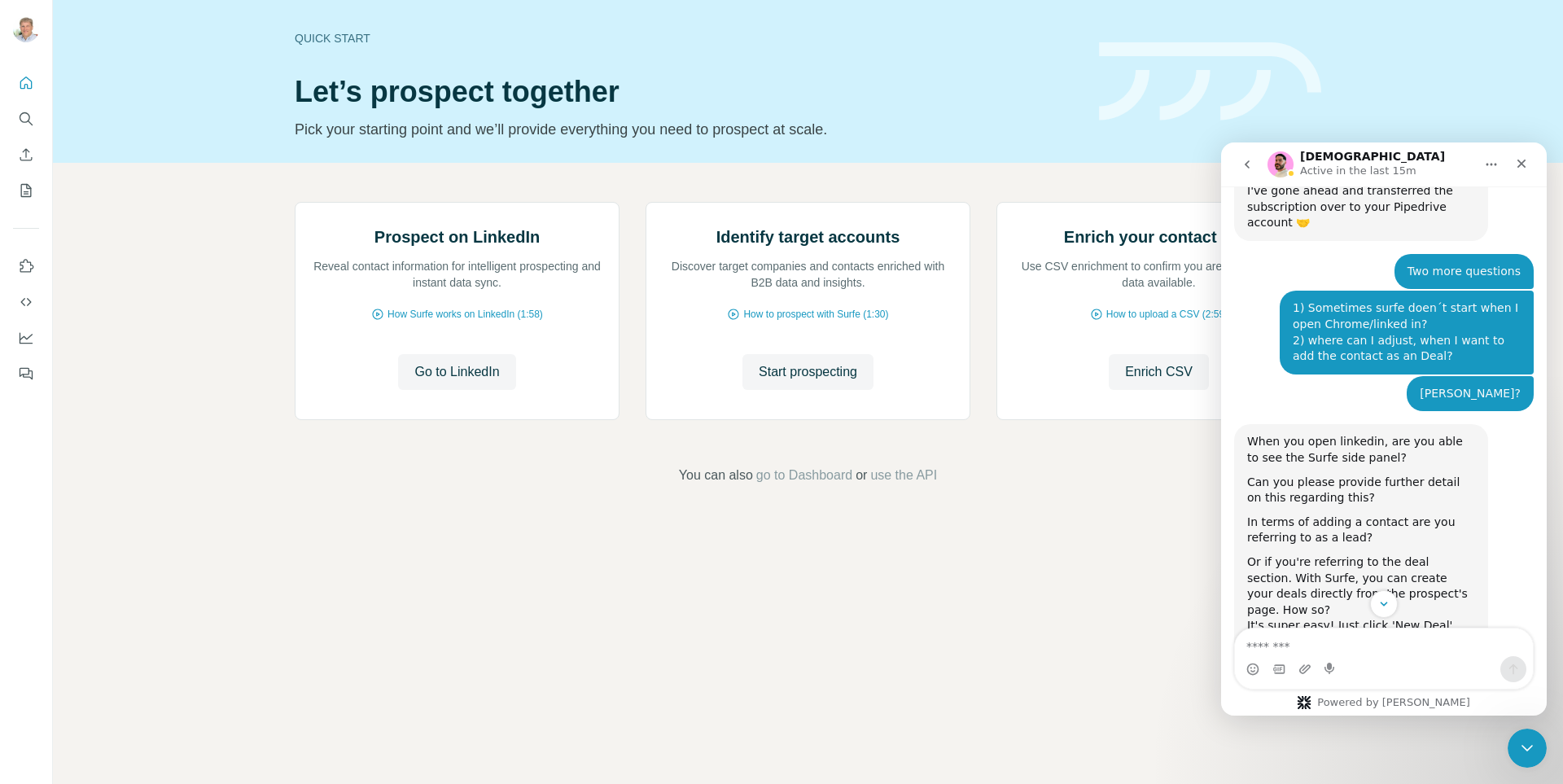
scroll to position [1533, 0]
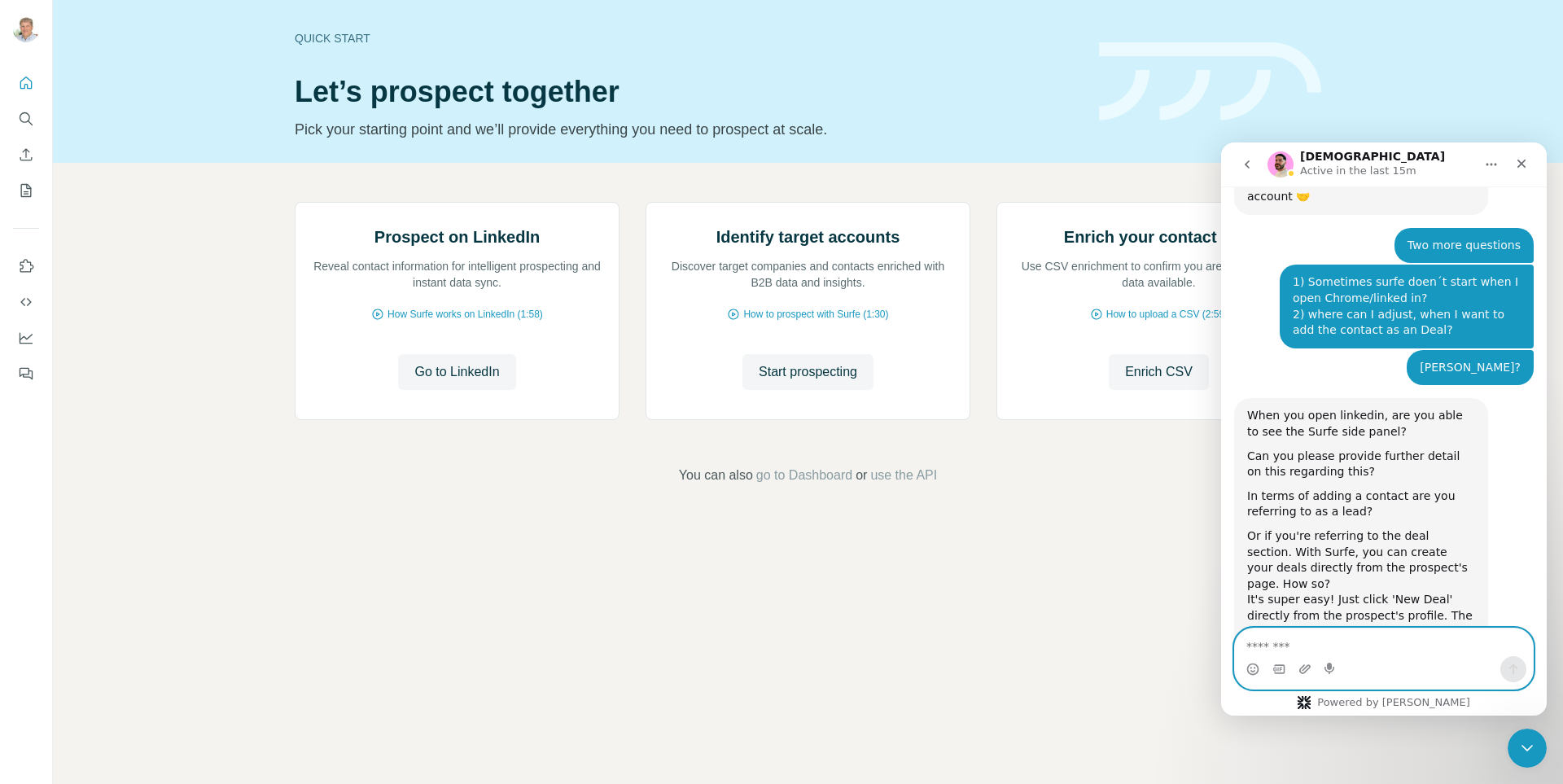
click at [1292, 639] on textarea "Message…" at bounding box center [1384, 642] width 298 height 28
type textarea "**********"
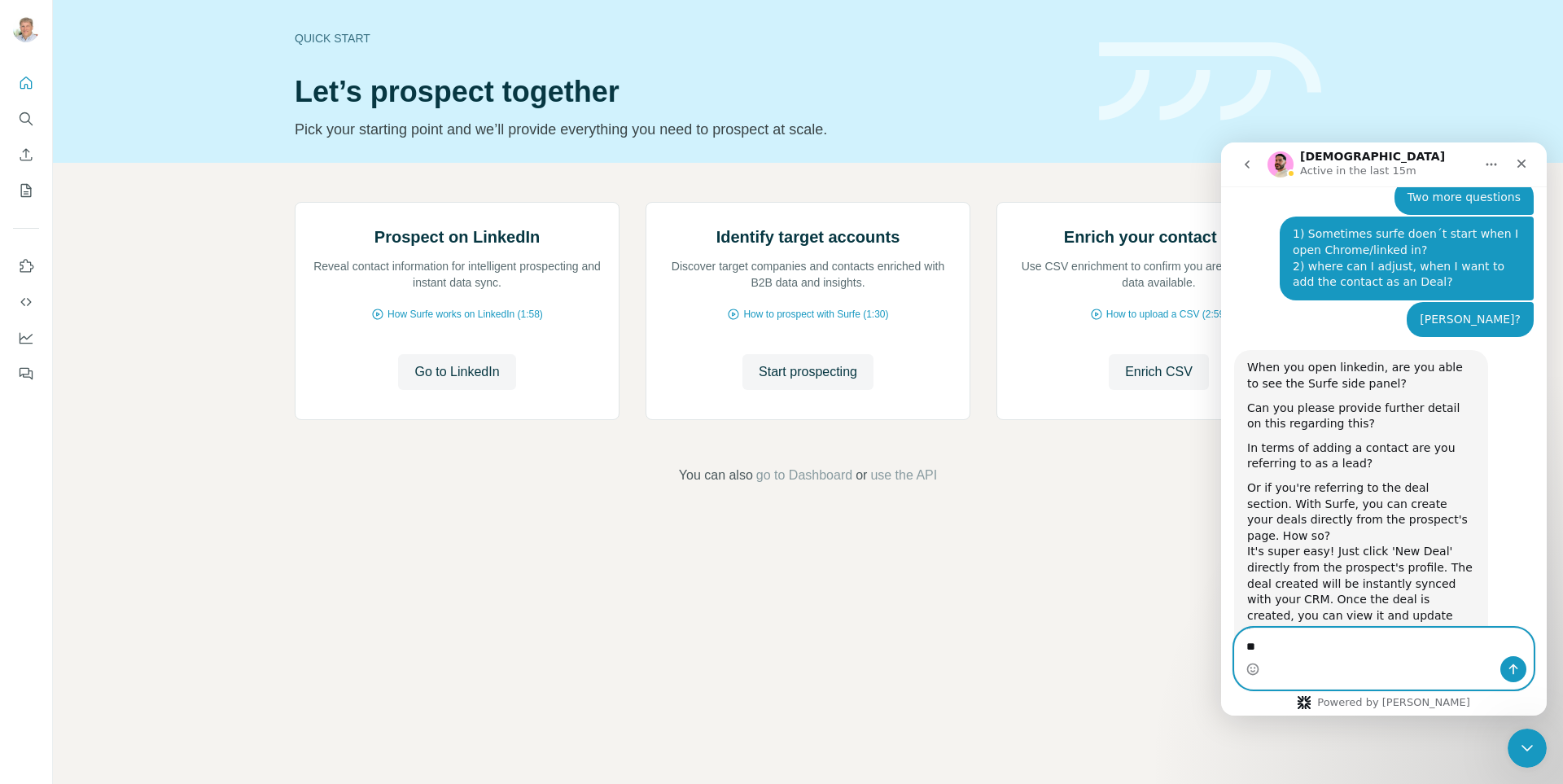
type textarea "*"
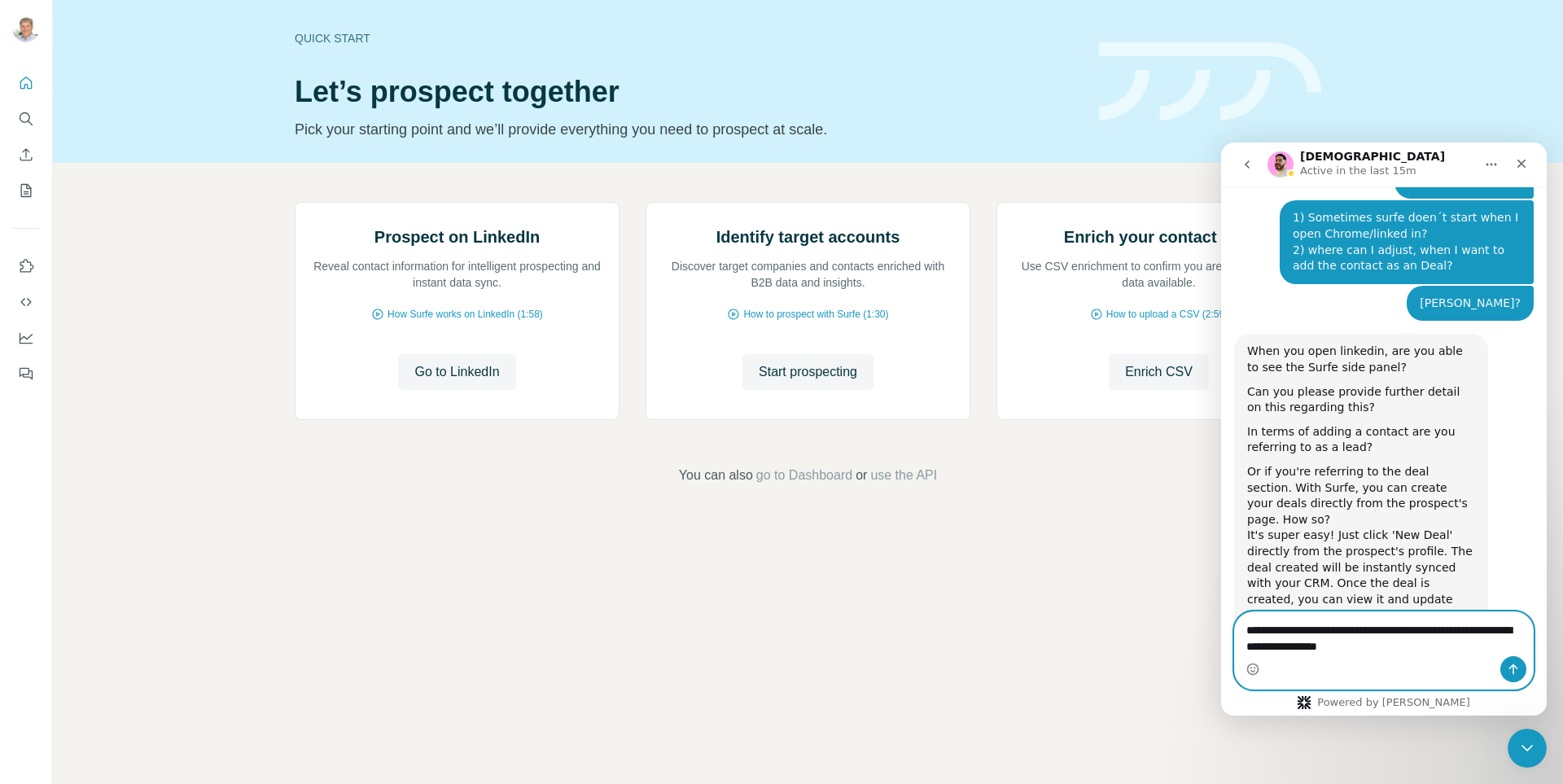
click at [1391, 648] on textarea "**********" at bounding box center [1384, 635] width 298 height 44
type textarea "**********"
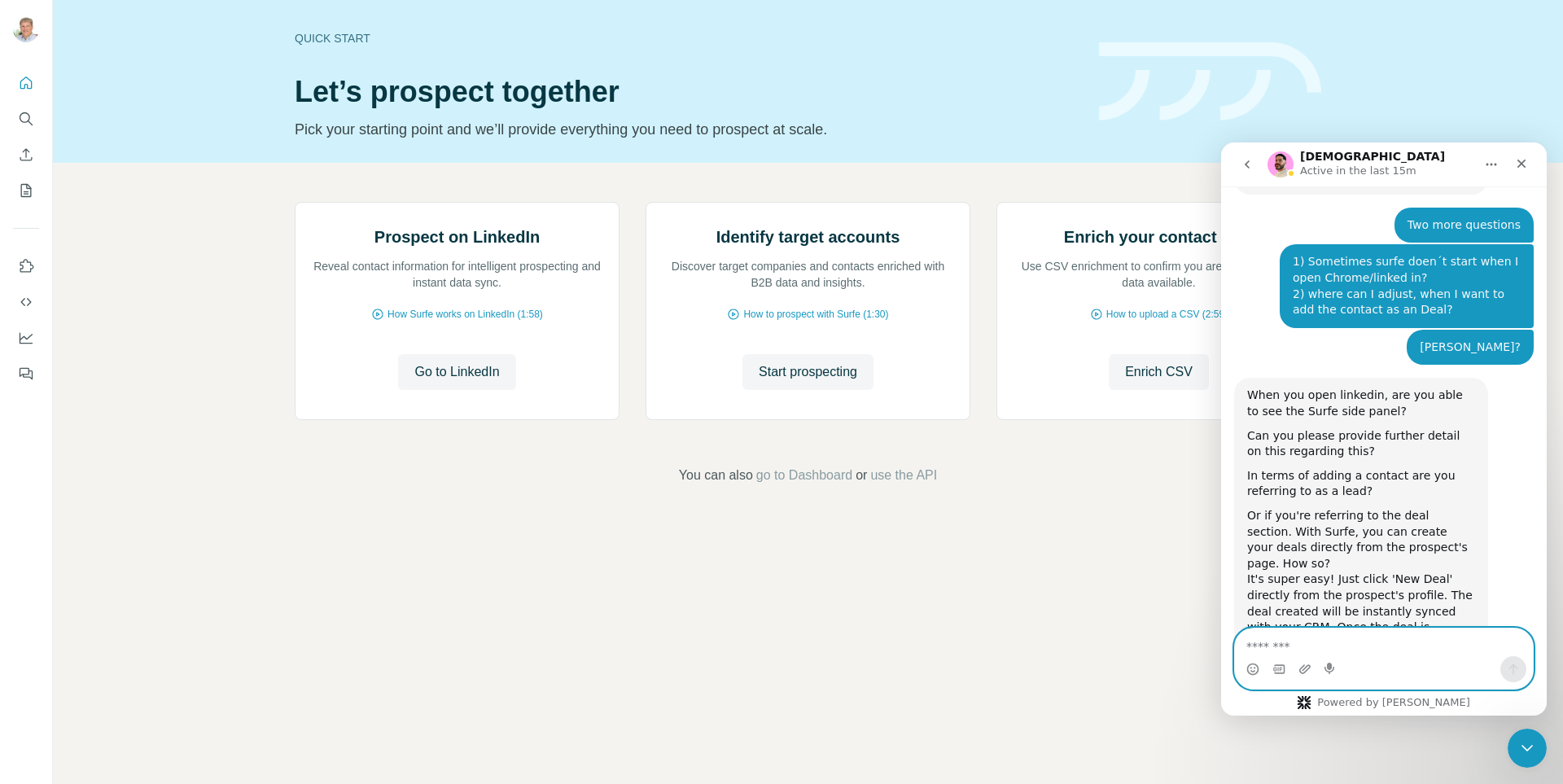
scroll to position [1635, 0]
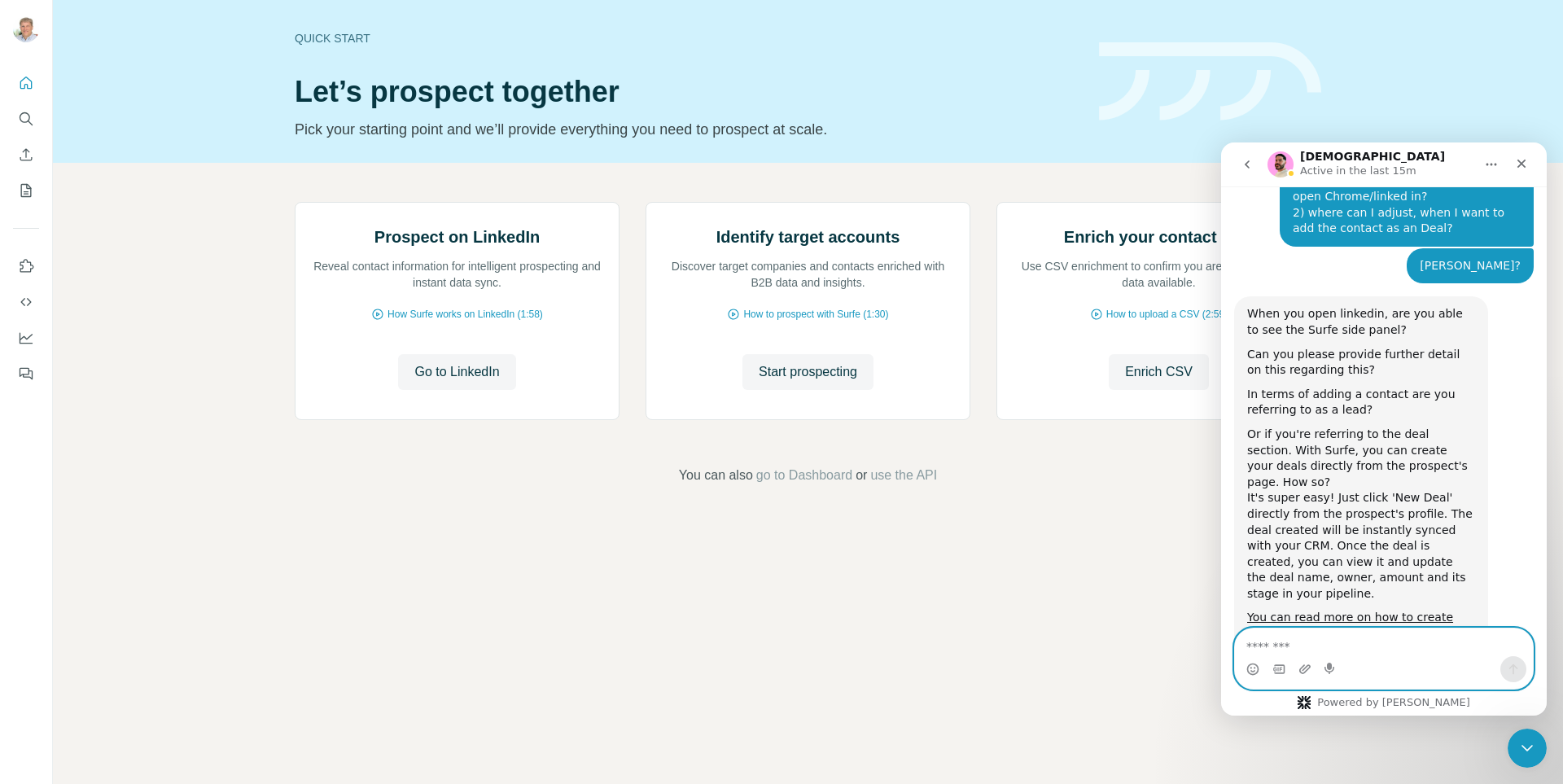
click at [1289, 643] on textarea "Message…" at bounding box center [1384, 642] width 298 height 28
click at [26, 338] on icon "Dashboard" at bounding box center [25, 337] width 13 height 7
click at [1521, 167] on icon "Close" at bounding box center [1521, 163] width 13 height 13
